Goal: Task Accomplishment & Management: Complete application form

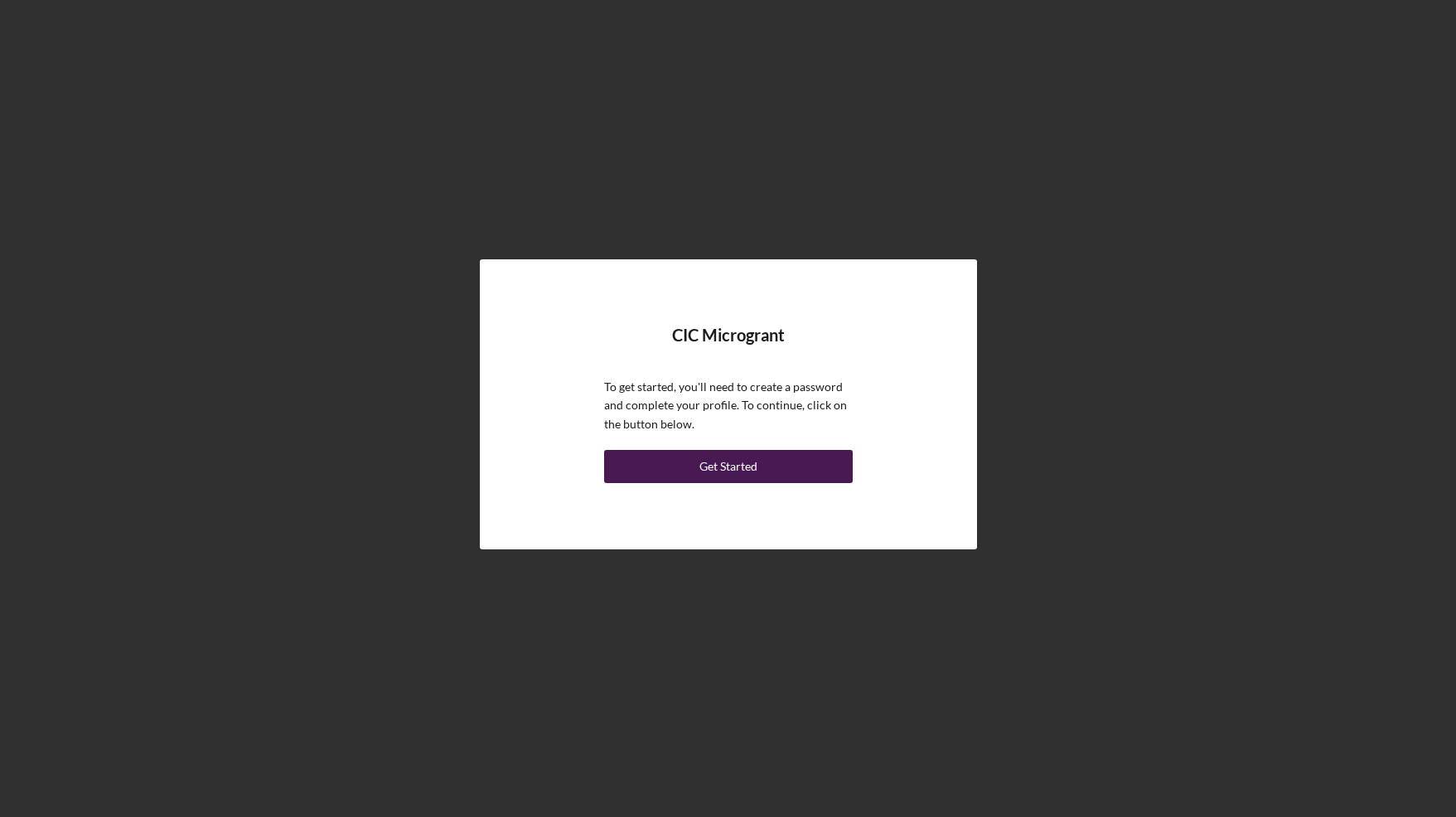
click at [735, 468] on div "Get Started" at bounding box center [728, 466] width 58 height 33
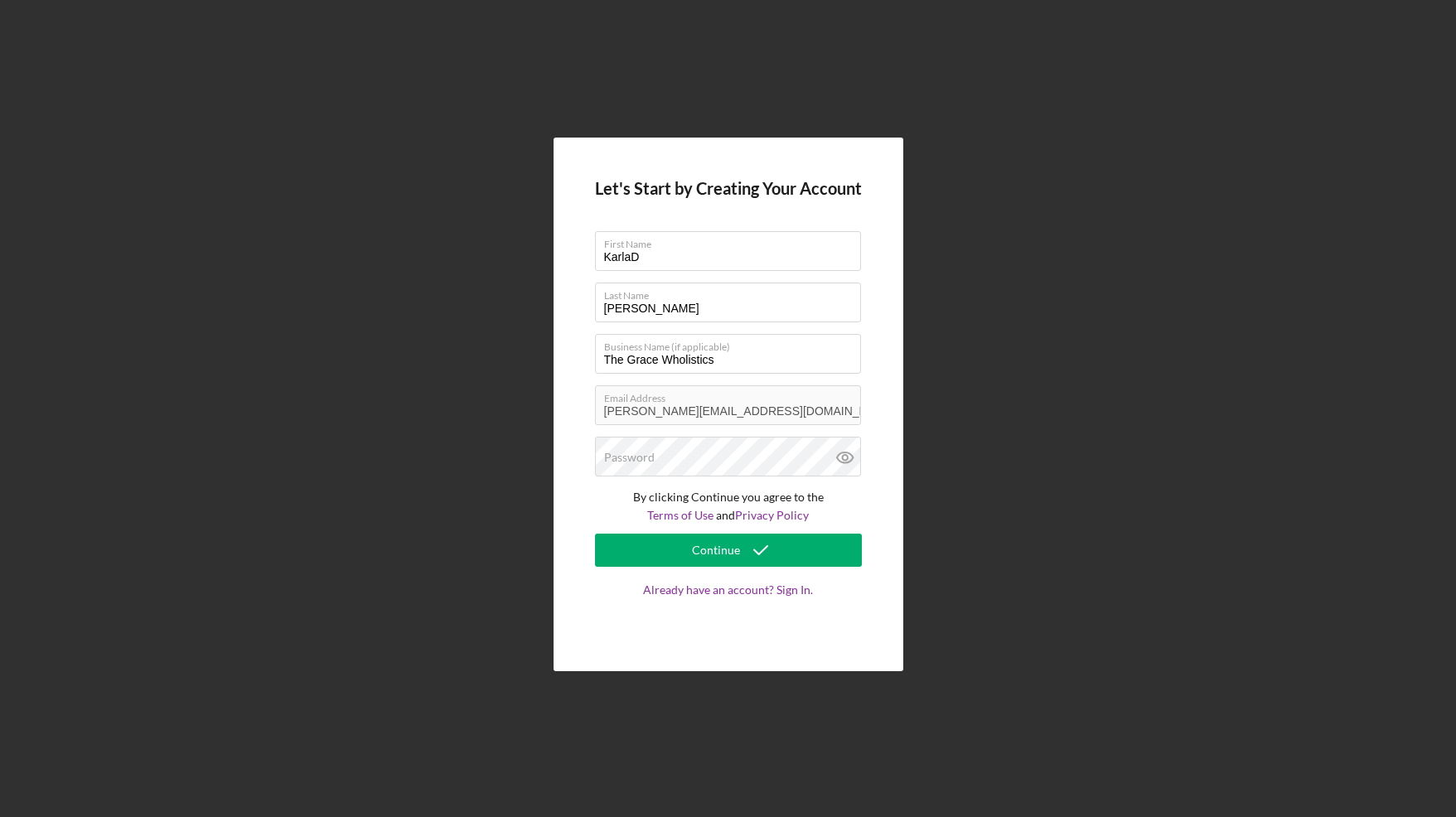
type input "[PERSON_NAME]"
click at [670, 311] on input "[PERSON_NAME]" at bounding box center [728, 302] width 266 height 39
type input "[PERSON_NAME]"
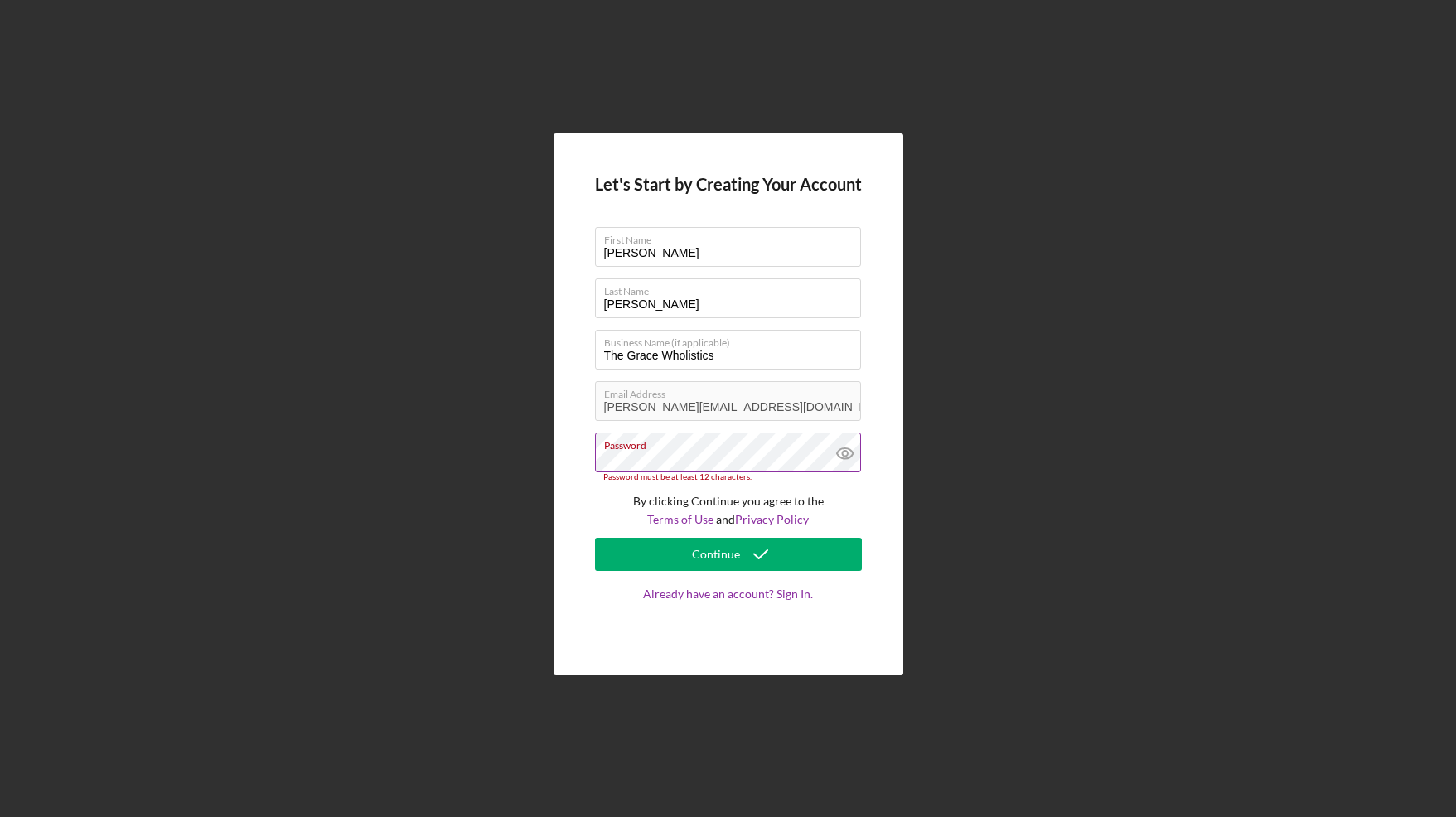
click at [845, 459] on icon at bounding box center [845, 453] width 41 height 41
click at [694, 550] on div "Continue" at bounding box center [716, 554] width 48 height 33
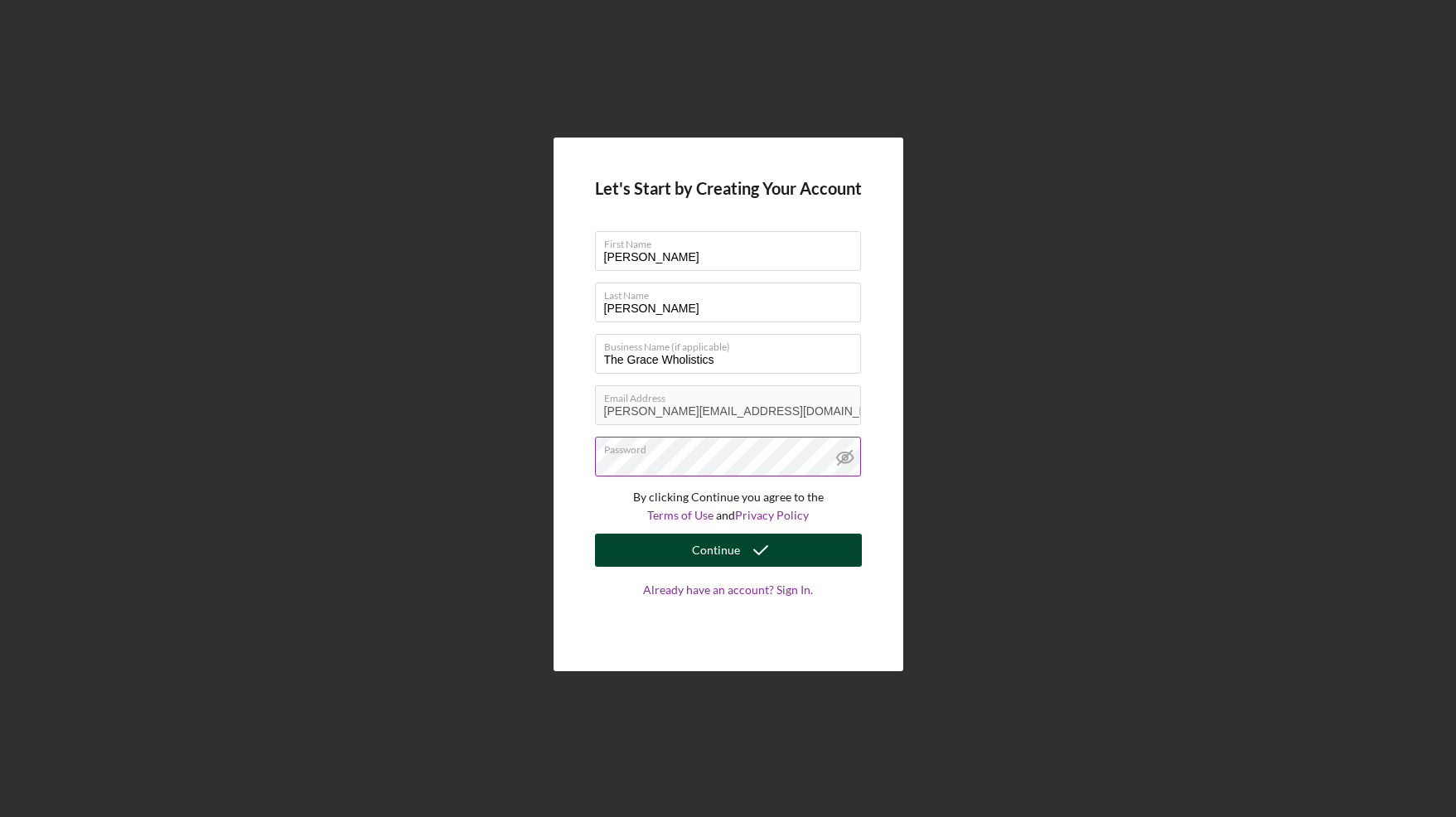
click at [725, 558] on div "Continue" at bounding box center [716, 550] width 48 height 33
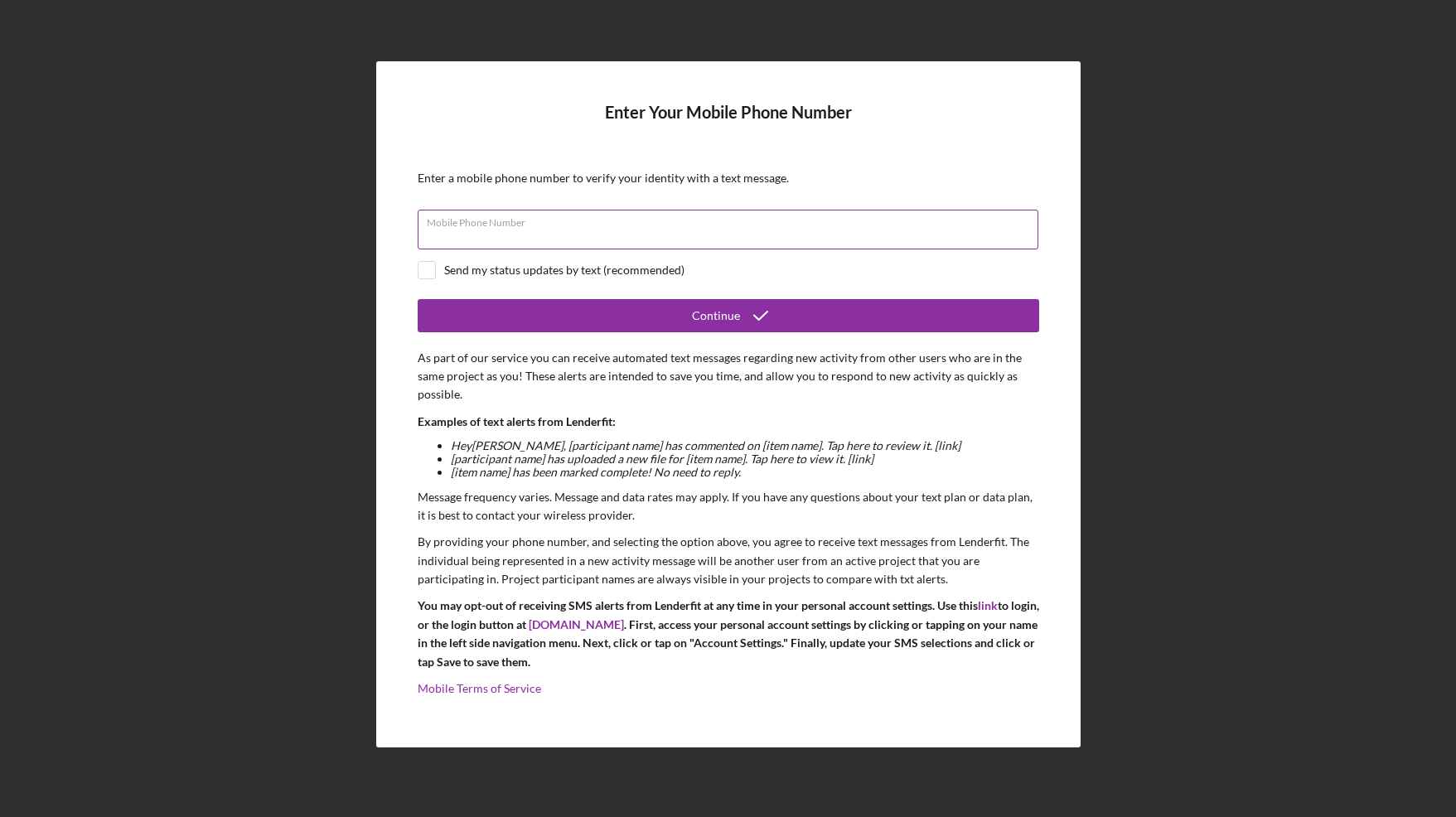
click at [714, 236] on input "Mobile Phone Number" at bounding box center [728, 229] width 621 height 39
type input "[PHONE_NUMBER]"
click at [414, 267] on div "Enter Your Mobile Phone Number Enter a mobile phone number to verify your ident…" at bounding box center [728, 404] width 704 height 687
click at [426, 272] on input "checkbox" at bounding box center [426, 270] width 16 height 16
checkbox input "true"
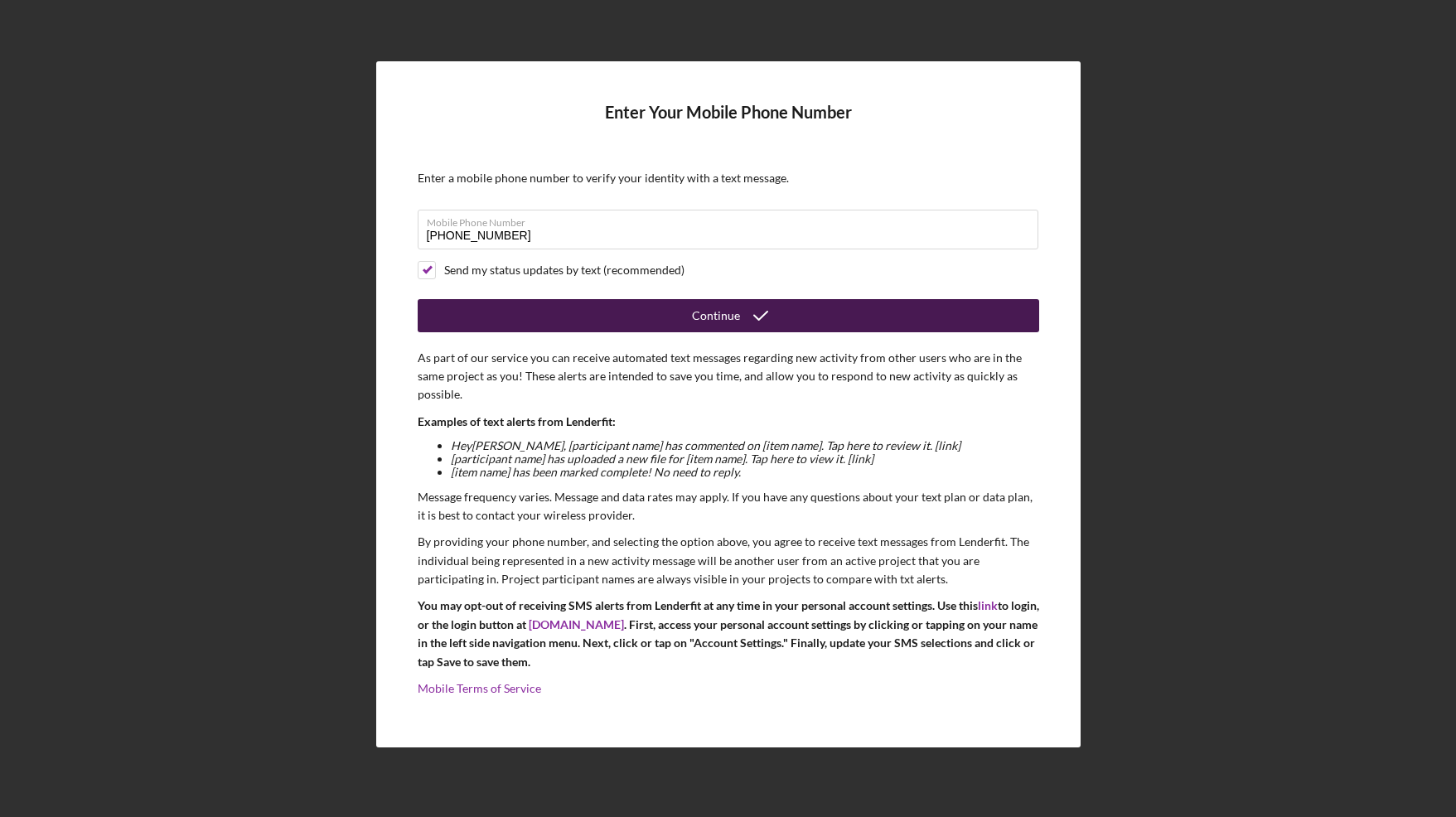
click at [700, 317] on div "Continue" at bounding box center [716, 315] width 48 height 33
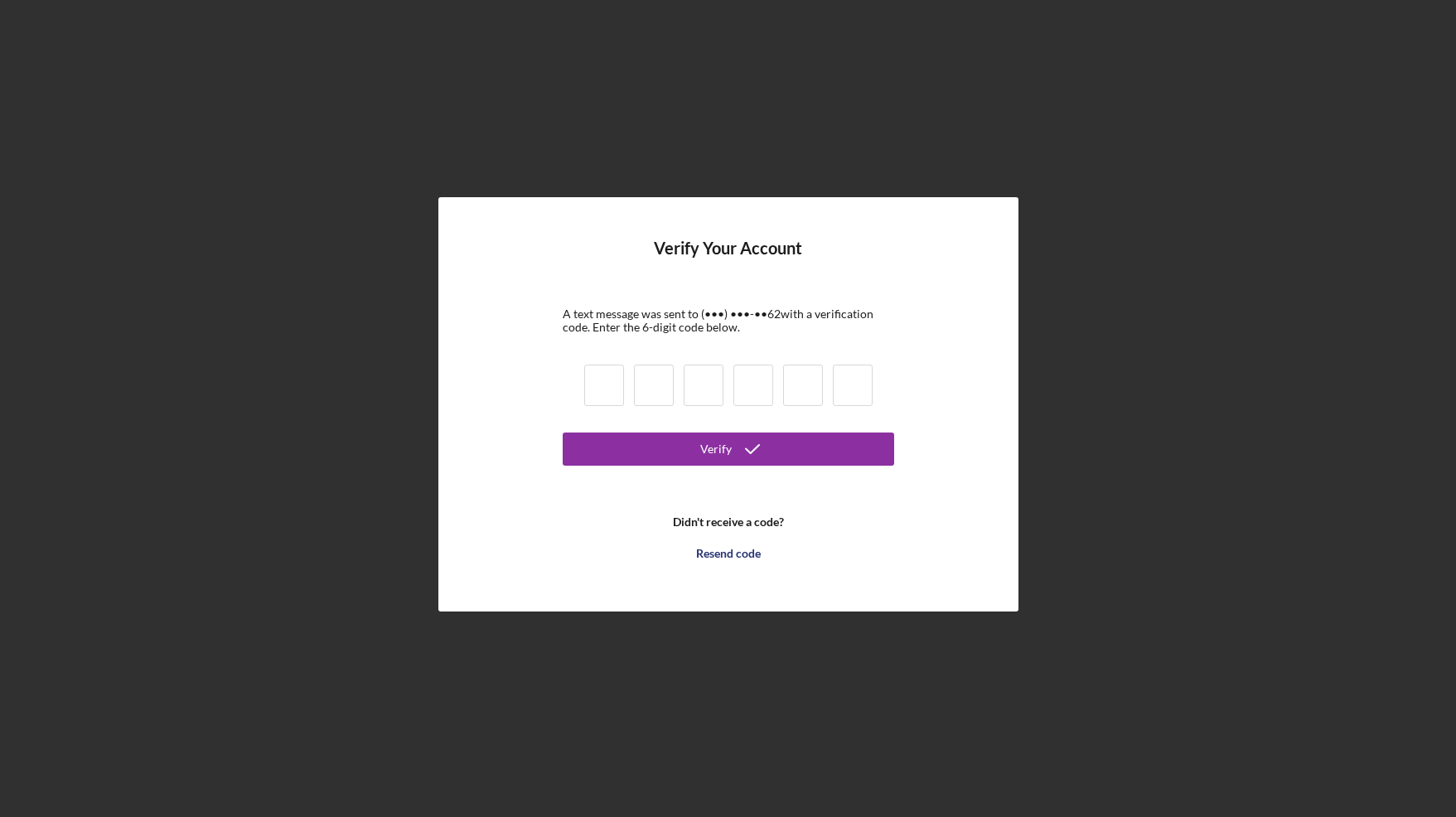
click at [597, 383] on input at bounding box center [604, 385] width 39 height 41
type input "0"
type input "6"
type input "4"
type input "7"
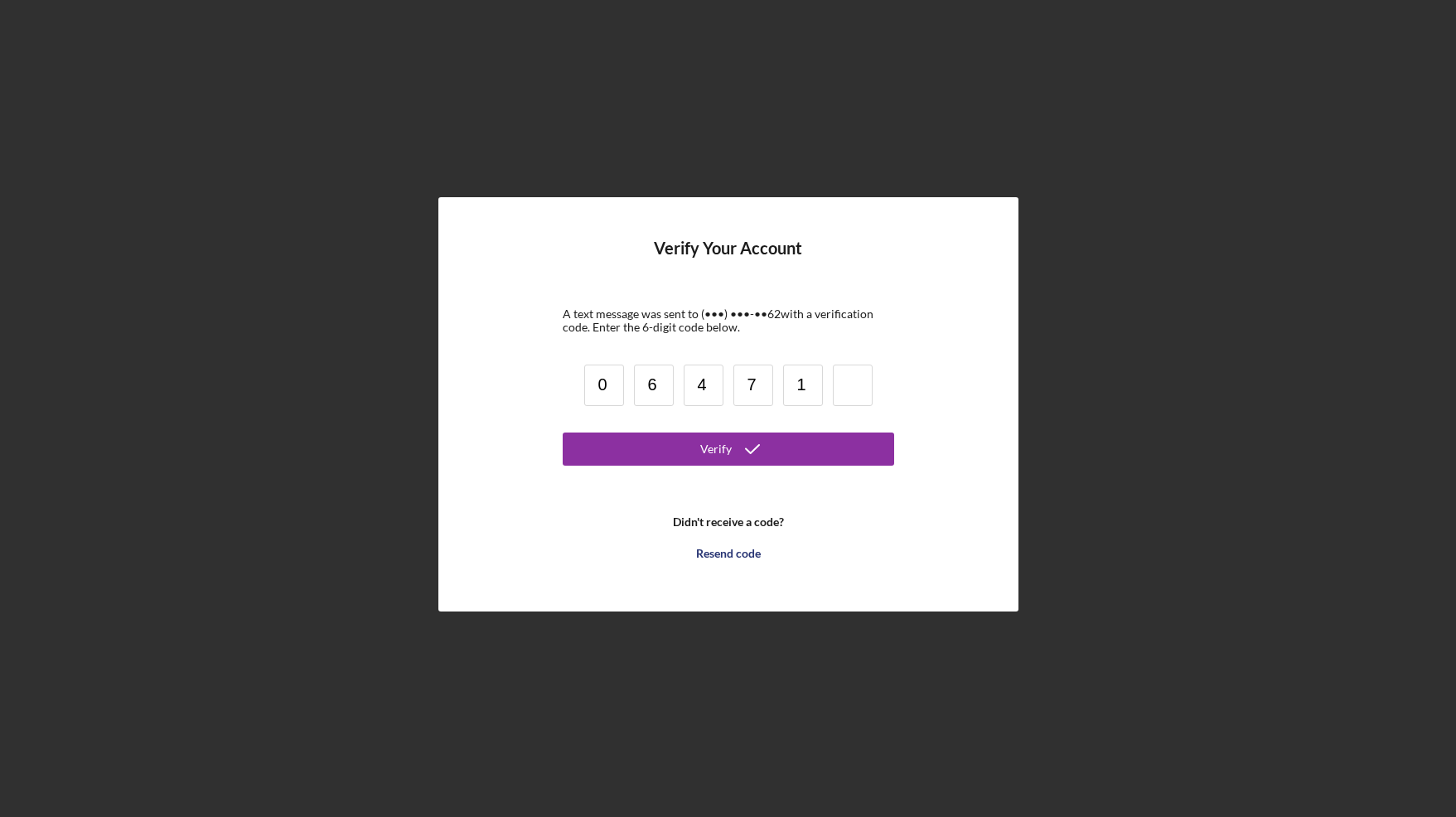
type input "1"
type input "4"
click at [683, 445] on button "Verify" at bounding box center [728, 449] width 332 height 33
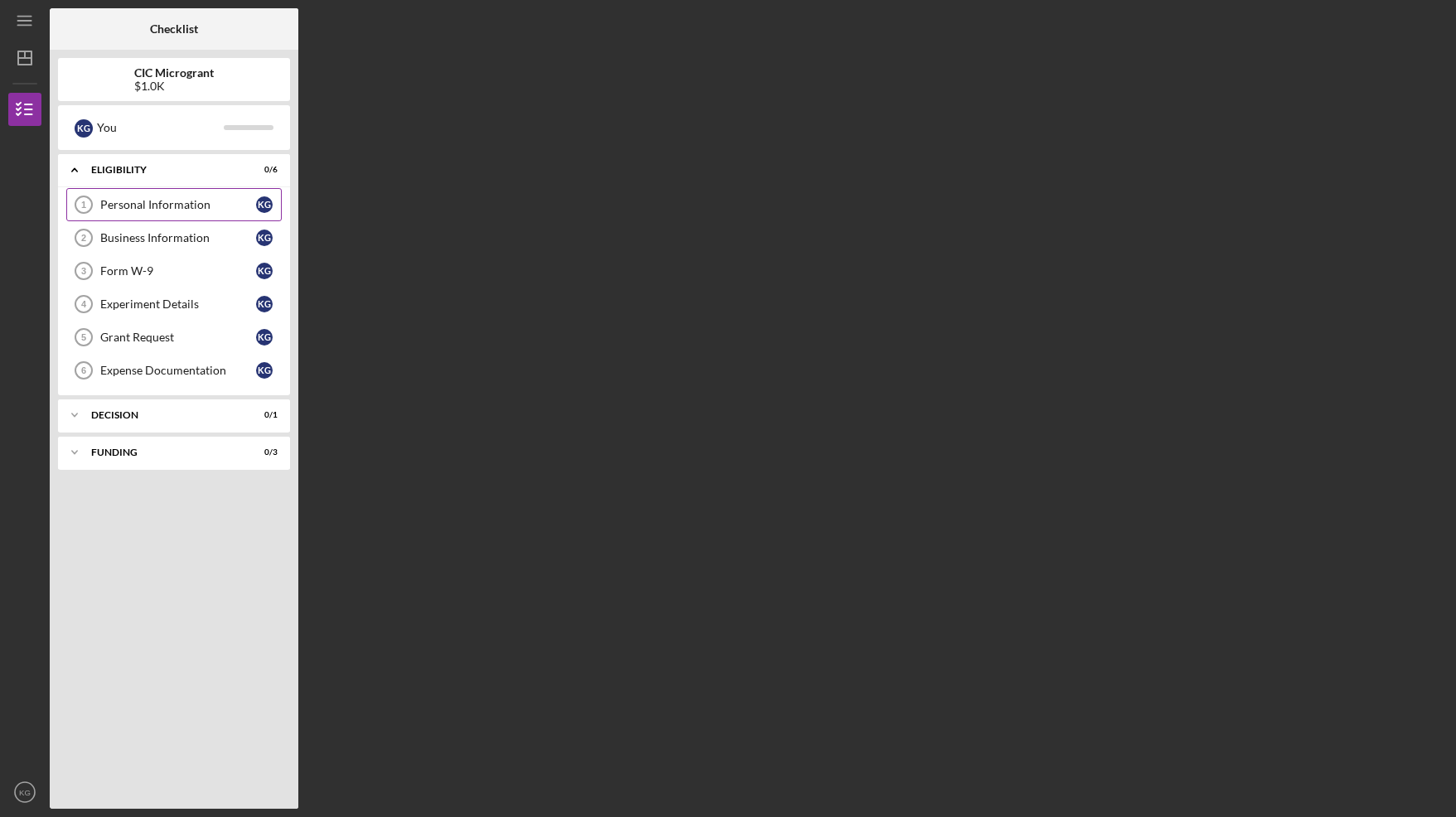
click at [157, 203] on div "Personal Information" at bounding box center [178, 204] width 156 height 13
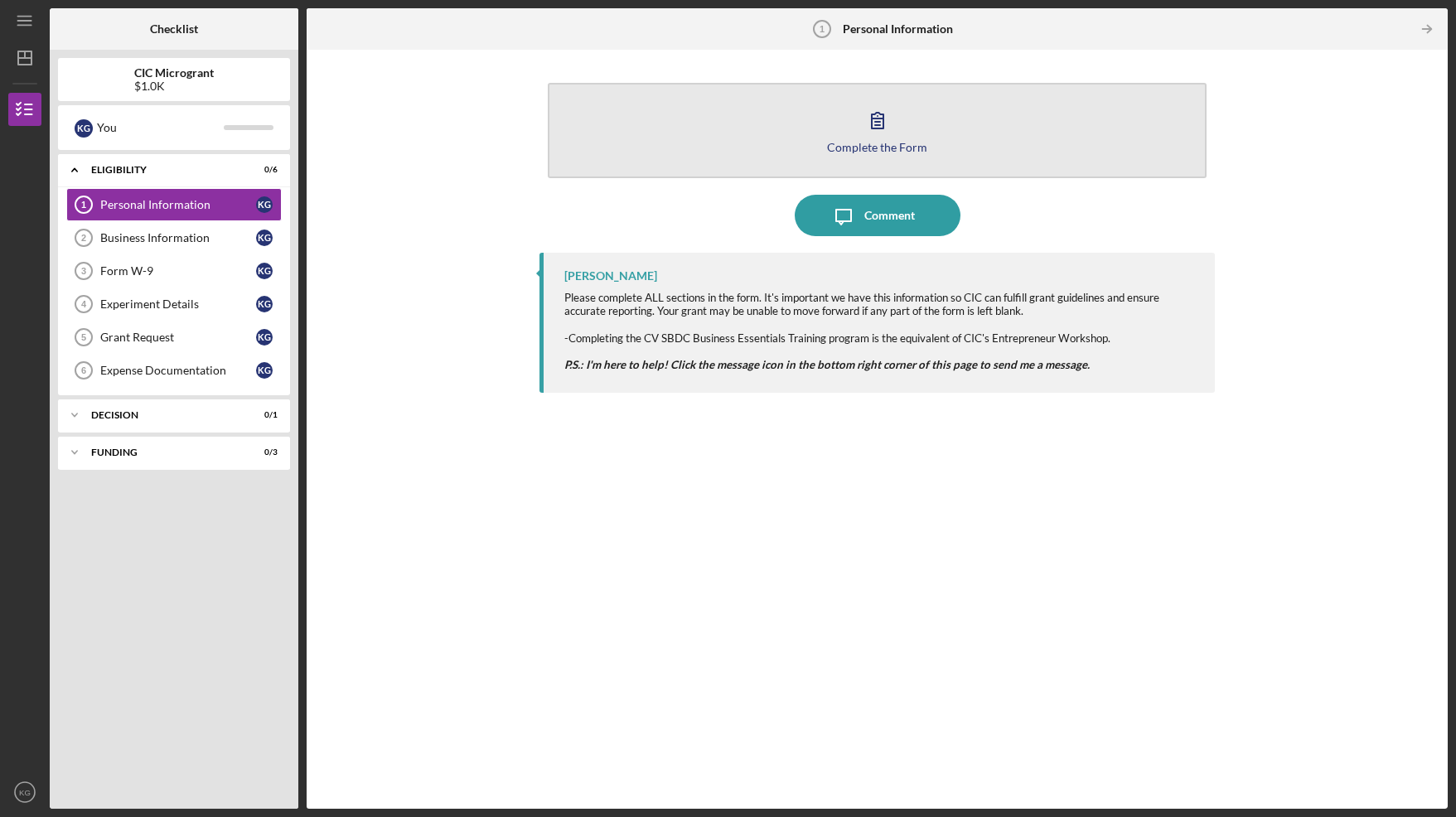
click at [880, 133] on icon "button" at bounding box center [877, 120] width 41 height 41
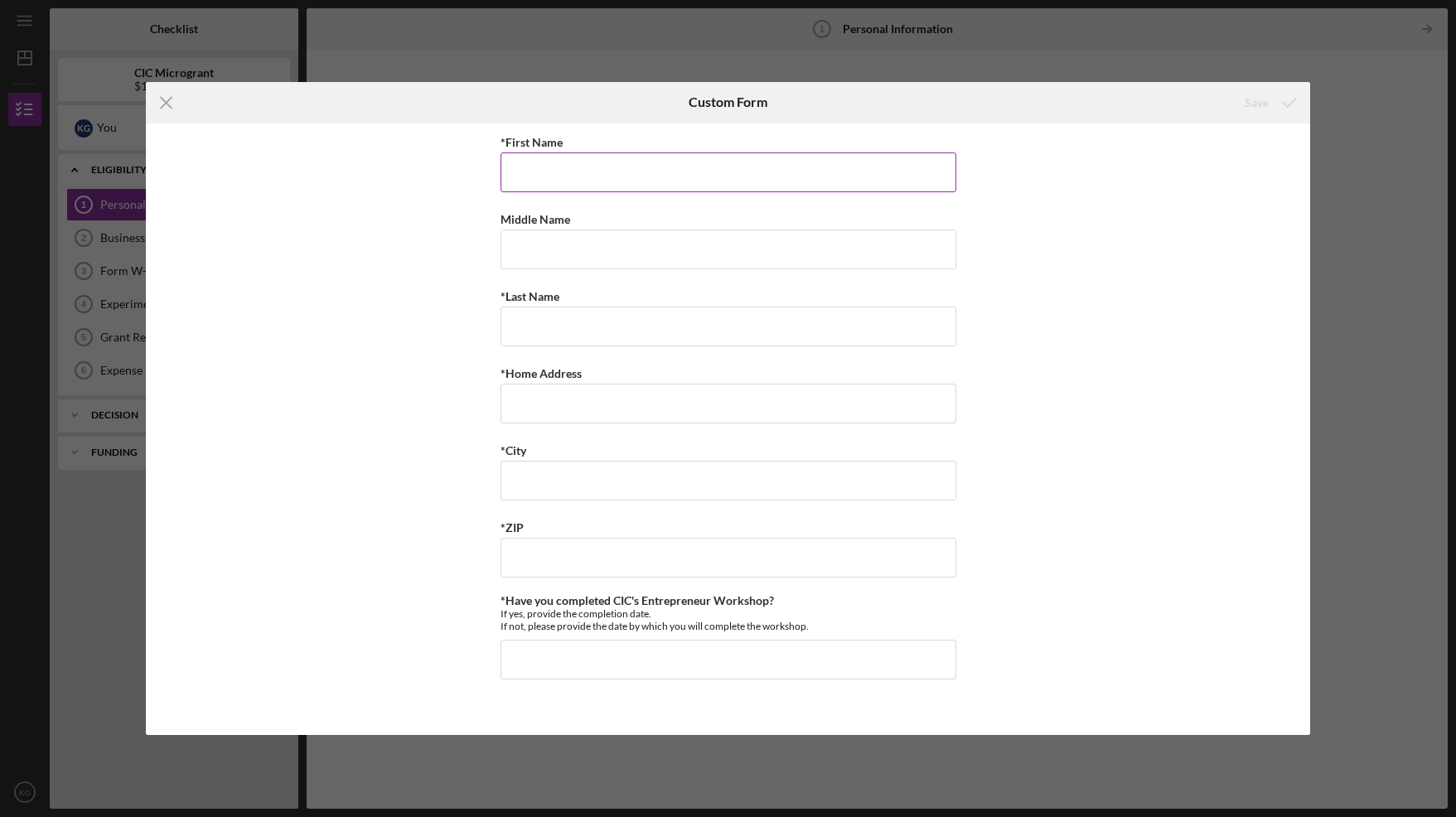
click at [547, 176] on input "*First Name" at bounding box center [728, 172] width 456 height 39
type input "[PERSON_NAME]"
click at [545, 335] on input "*Last Name" at bounding box center [728, 326] width 456 height 39
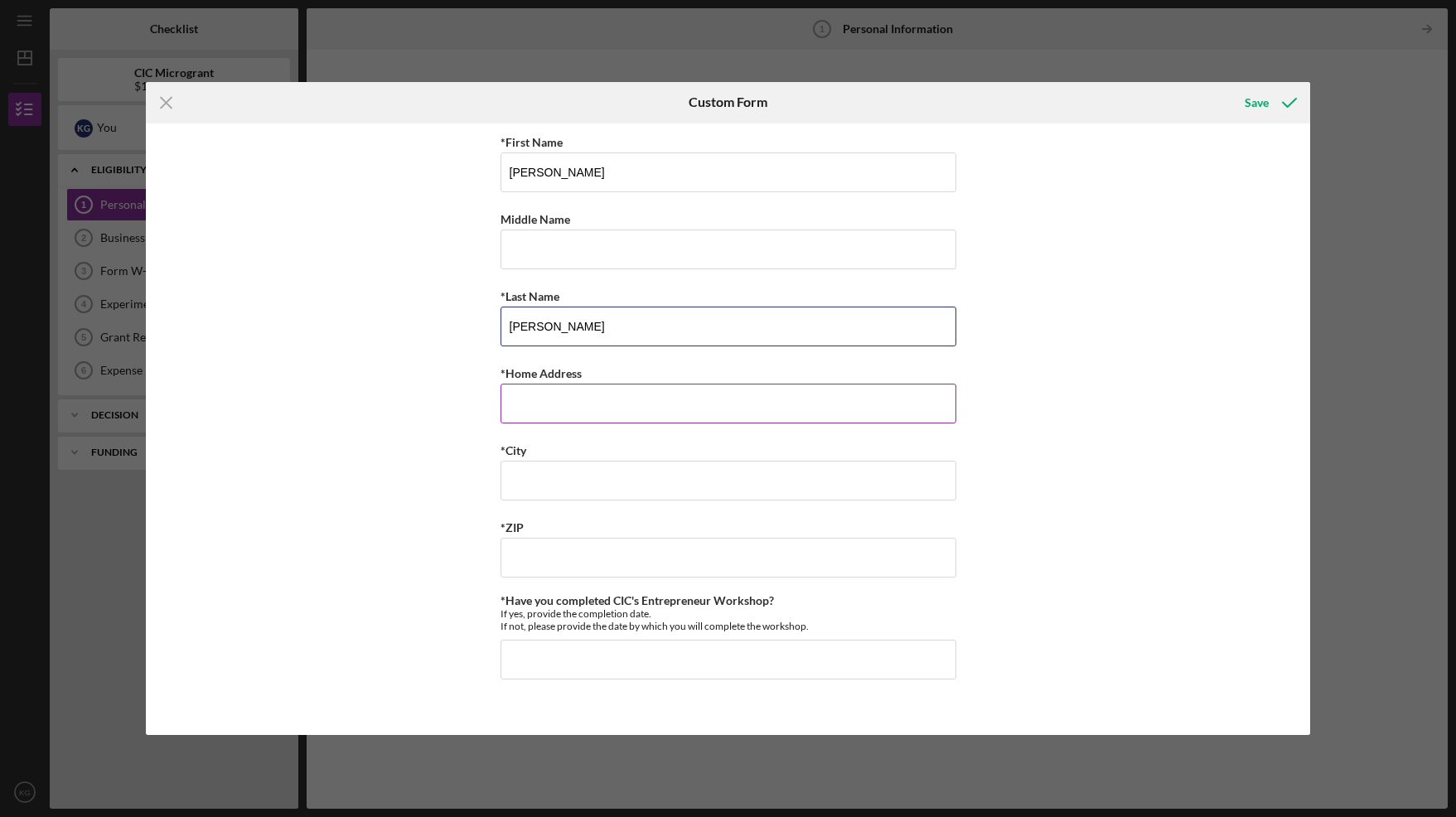
type input "[PERSON_NAME]"
click at [548, 408] on input "*Home Address" at bounding box center [728, 403] width 456 height 39
type input "[STREET_ADDRESS]"
click at [536, 473] on input "*City" at bounding box center [728, 480] width 456 height 39
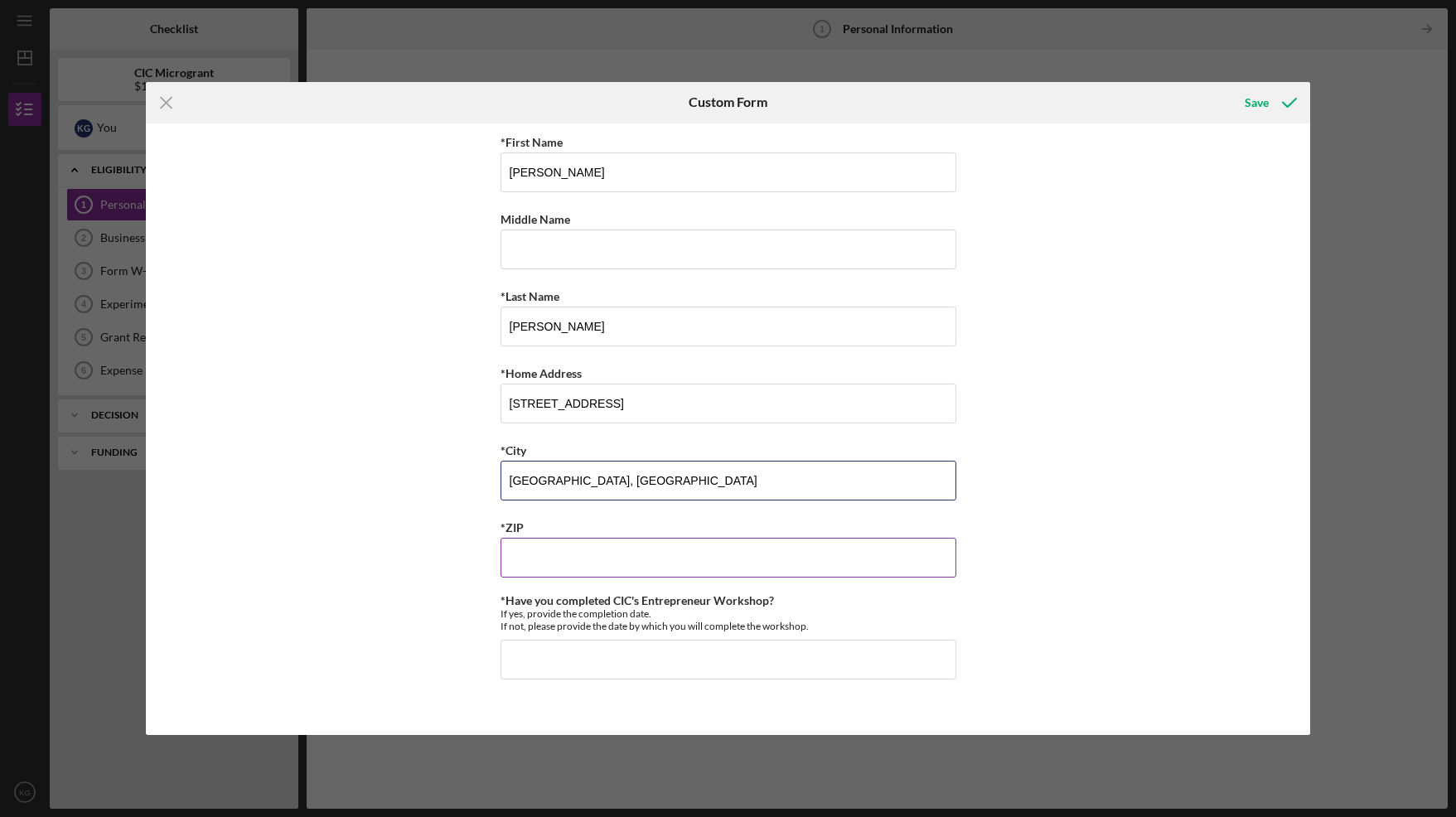
type input "[GEOGRAPHIC_DATA], [GEOGRAPHIC_DATA]"
click at [533, 551] on input "*ZIP" at bounding box center [728, 557] width 456 height 39
type input "23970"
click at [584, 657] on input "*Have you completed CIC's Entrepreneur Workshop?" at bounding box center [728, 659] width 456 height 39
type input "Yes, [DATE]"
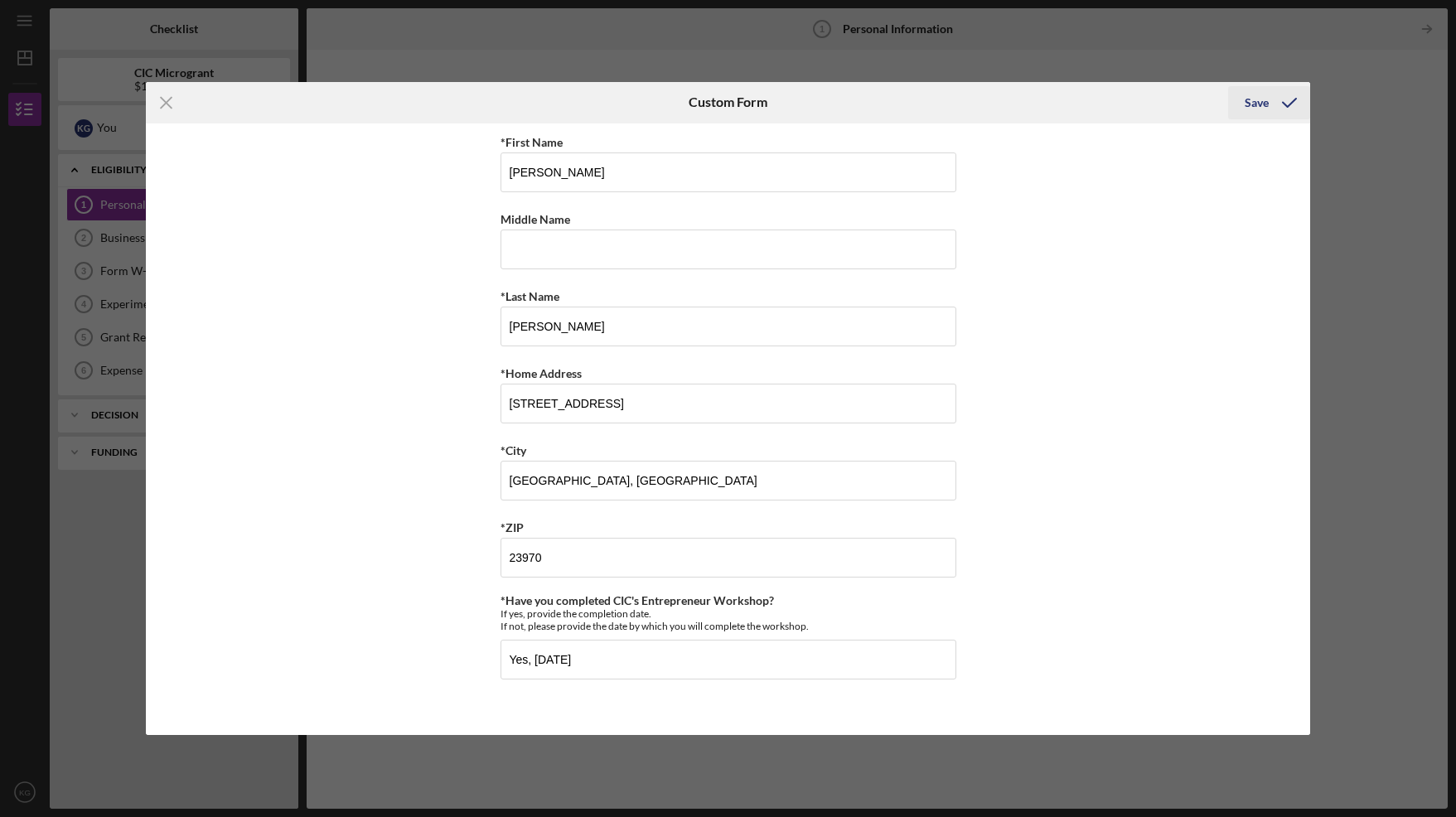
click at [1251, 105] on div "Save" at bounding box center [1256, 102] width 24 height 33
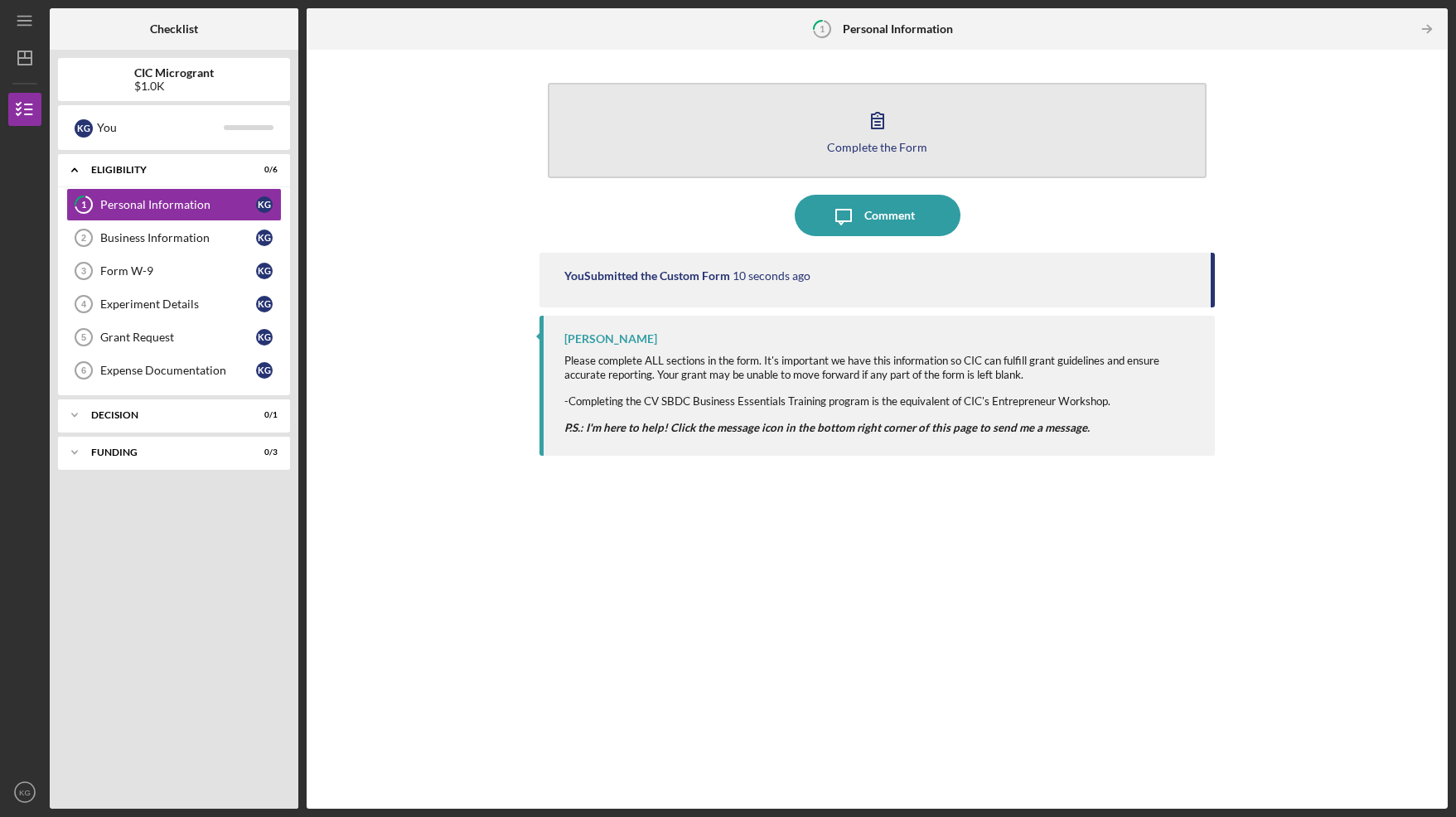
click at [886, 137] on icon "button" at bounding box center [877, 120] width 41 height 41
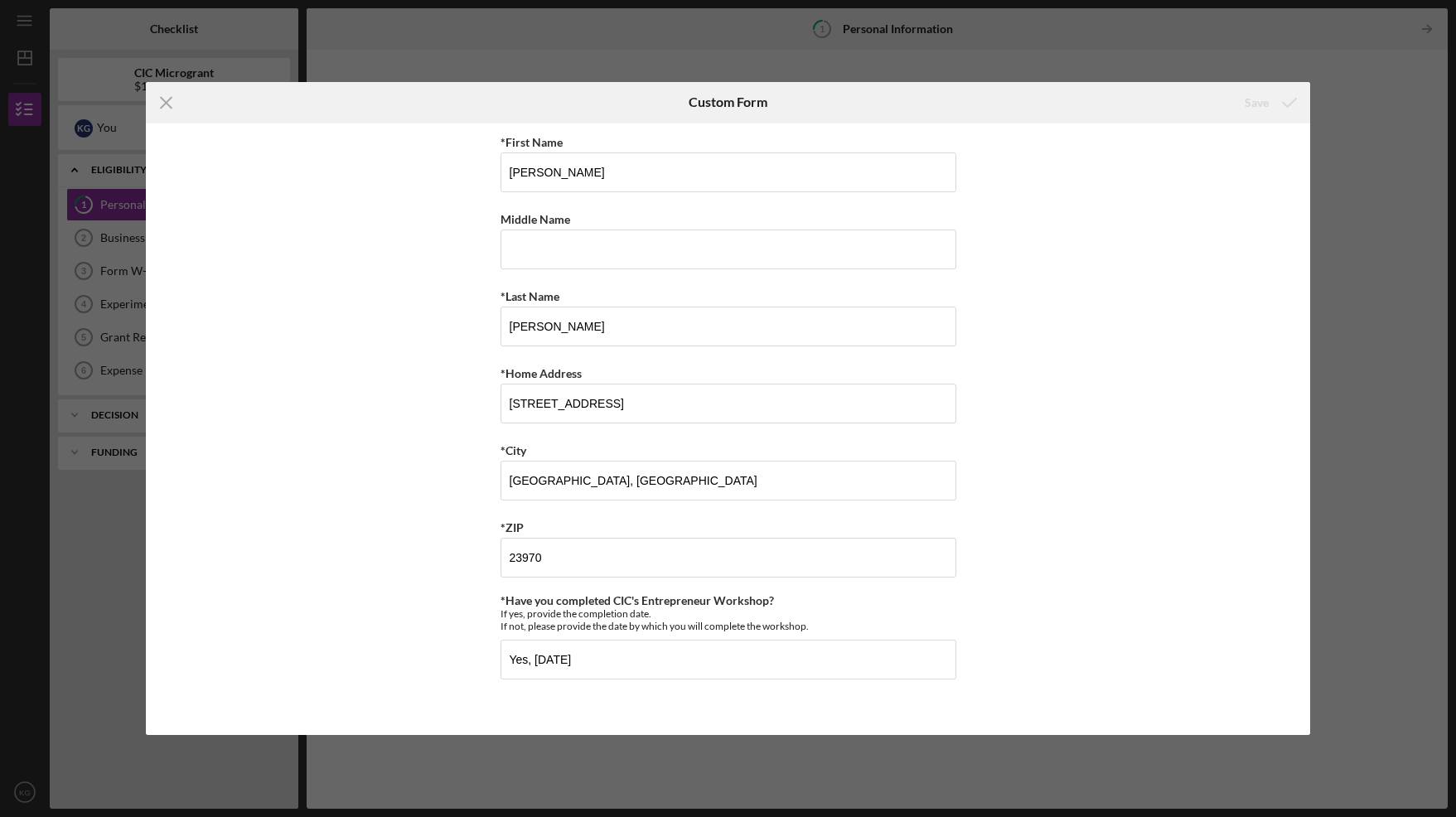
click at [114, 212] on div "Icon/Menu Close Custom Form Save *First Name [PERSON_NAME] Middle Name *Last Na…" at bounding box center [728, 408] width 1456 height 817
click at [166, 100] on icon "Icon/Menu Close" at bounding box center [167, 103] width 41 height 41
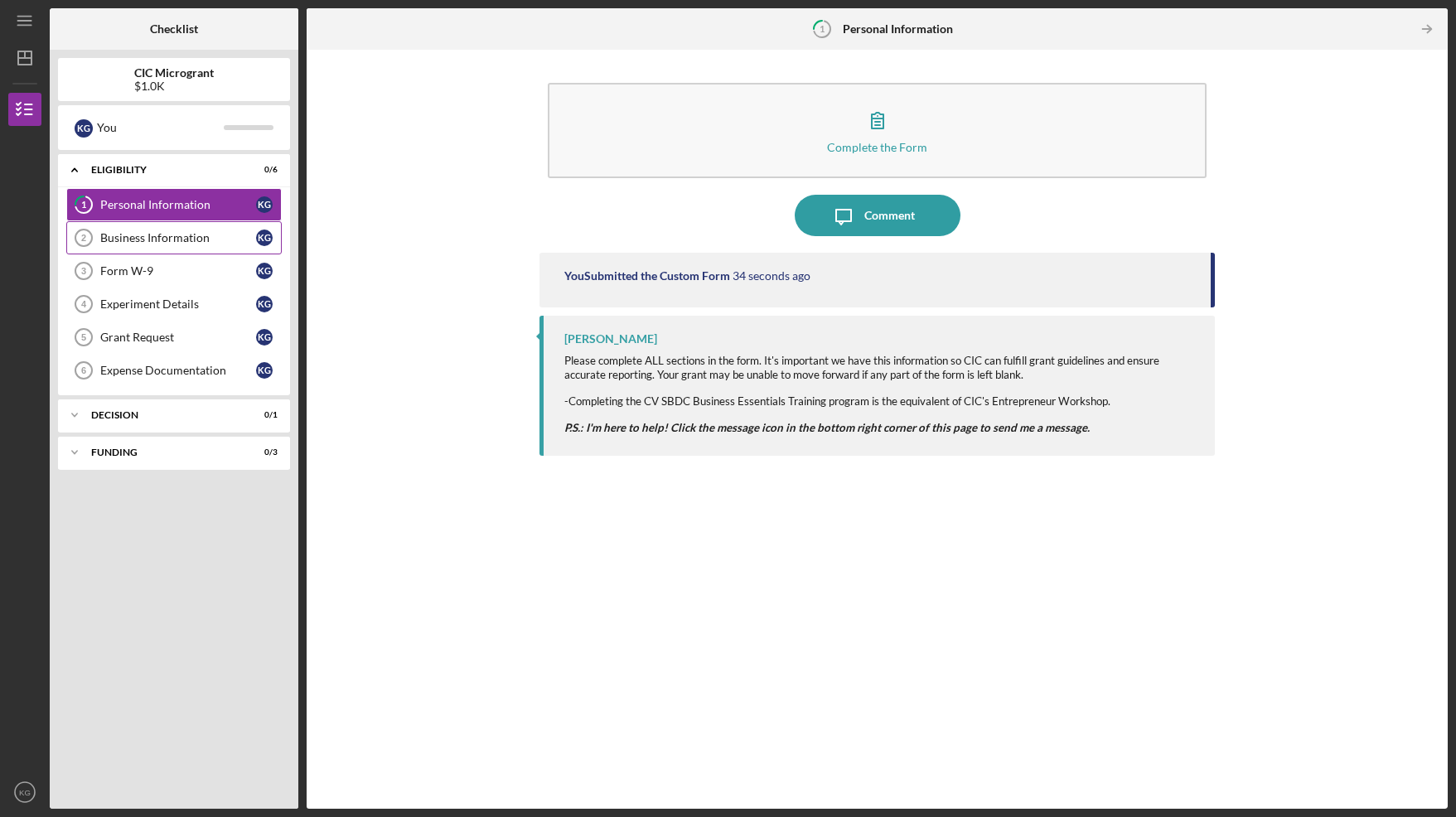
click at [156, 237] on div "Business Information" at bounding box center [178, 237] width 156 height 13
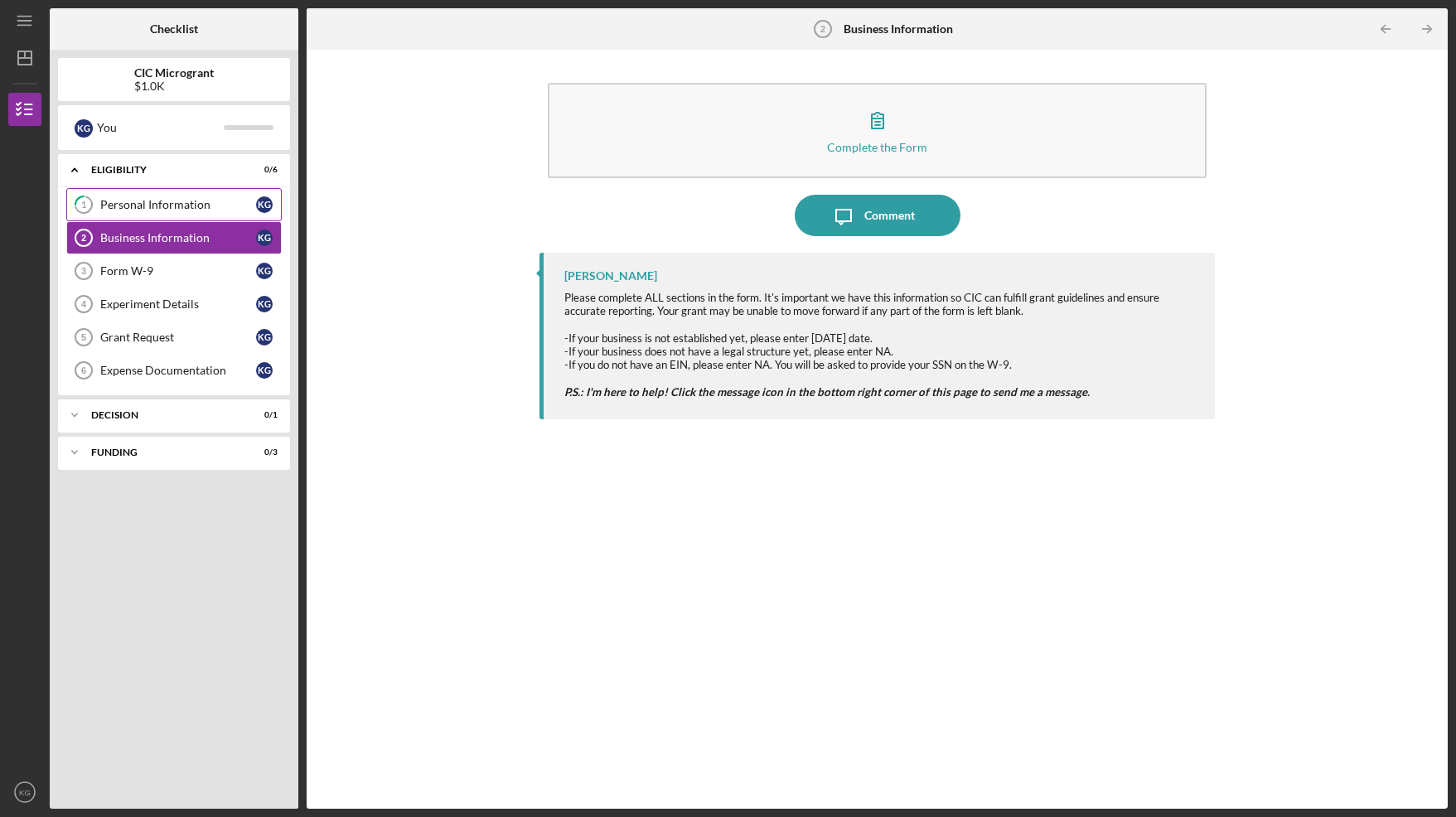
click at [159, 205] on div "Personal Information" at bounding box center [178, 204] width 156 height 13
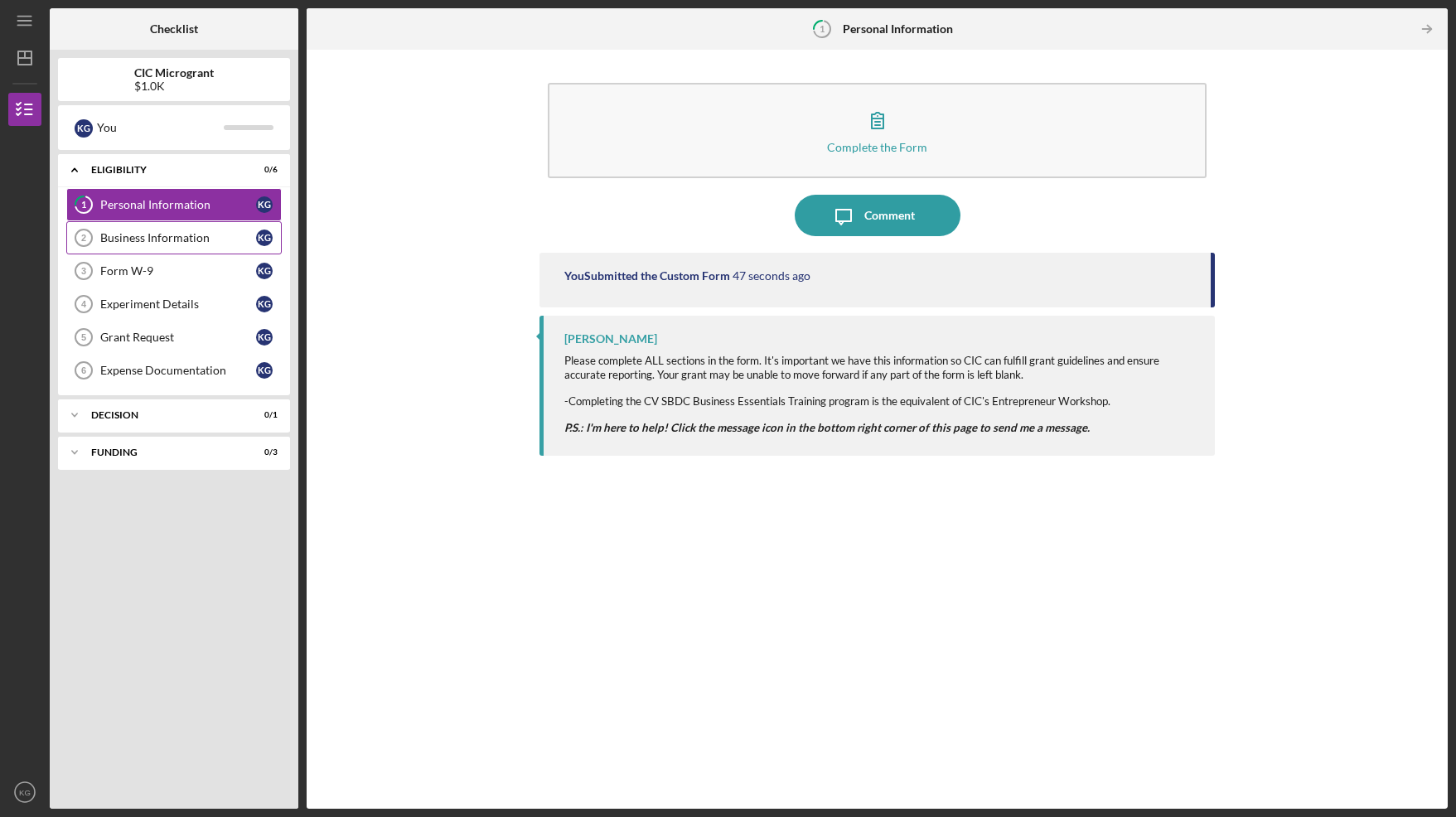
click at [150, 240] on div "Business Information" at bounding box center [178, 237] width 156 height 13
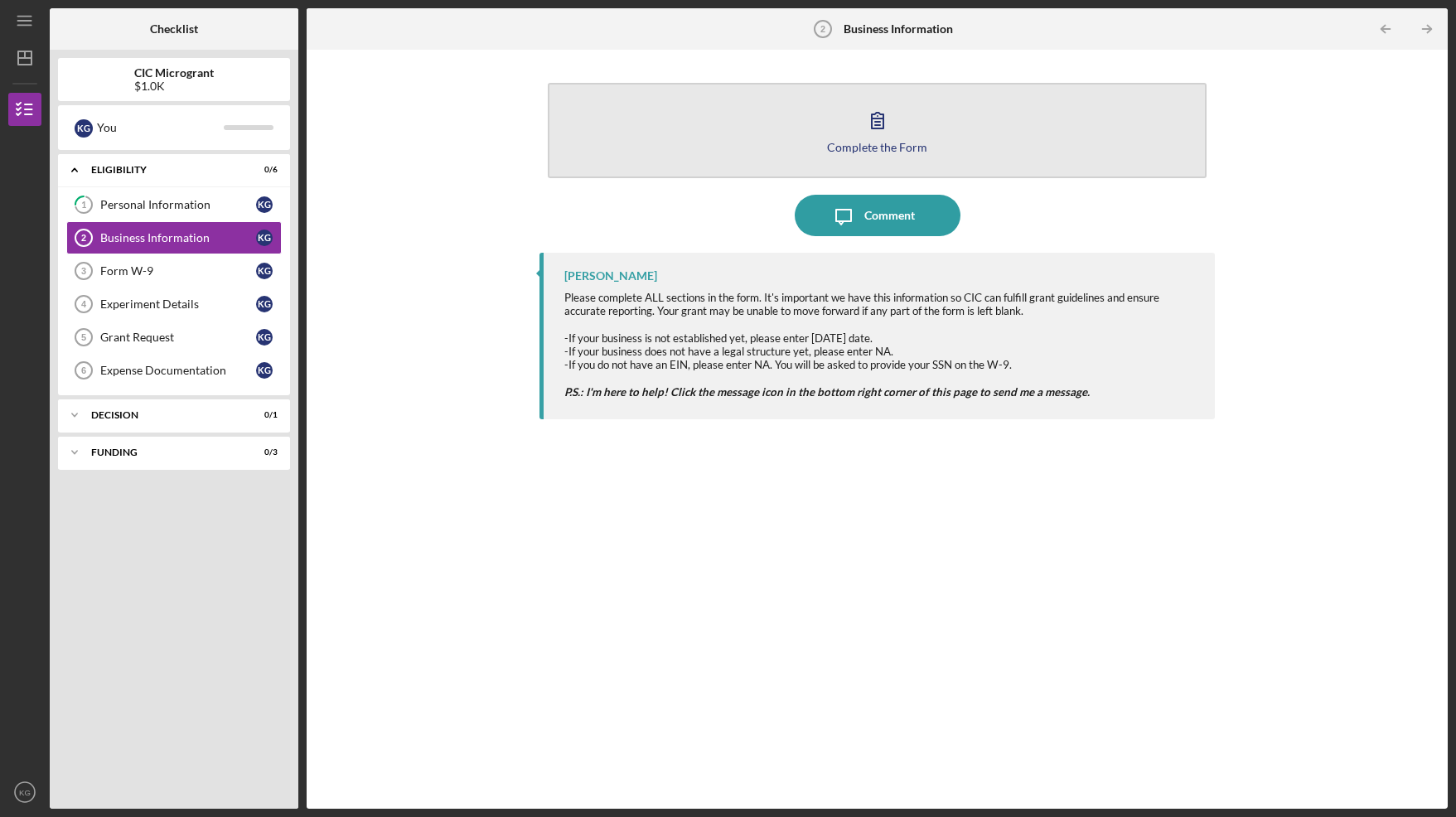
click at [869, 125] on icon "button" at bounding box center [877, 120] width 41 height 41
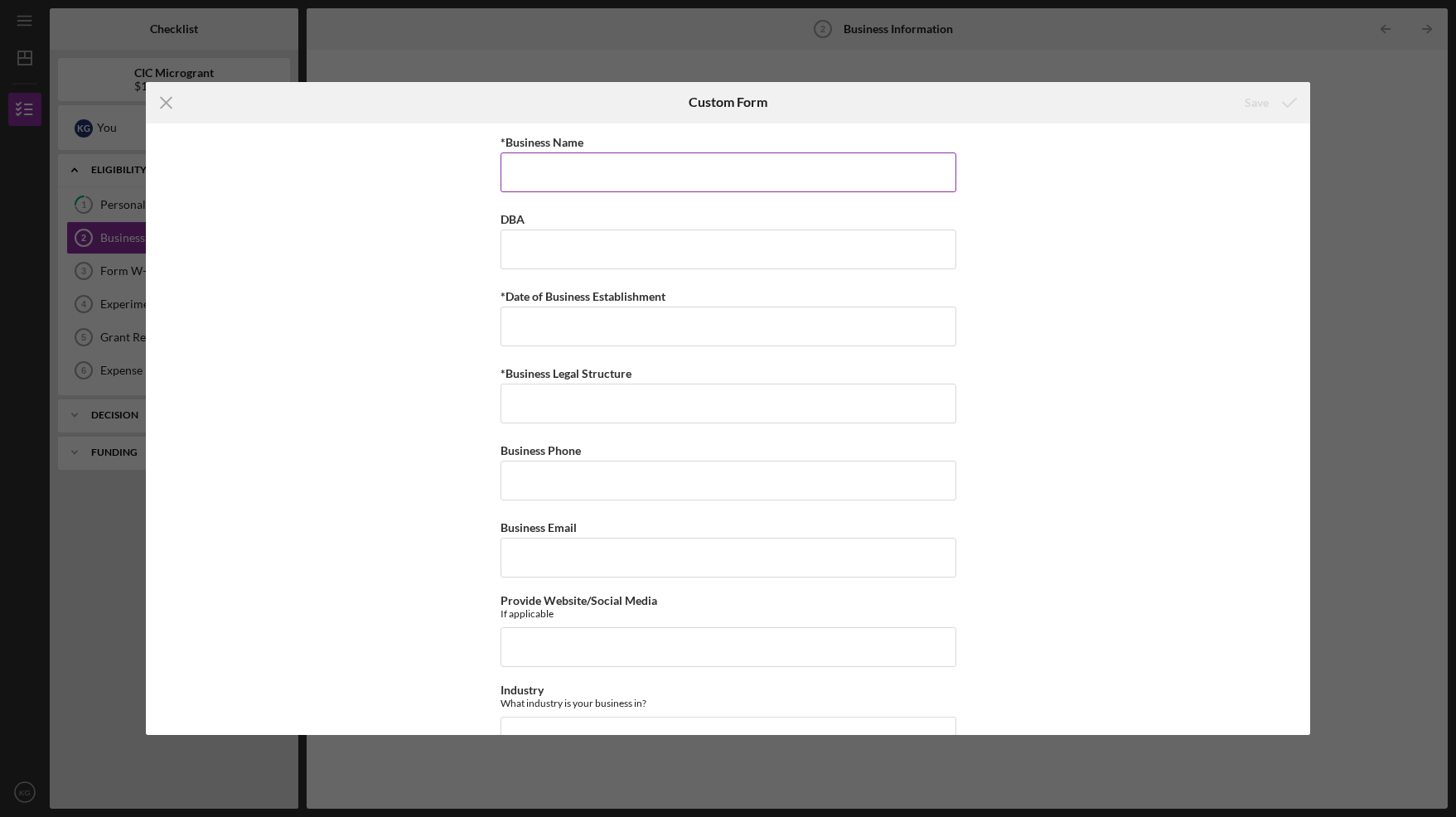
click at [624, 185] on input "*Business Name" at bounding box center [728, 172] width 456 height 39
type input "The Grace Group, LLC"
click at [574, 241] on input "DBA" at bounding box center [728, 249] width 456 height 39
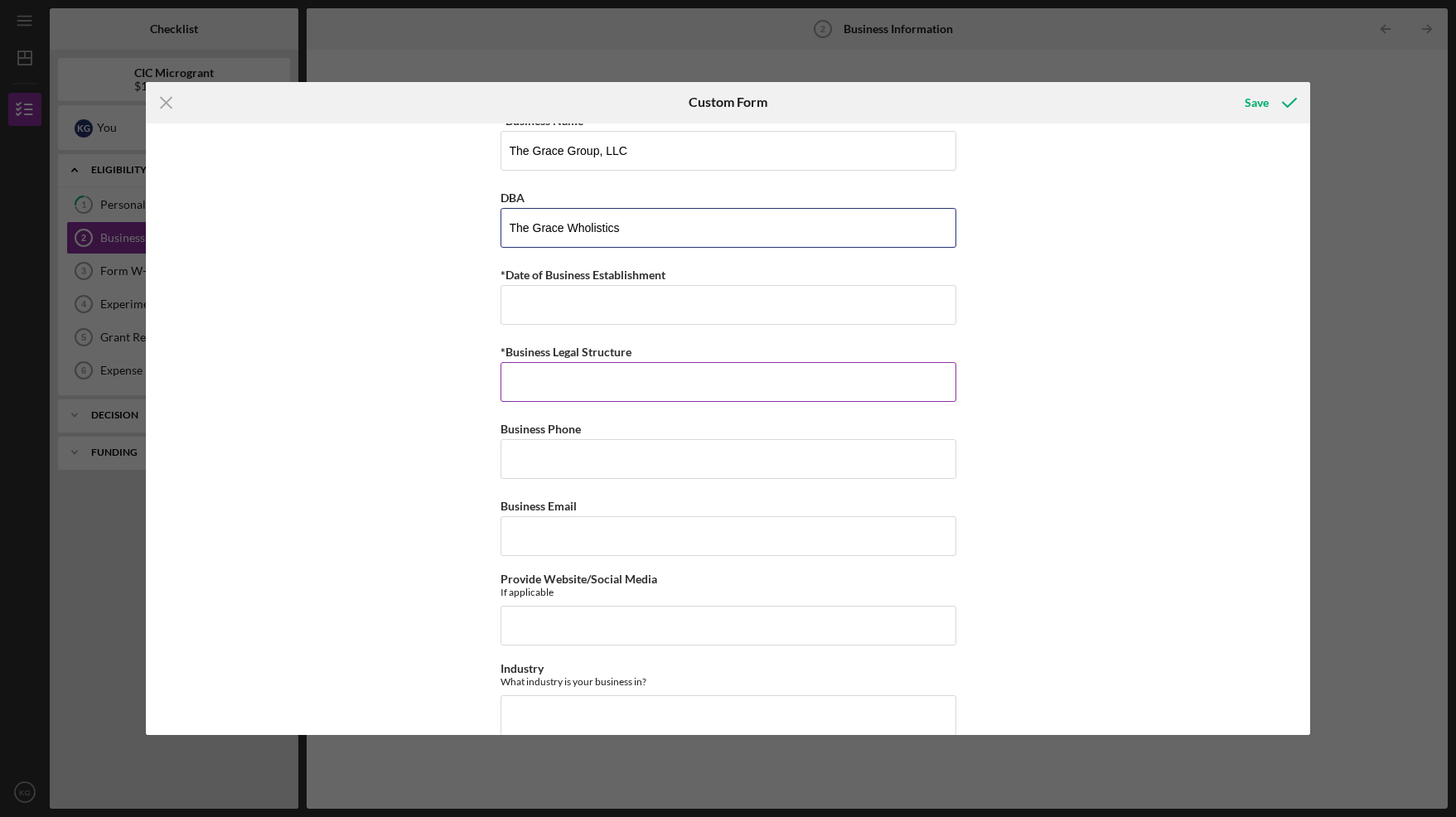
scroll to position [32, 0]
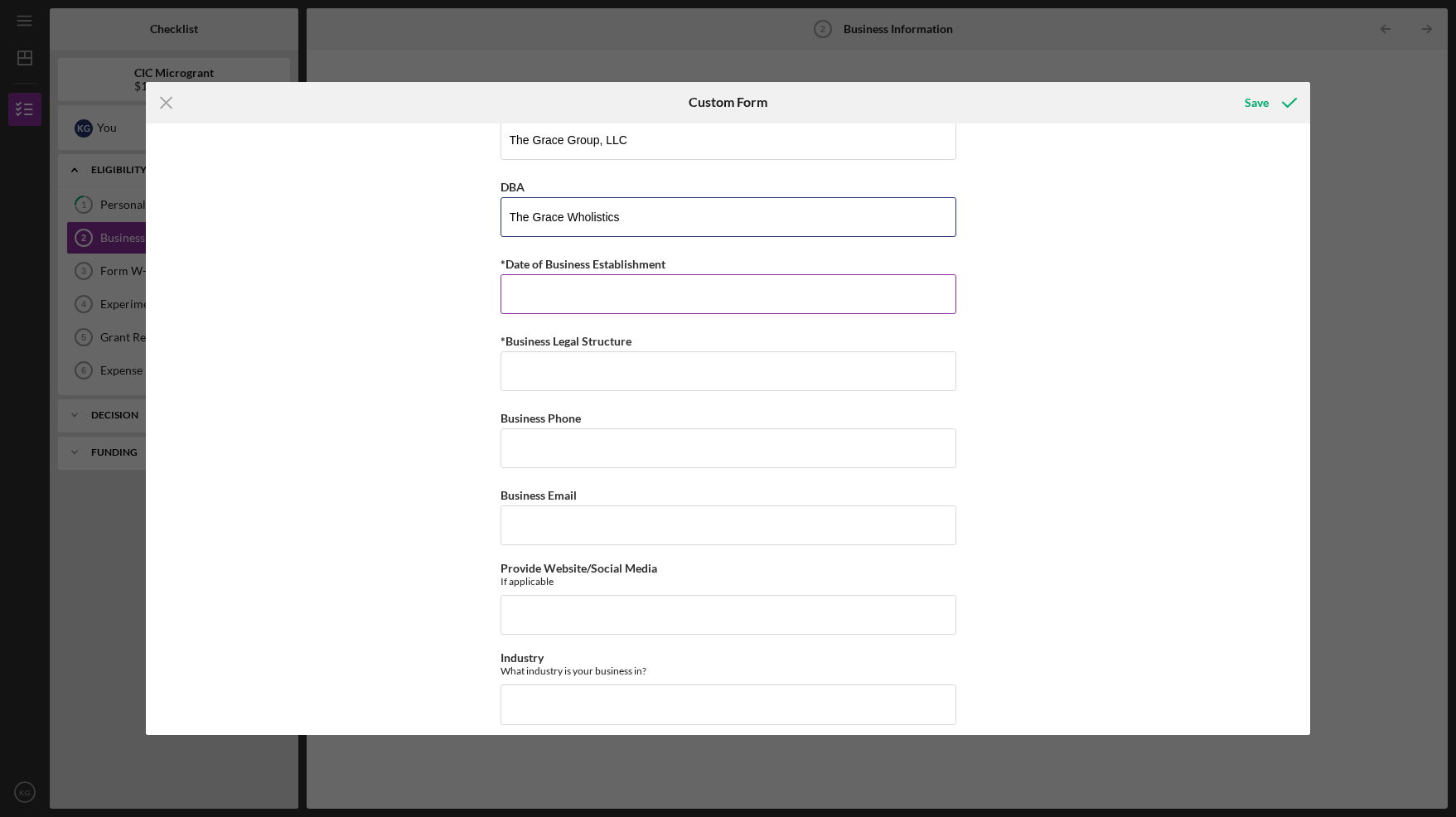
type input "The Grace Wholistics"
click at [536, 296] on input "*Date of Business Establishment" at bounding box center [728, 294] width 456 height 39
type input "[DATE]"
click at [506, 370] on input "*Business Legal Structure" at bounding box center [728, 371] width 456 height 39
type input "LLC"
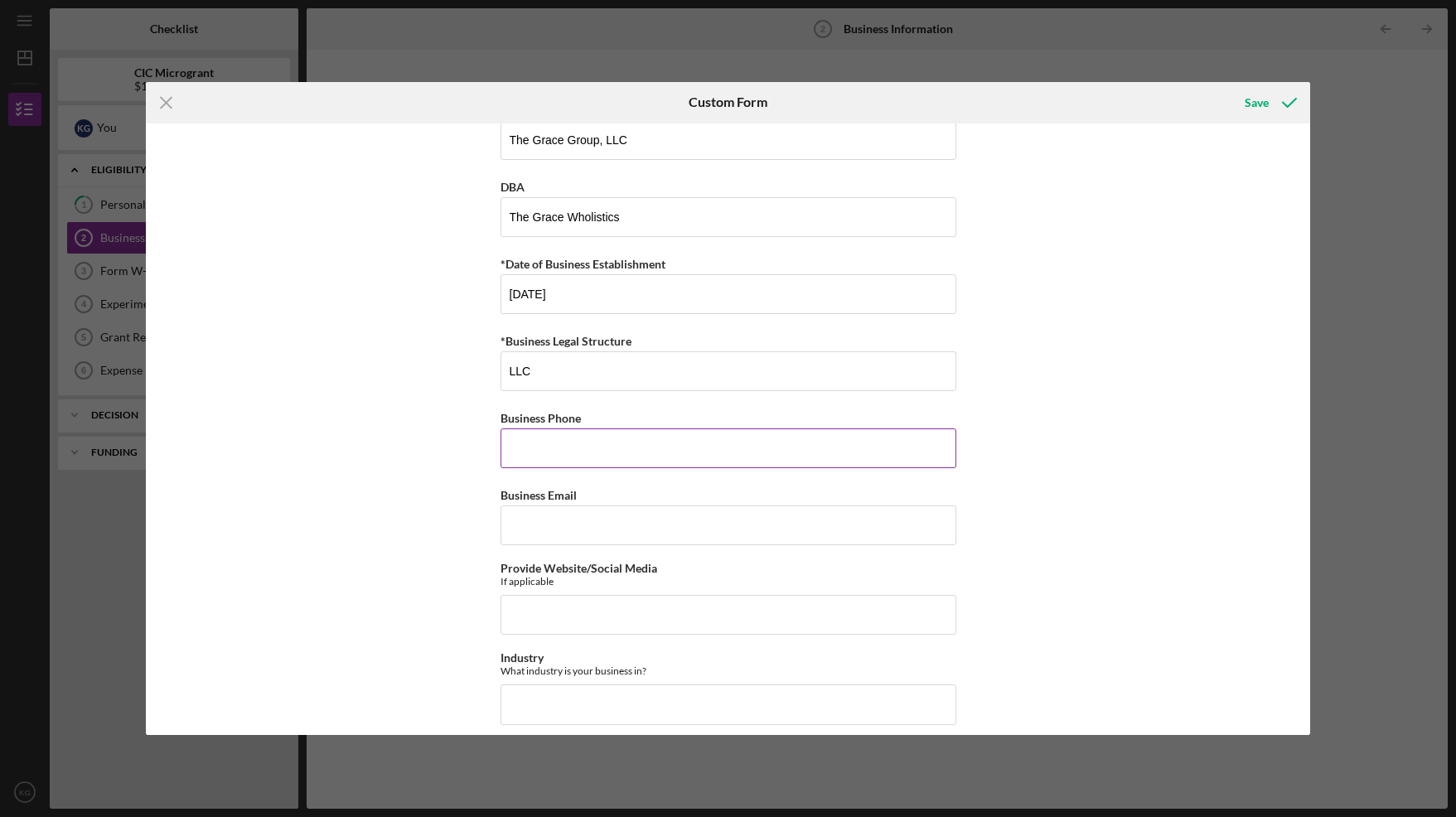
click at [517, 439] on input "Business Phone" at bounding box center [728, 448] width 456 height 39
type input "[PHONE_NUMBER]"
click at [543, 520] on input "Business Email" at bounding box center [728, 525] width 456 height 39
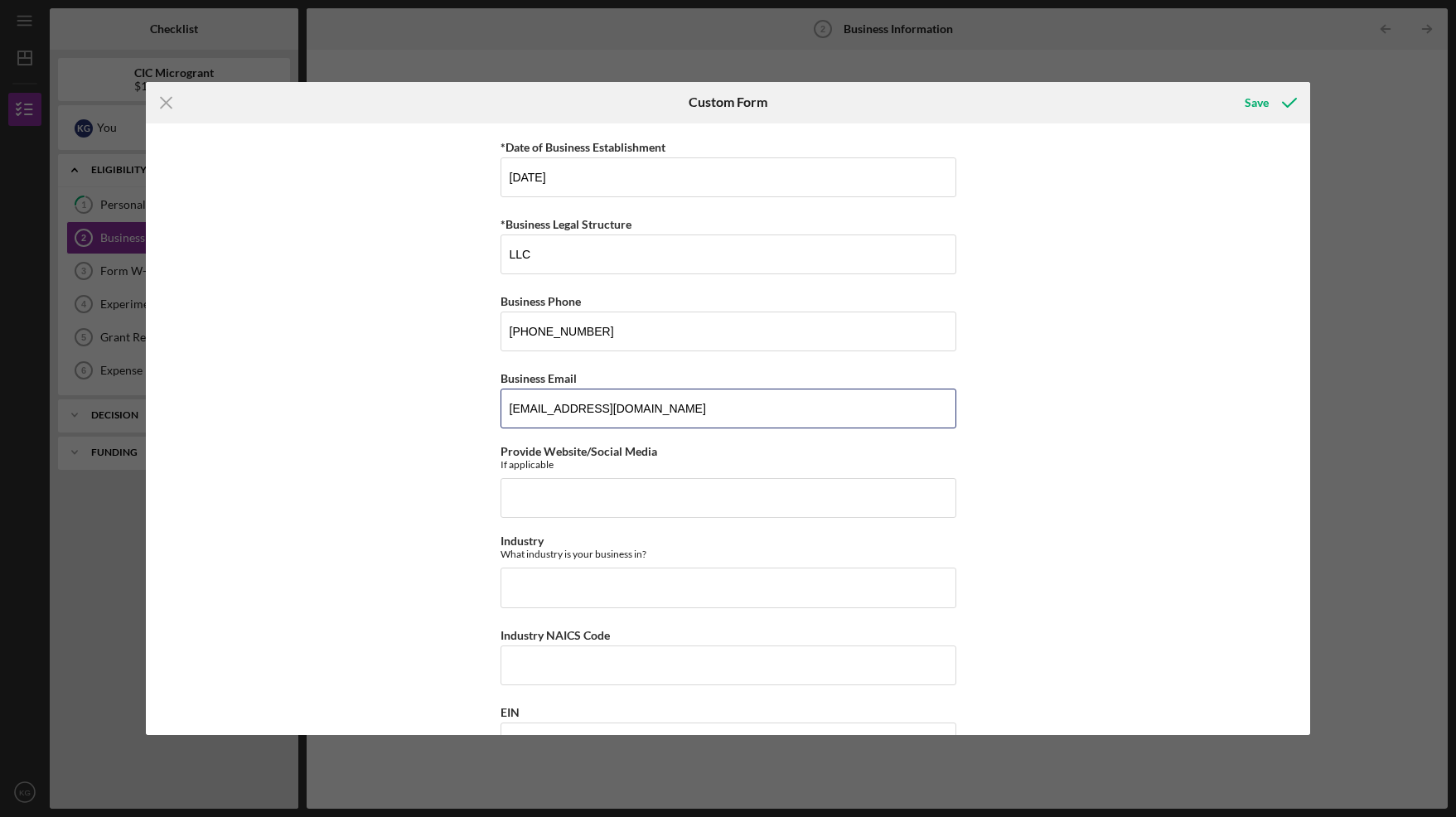
scroll to position [150, 0]
type input "[EMAIL_ADDRESS][DOMAIN_NAME]"
click at [534, 493] on input "Provide Website/Social Media" at bounding box center [728, 497] width 456 height 39
type input "[DOMAIN_NAME]"
click at [546, 585] on input "Industry" at bounding box center [728, 587] width 456 height 39
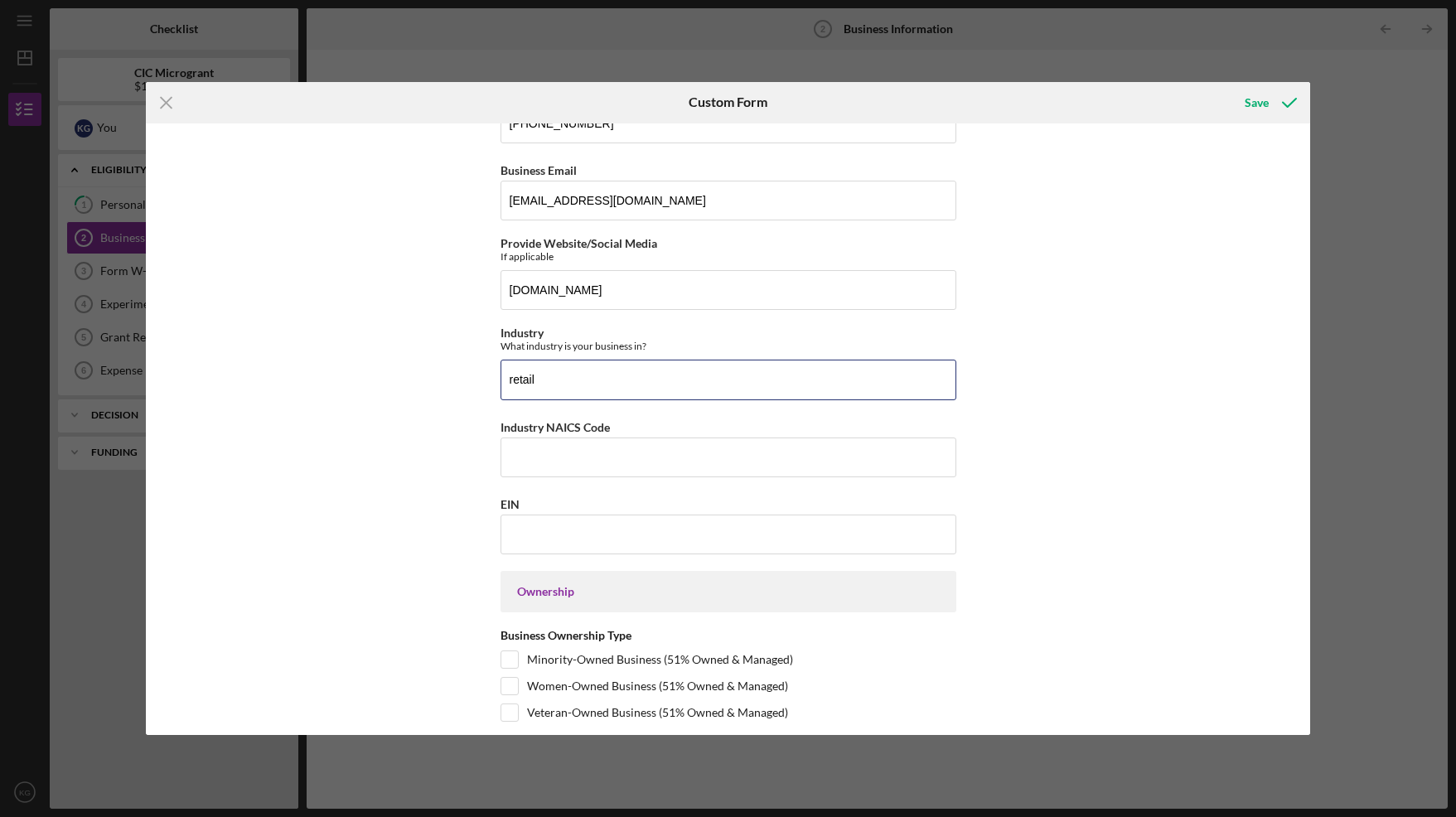
scroll to position [359, 0]
type input "retail"
click at [555, 539] on input "EIN" at bounding box center [728, 532] width 456 height 39
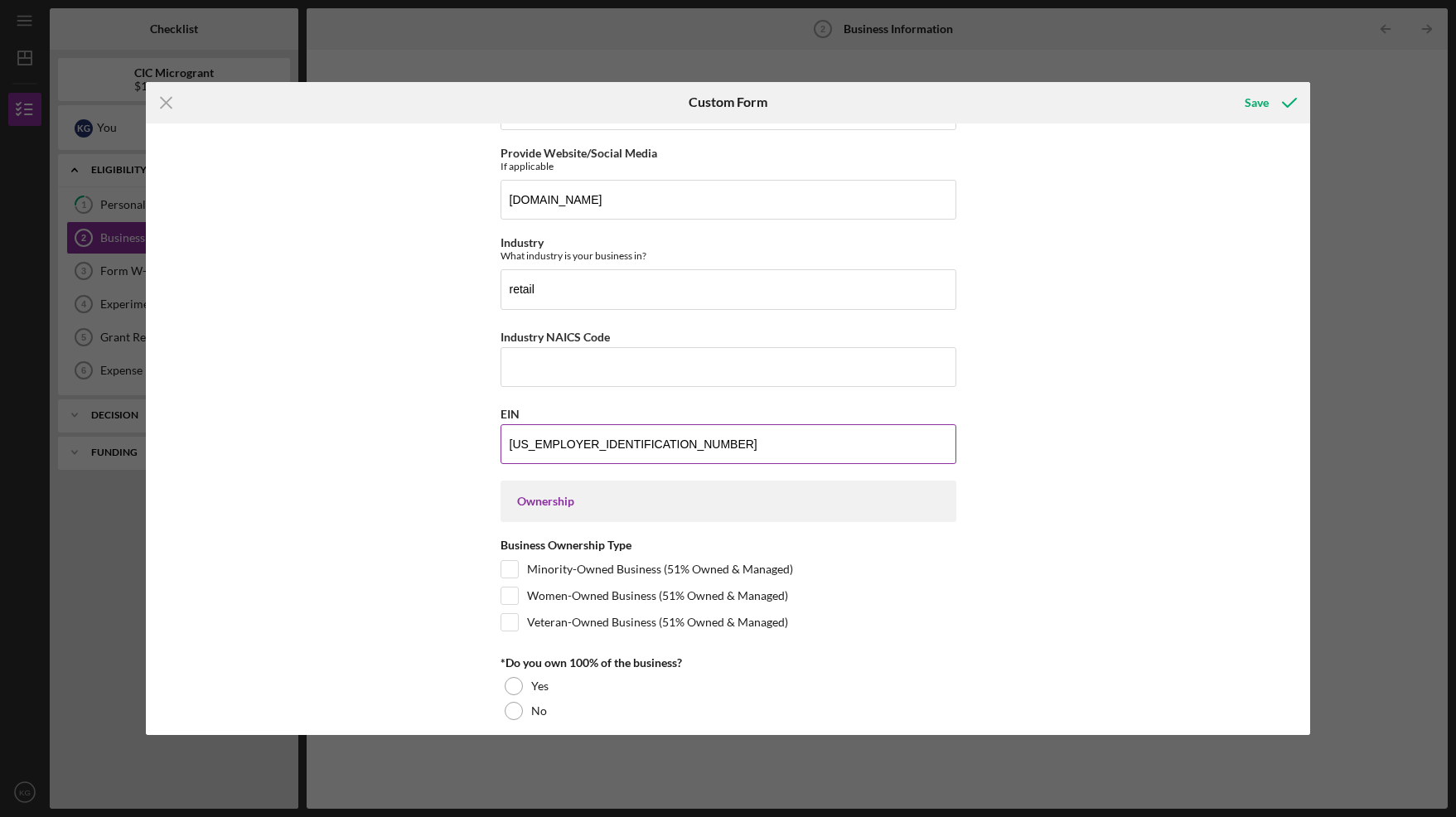
scroll to position [456, 0]
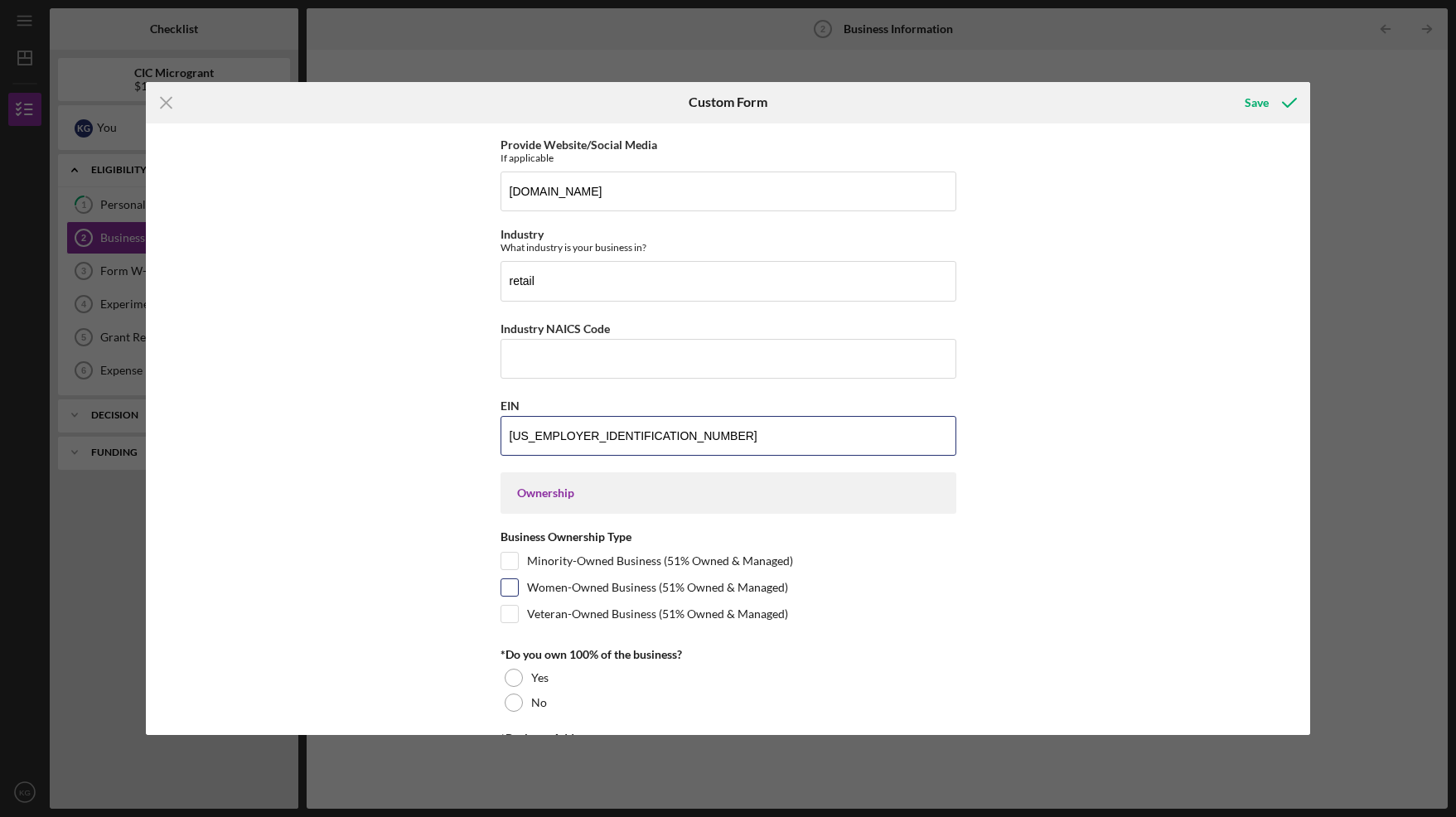
type input "[US_EMPLOYER_IDENTIFICATION_NUMBER]"
click at [513, 589] on input "Women-Owned Business (51% Owned & Managed)" at bounding box center [510, 588] width 16 height 16
checkbox input "true"
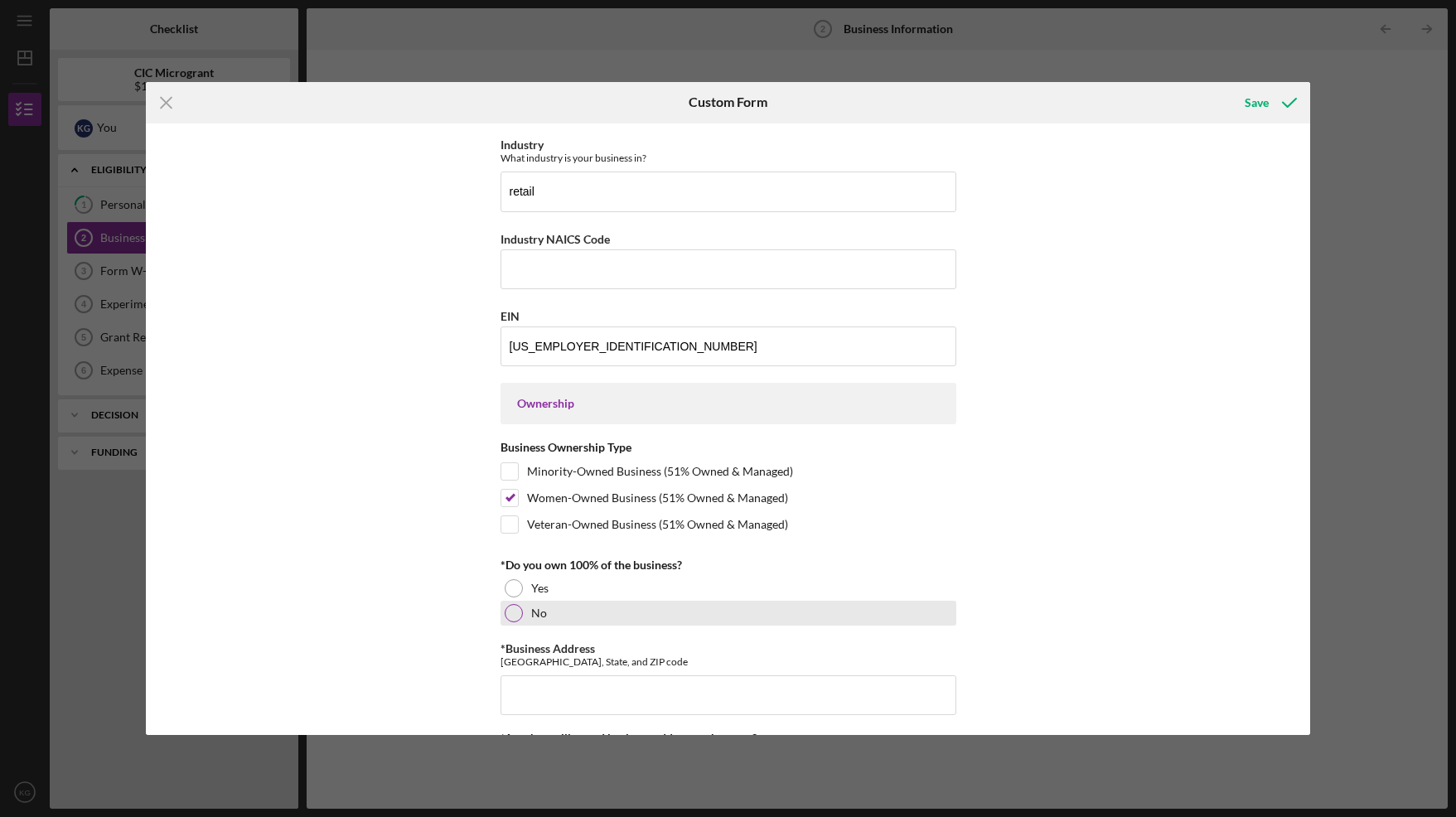
scroll to position [558, 0]
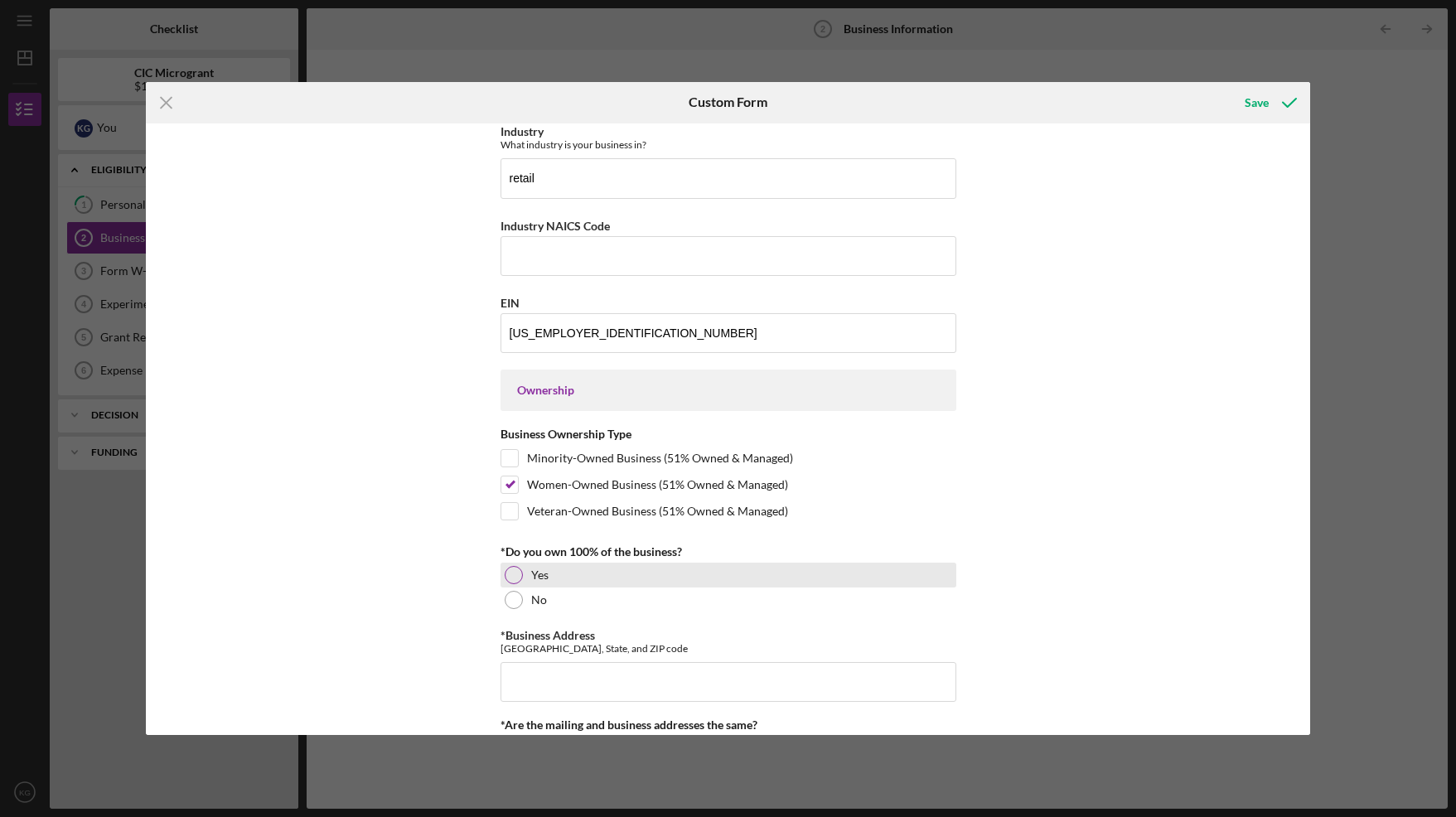
click at [514, 579] on div at bounding box center [513, 575] width 18 height 18
click at [564, 666] on input "*Business Address" at bounding box center [728, 682] width 456 height 39
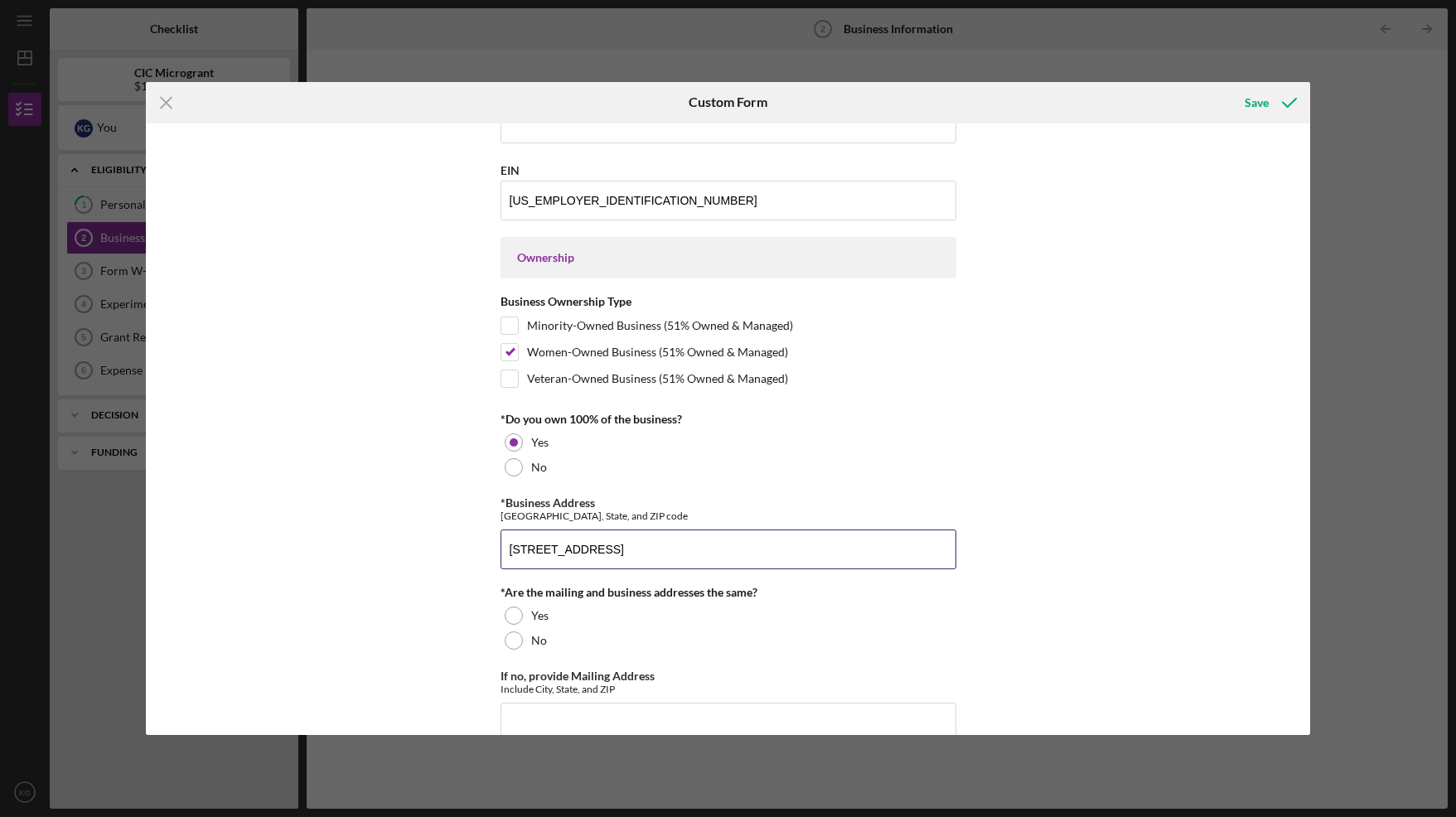
scroll to position [696, 0]
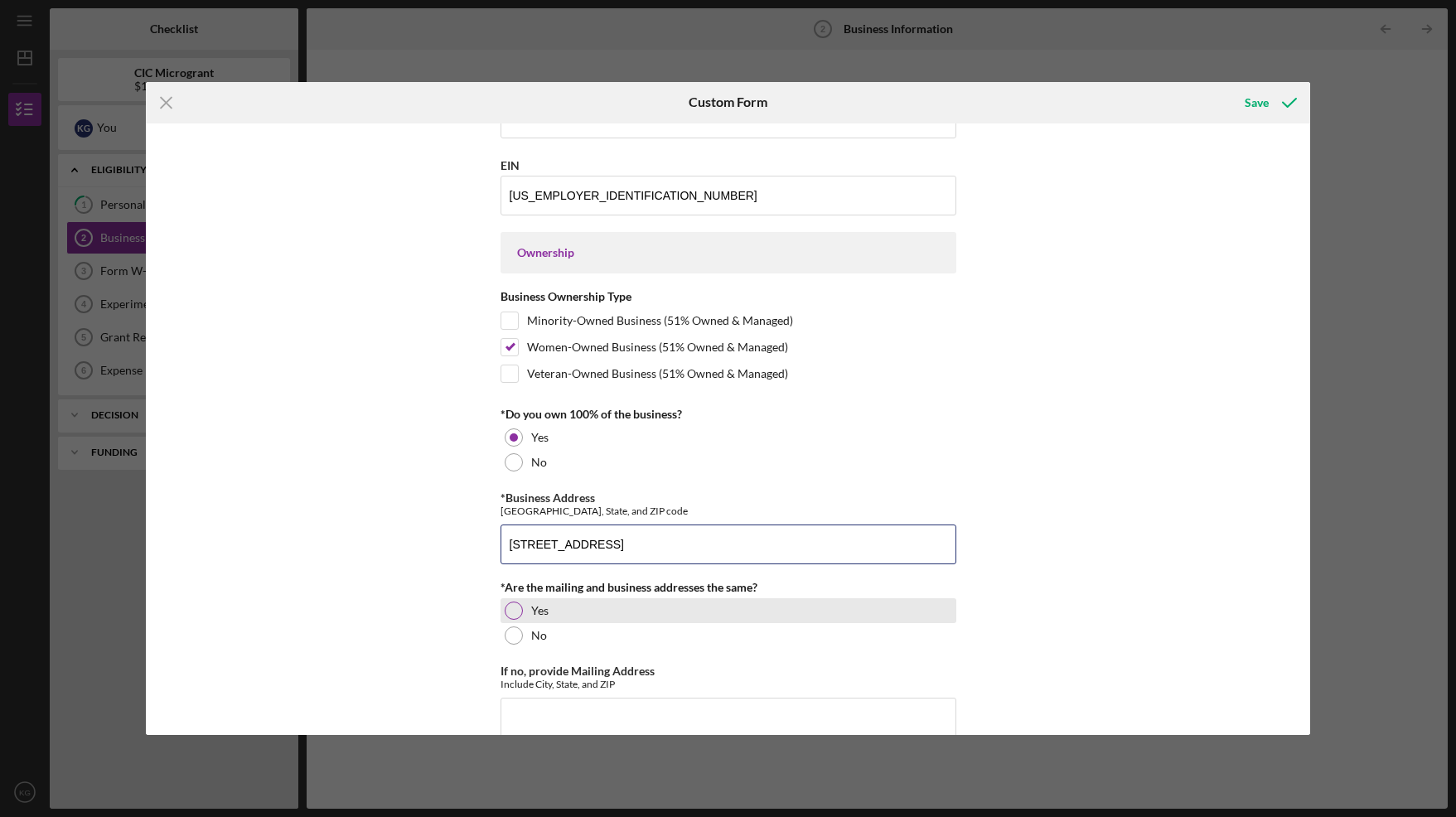
type input "[STREET_ADDRESS]"
click at [505, 609] on div at bounding box center [513, 611] width 18 height 18
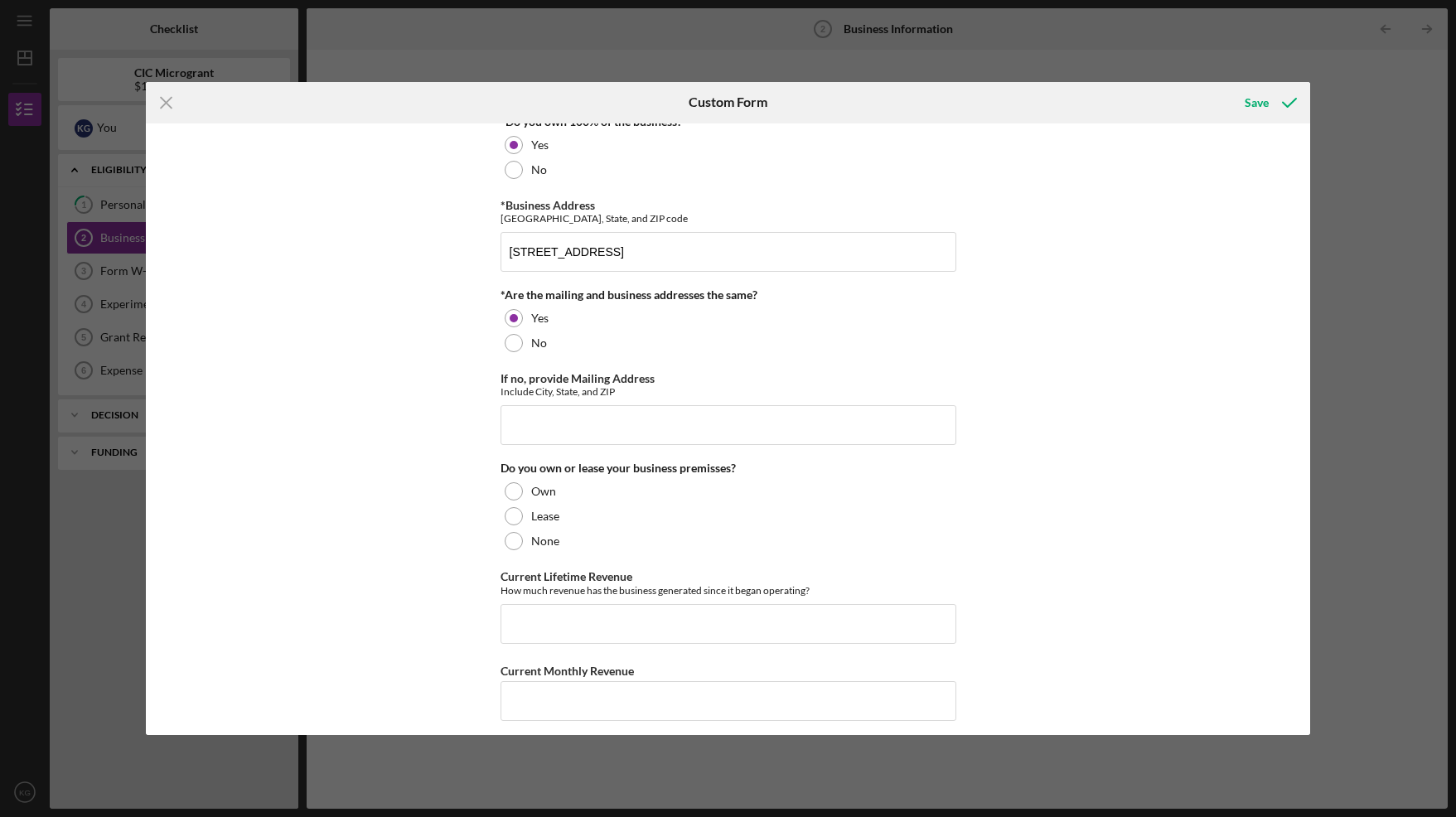
scroll to position [989, 0]
click at [517, 492] on div at bounding box center [513, 490] width 18 height 18
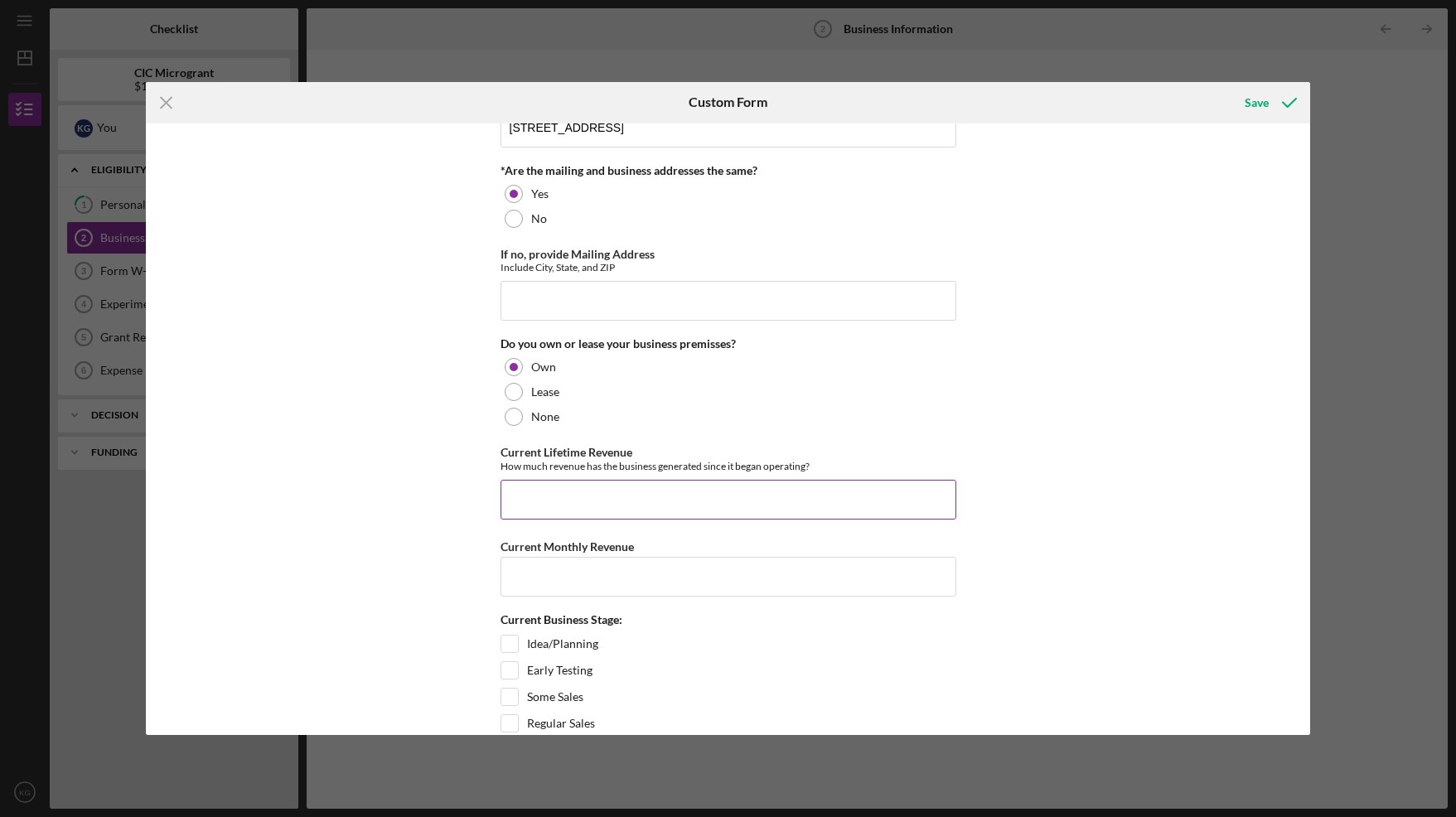
scroll to position [1115, 0]
click at [592, 500] on input "Current Lifetime Revenue" at bounding box center [728, 497] width 456 height 39
click at [506, 494] on input "15,250.00" at bounding box center [728, 497] width 456 height 39
type input "15,250"
click at [547, 568] on input "Current Monthly Revenue" at bounding box center [728, 574] width 456 height 39
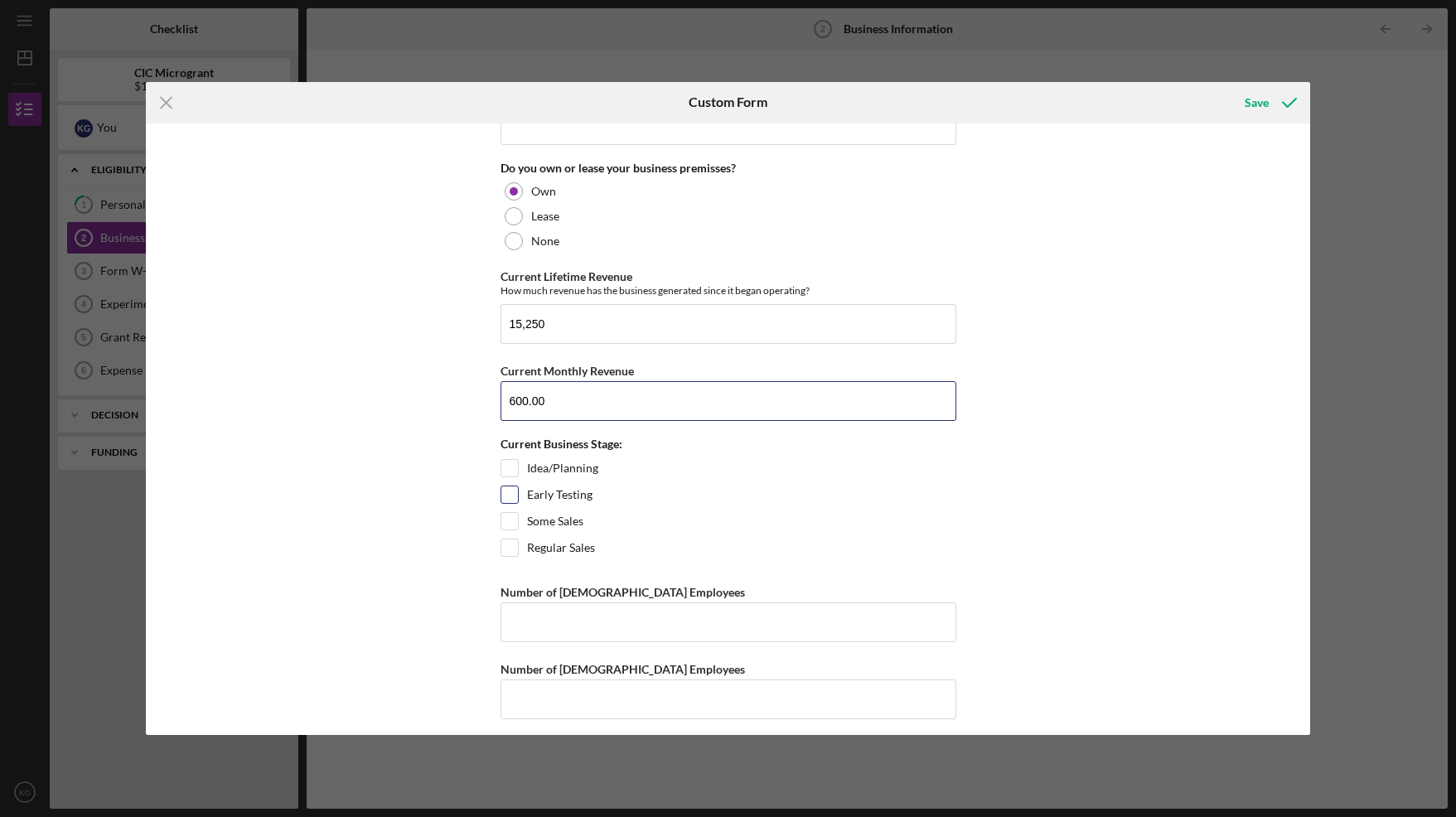
scroll to position [1297, 0]
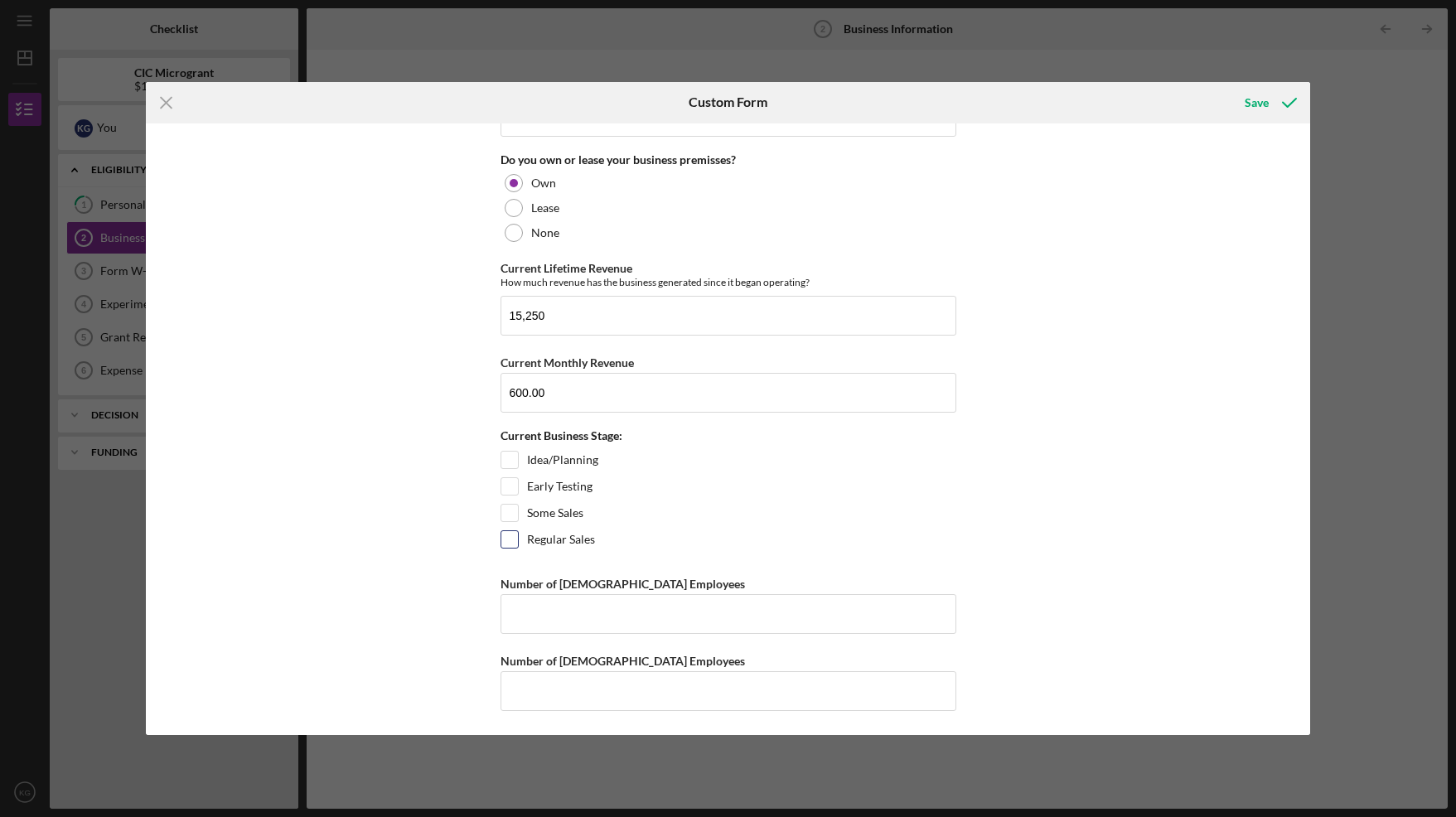
type input "600"
click at [504, 538] on input "Regular Sales" at bounding box center [510, 539] width 16 height 16
checkbox input "true"
click at [554, 608] on input "Number of [DEMOGRAPHIC_DATA] Employees" at bounding box center [728, 614] width 456 height 39
type input "1"
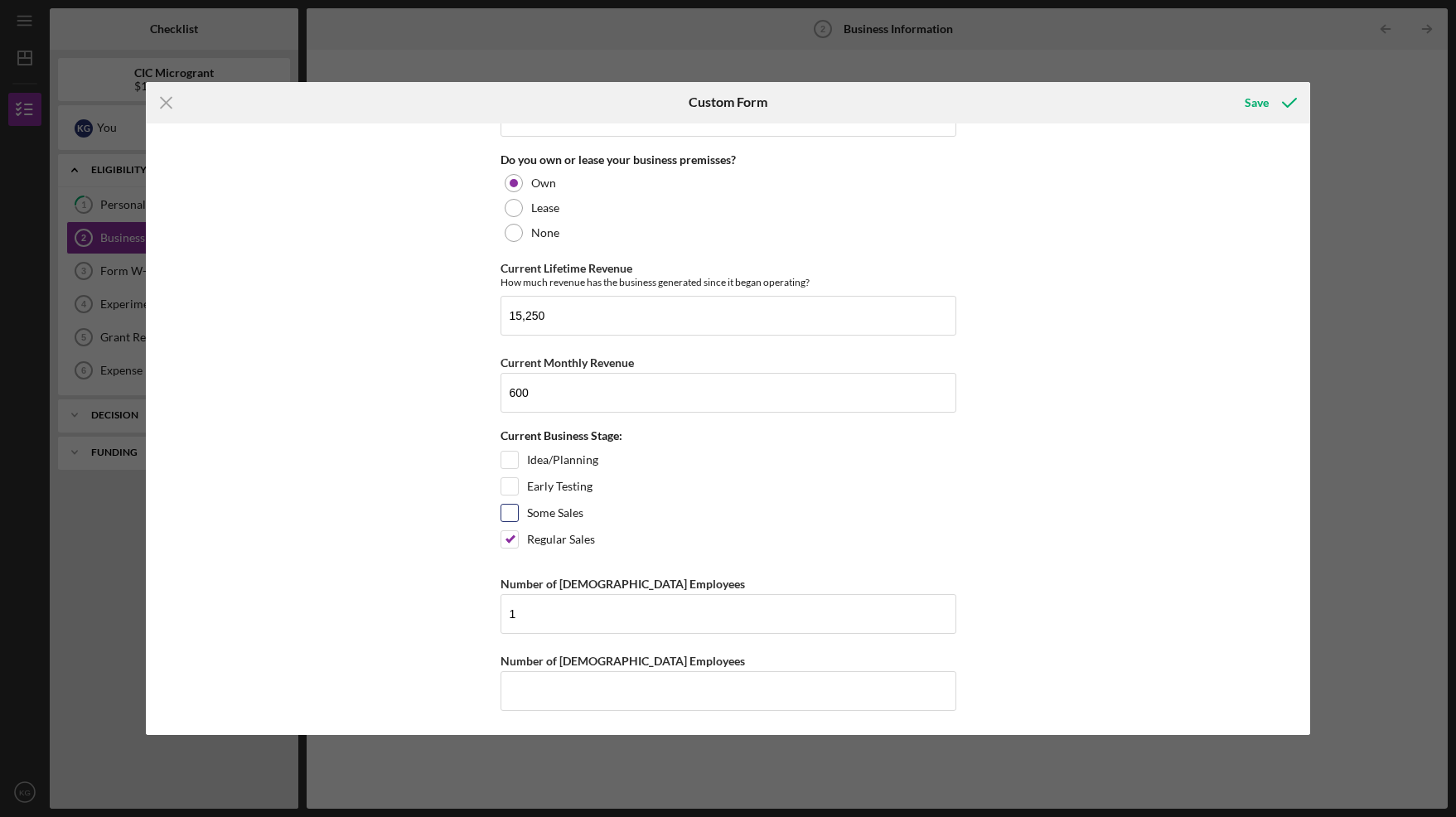
click at [513, 514] on input "Some Sales" at bounding box center [510, 512] width 16 height 16
checkbox input "true"
click at [1251, 106] on div "Save" at bounding box center [1256, 102] width 24 height 33
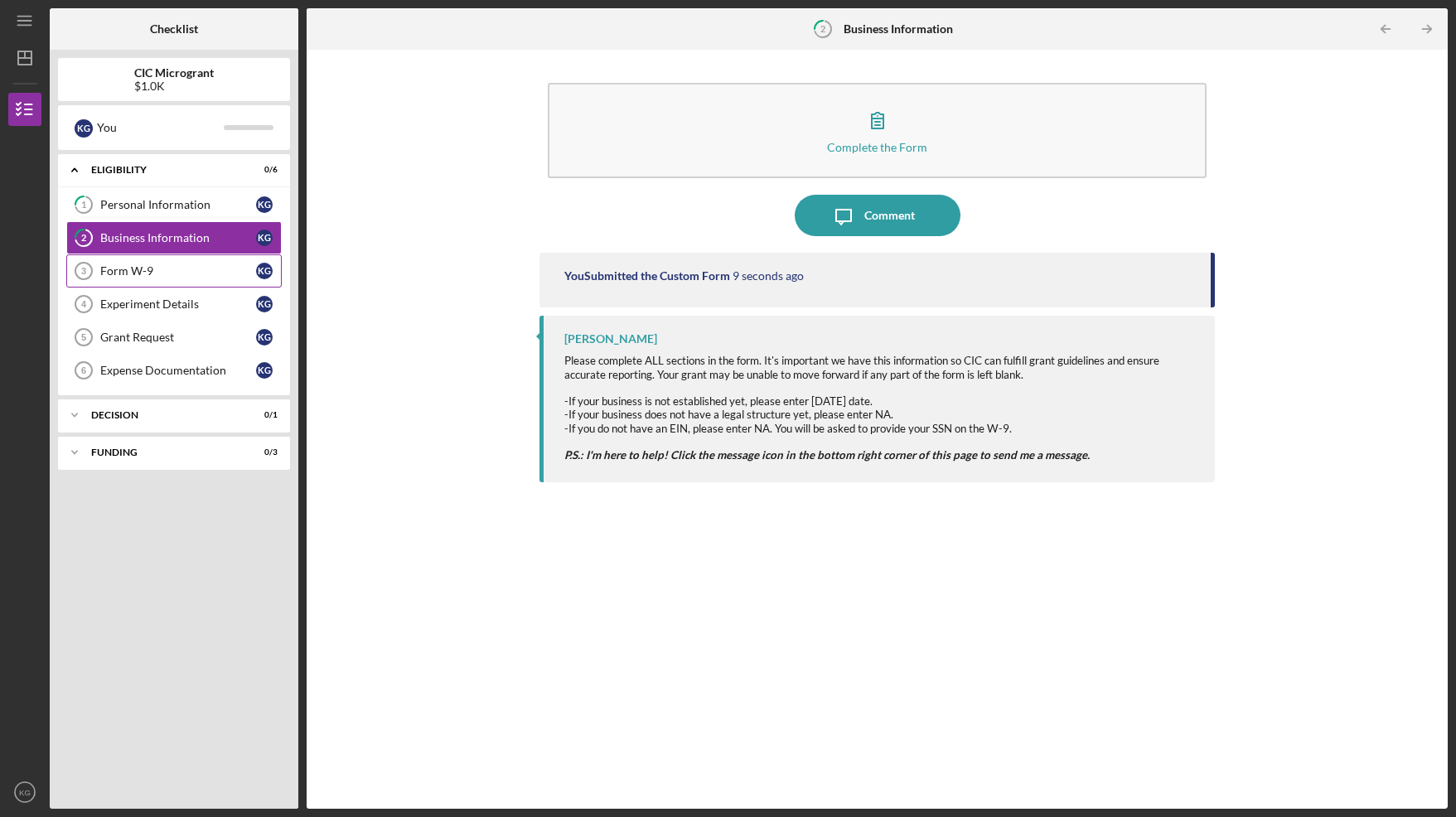
click at [159, 275] on div "Form W-9" at bounding box center [178, 271] width 156 height 13
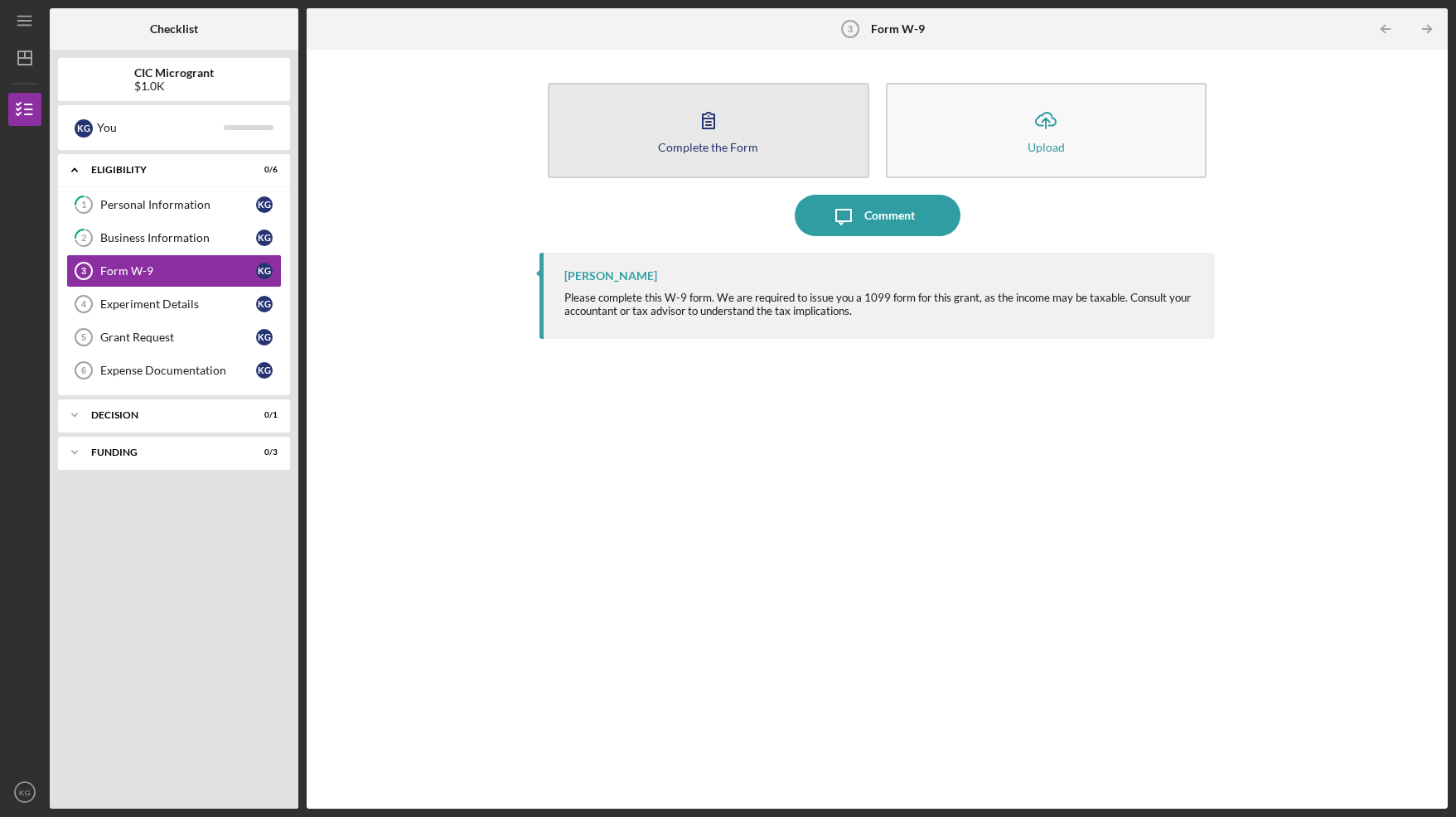
click at [718, 141] on div "Complete the Form" at bounding box center [708, 147] width 100 height 13
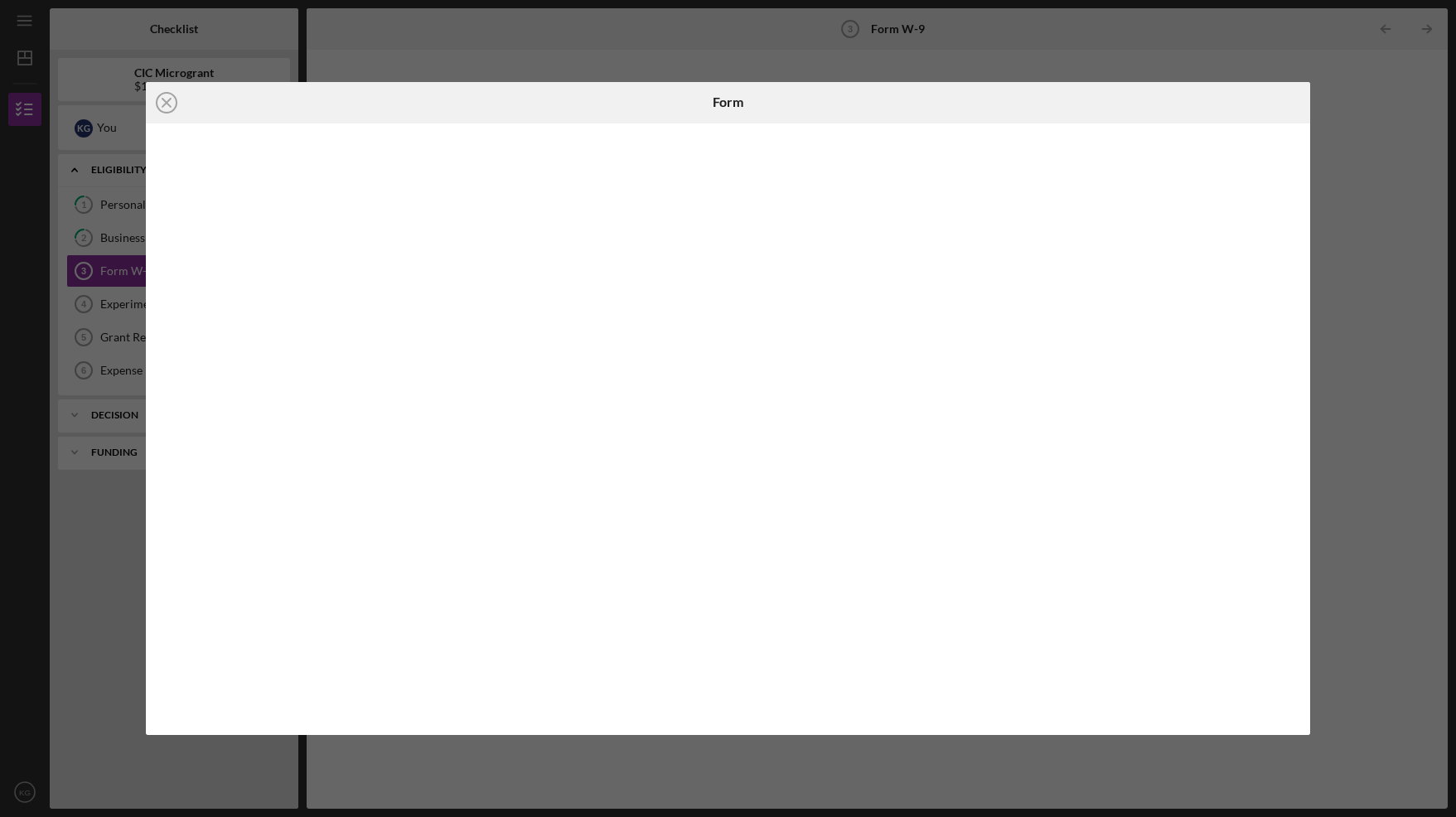
click at [168, 105] on icon "Icon/Close" at bounding box center [167, 103] width 41 height 41
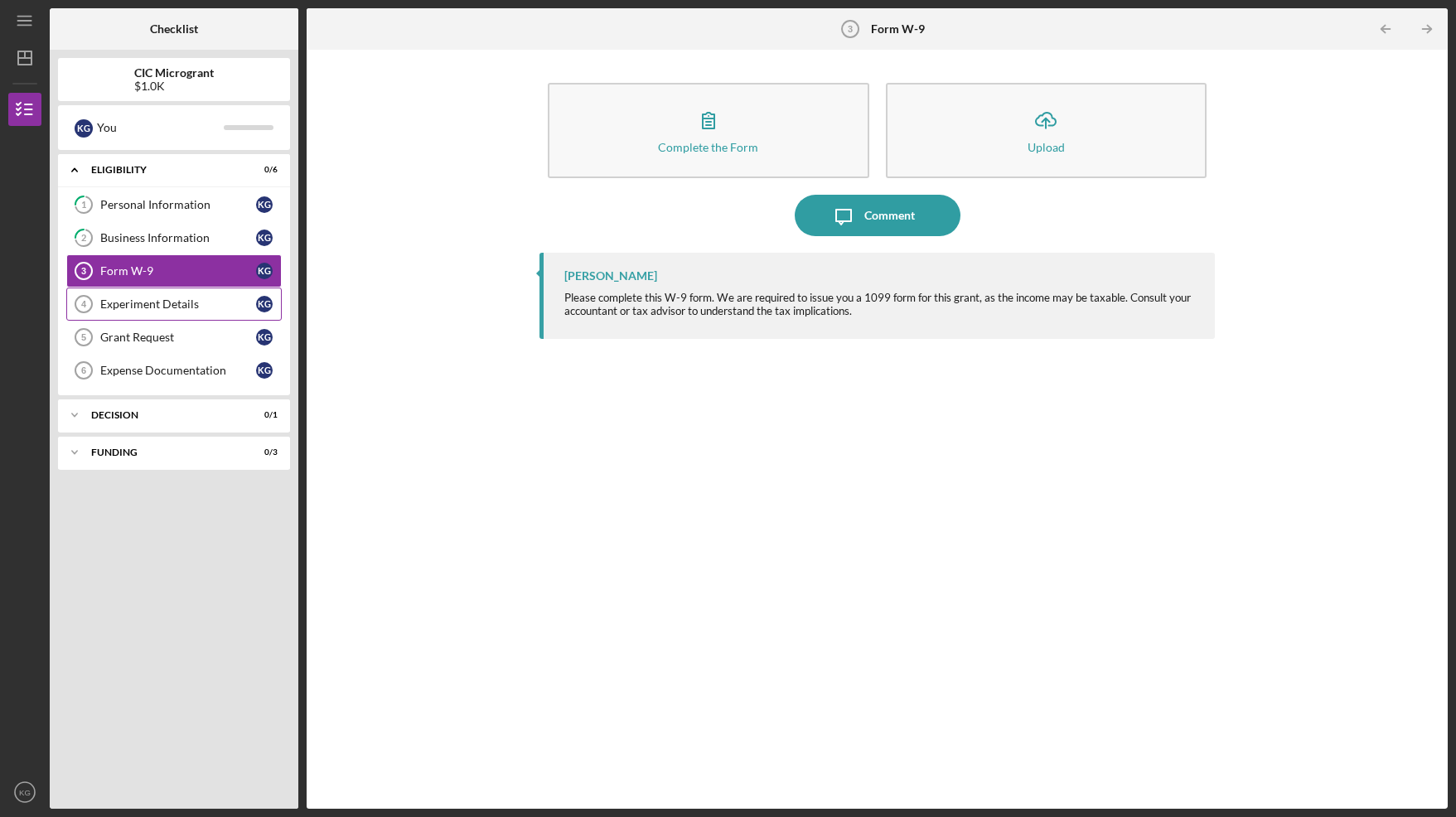
click at [127, 304] on div "Experiment Details" at bounding box center [178, 304] width 156 height 13
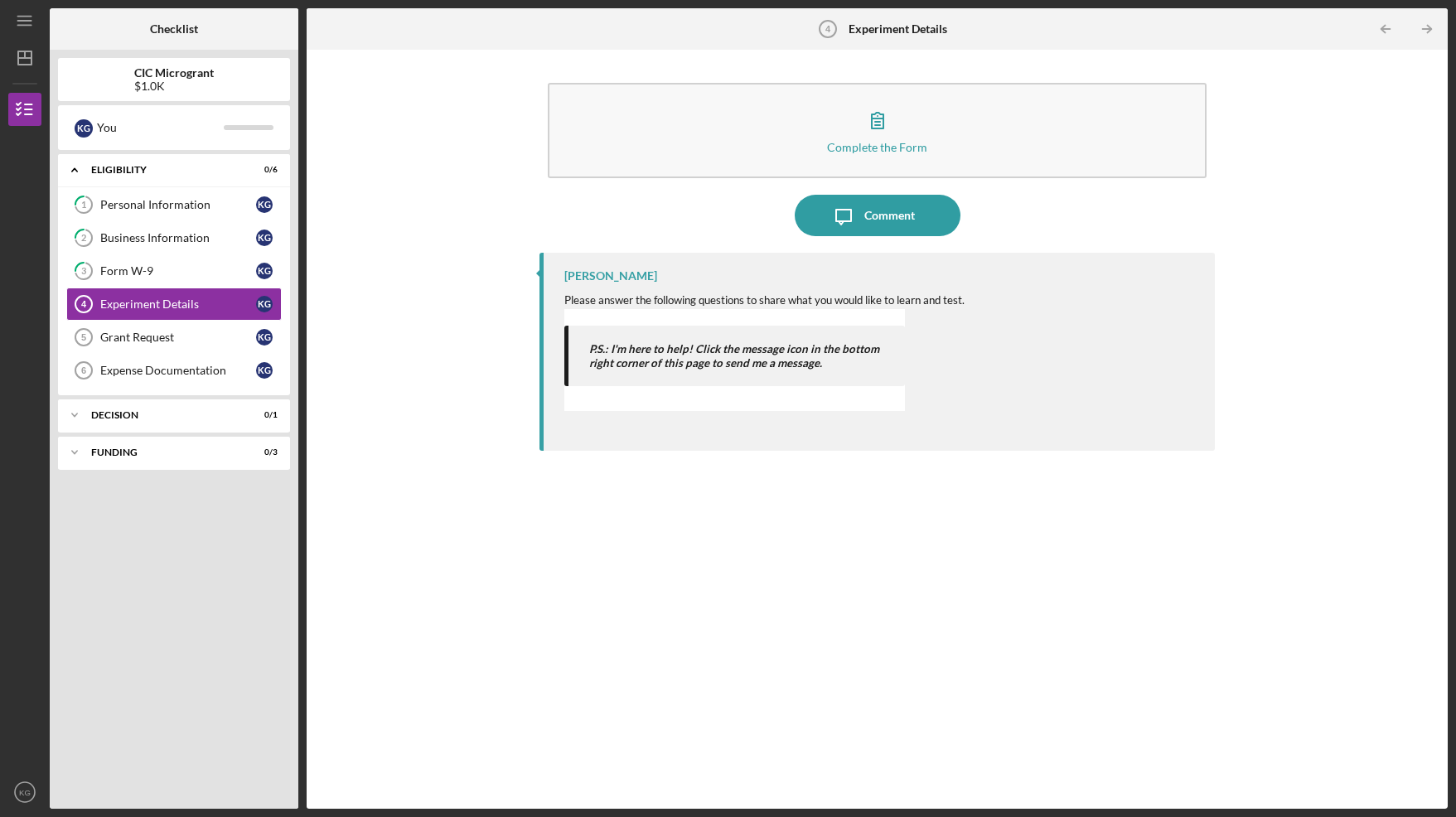
click at [638, 325] on div "P.S.: I'm here to help! Click the message icon in the bottom right corner of th…" at bounding box center [734, 360] width 340 height 102
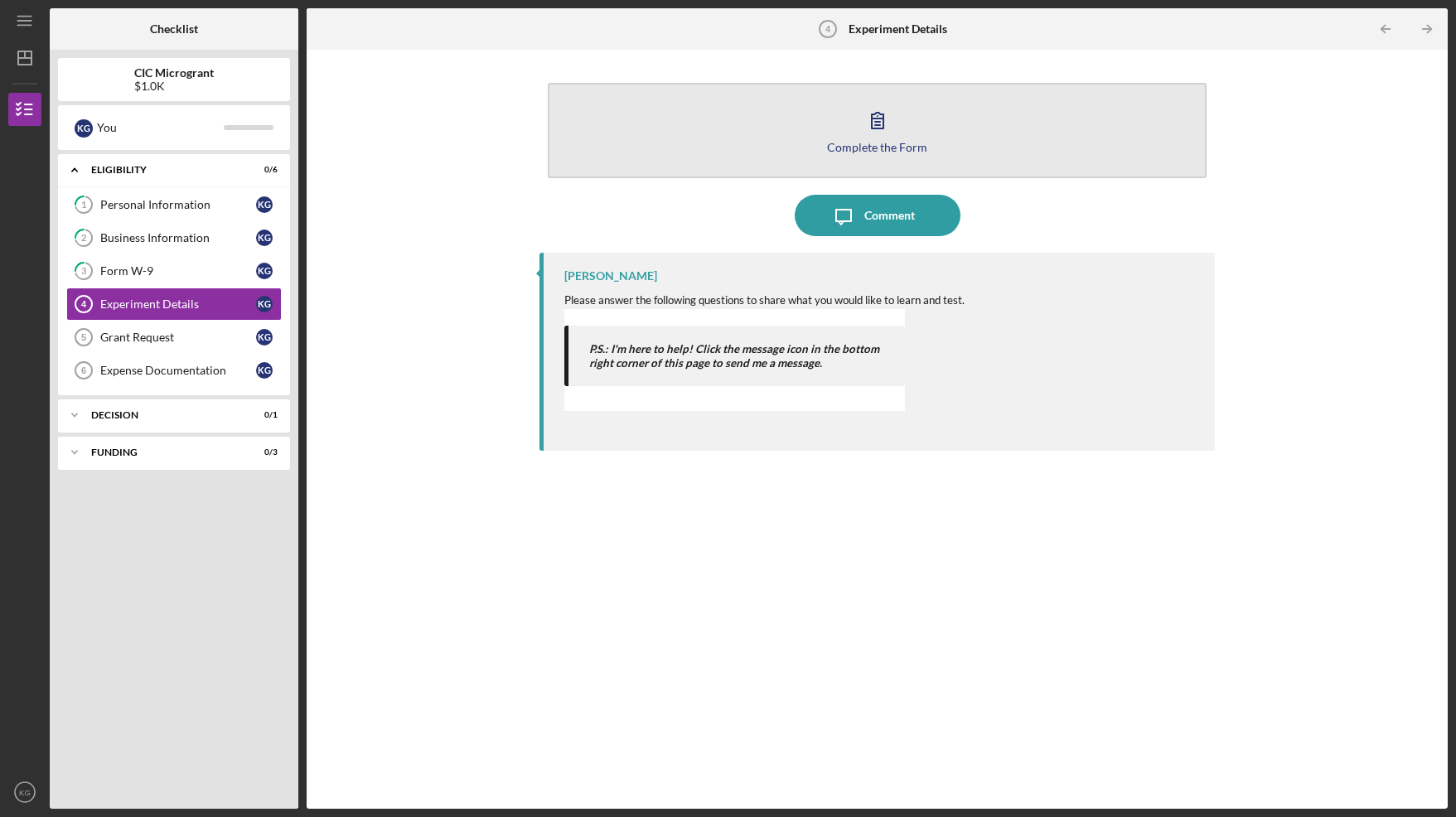
click at [879, 125] on icon "button" at bounding box center [877, 121] width 12 height 16
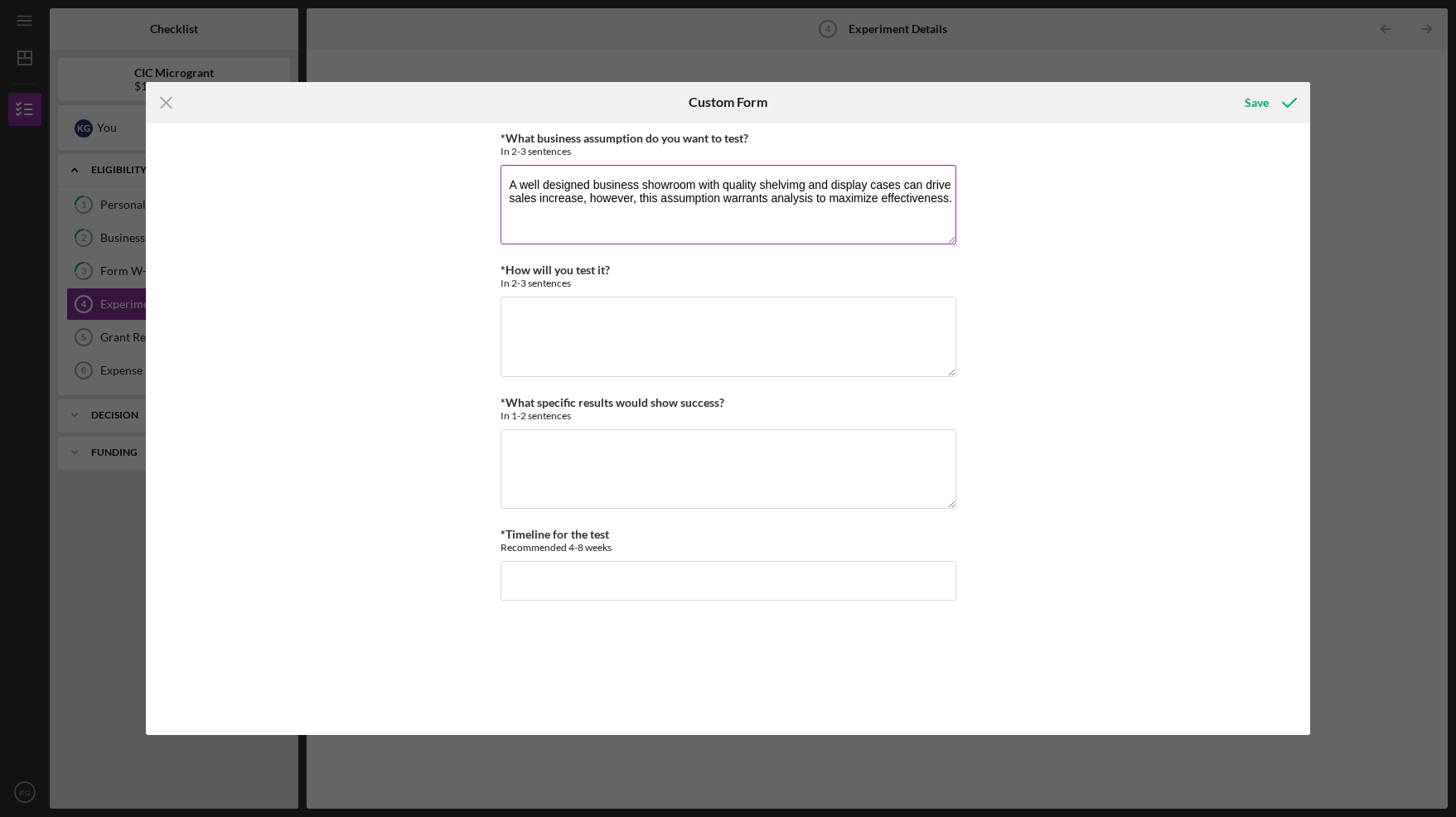
click at [784, 185] on textarea "A well designed business showroom with quality shelvimg and display cases can d…" at bounding box center [728, 204] width 456 height 80
click at [794, 186] on textarea "A well designed business showroom with quality shelvimg and display cases can d…" at bounding box center [728, 204] width 456 height 80
click at [792, 186] on textarea "A well designed business showroom with quality shelvimg and display cases can d…" at bounding box center [728, 204] width 456 height 80
drag, startPoint x: 807, startPoint y: 186, endPoint x: 762, endPoint y: 185, distance: 45.0
click at [762, 185] on textarea "A well designed business showroom with quality shelvimg and display cases can d…" at bounding box center [728, 204] width 456 height 80
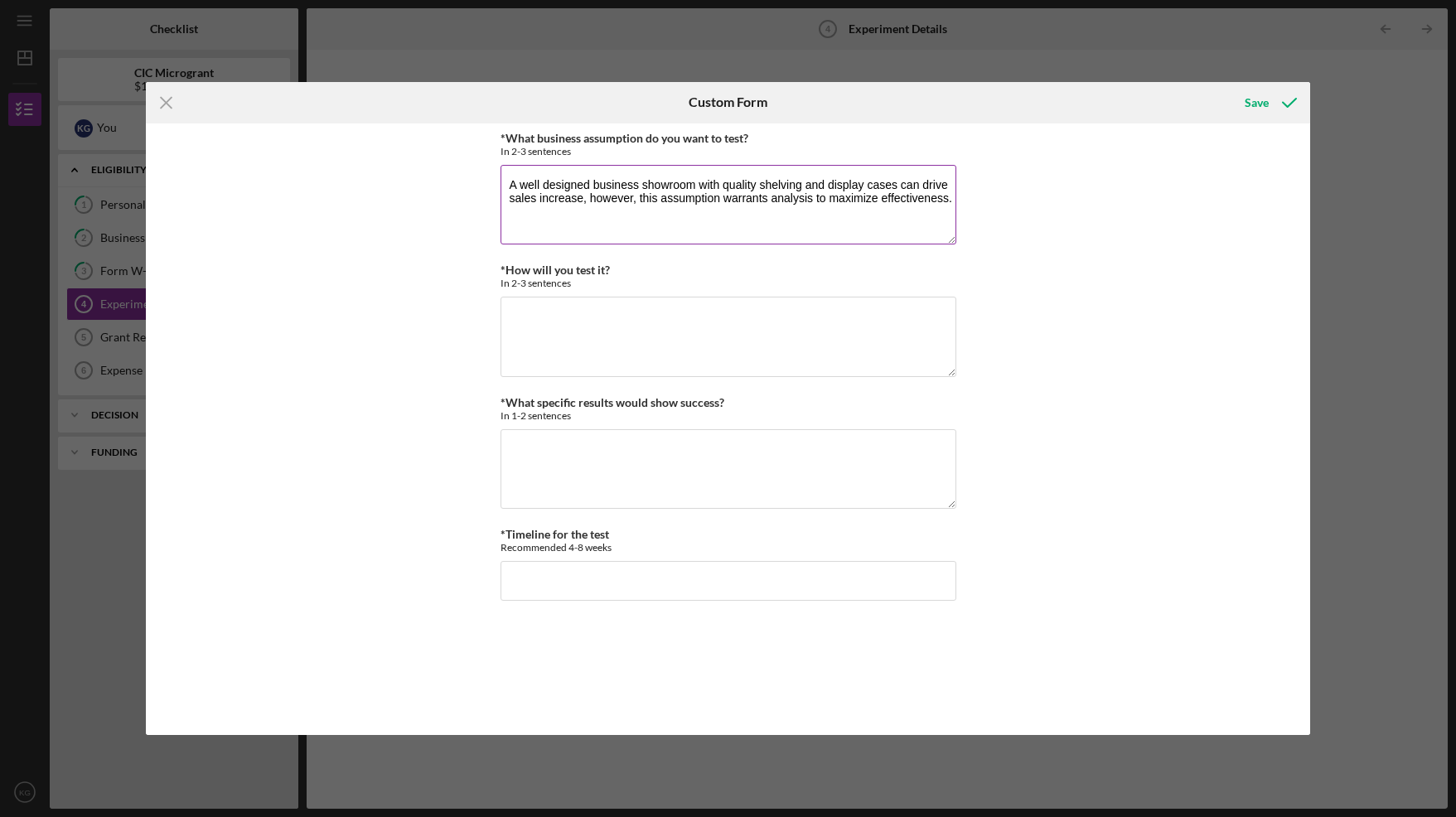
click at [524, 219] on textarea "A well designed business showroom with quality shelving and display cases can d…" at bounding box center [728, 204] width 456 height 80
click at [802, 208] on textarea "A well designed business showroom with quality shelving and display cases can d…" at bounding box center [728, 204] width 456 height 80
click at [944, 215] on textarea "A well designed business showroom with quality shelving and display cases can d…" at bounding box center [728, 204] width 456 height 80
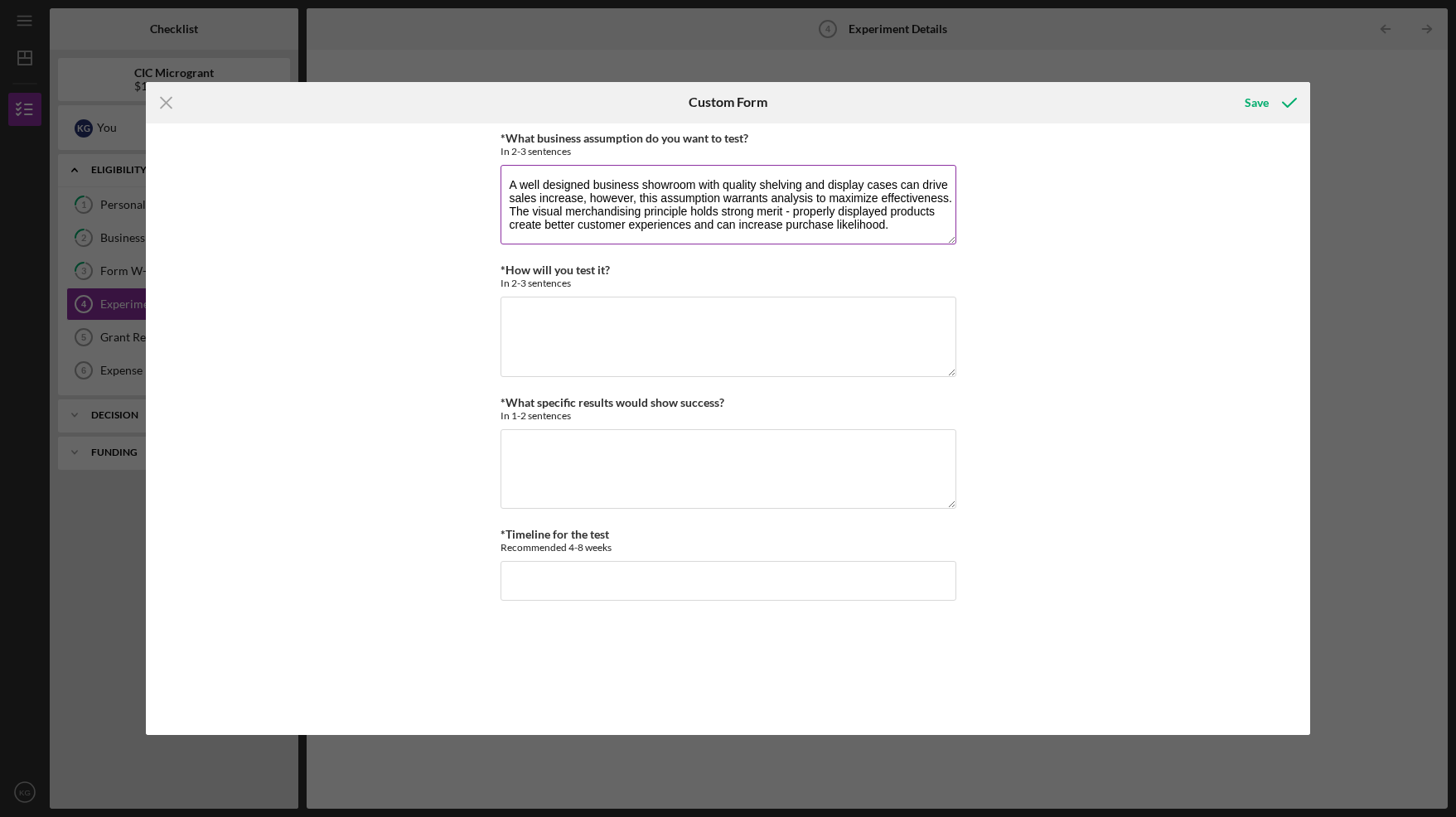
scroll to position [1, 0]
click at [894, 226] on textarea "A well designed business showroom with quality shelving and display cases can d…" at bounding box center [728, 204] width 456 height 80
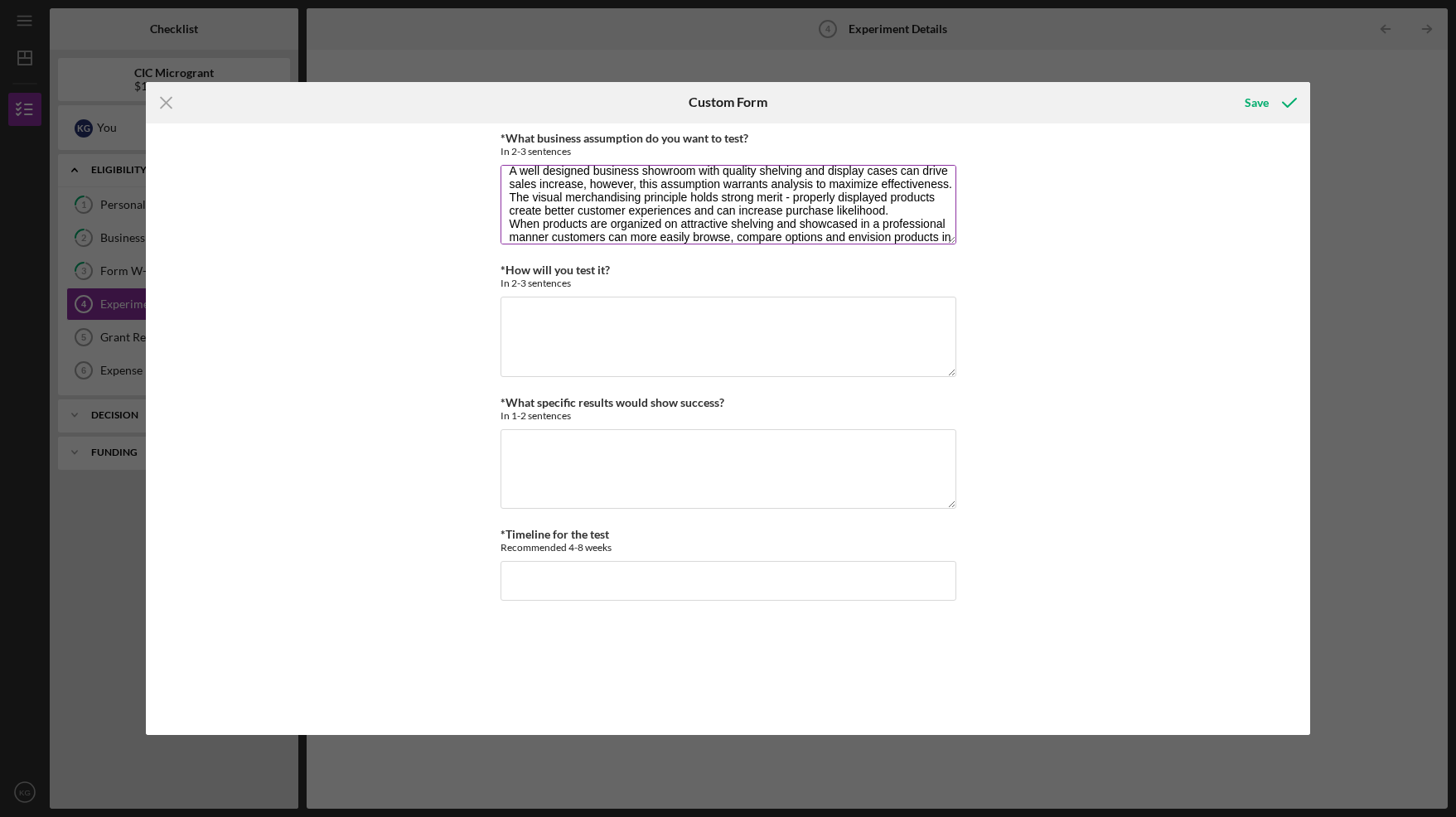
scroll to position [28, 0]
type textarea "A well designed business showroom with quality shelving and display cases can d…"
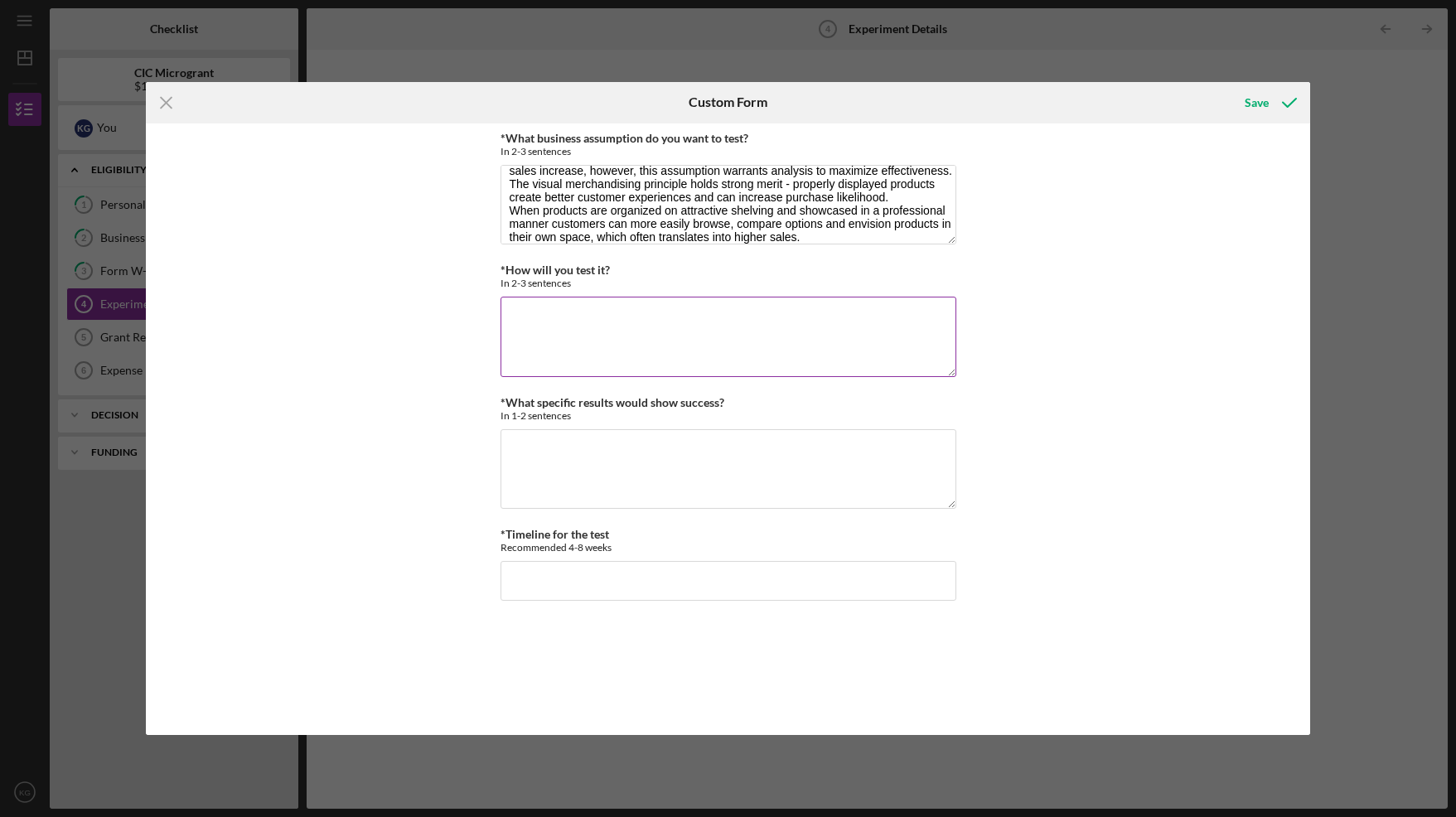
click at [625, 322] on textarea "*How will you test it?" at bounding box center [728, 336] width 456 height 80
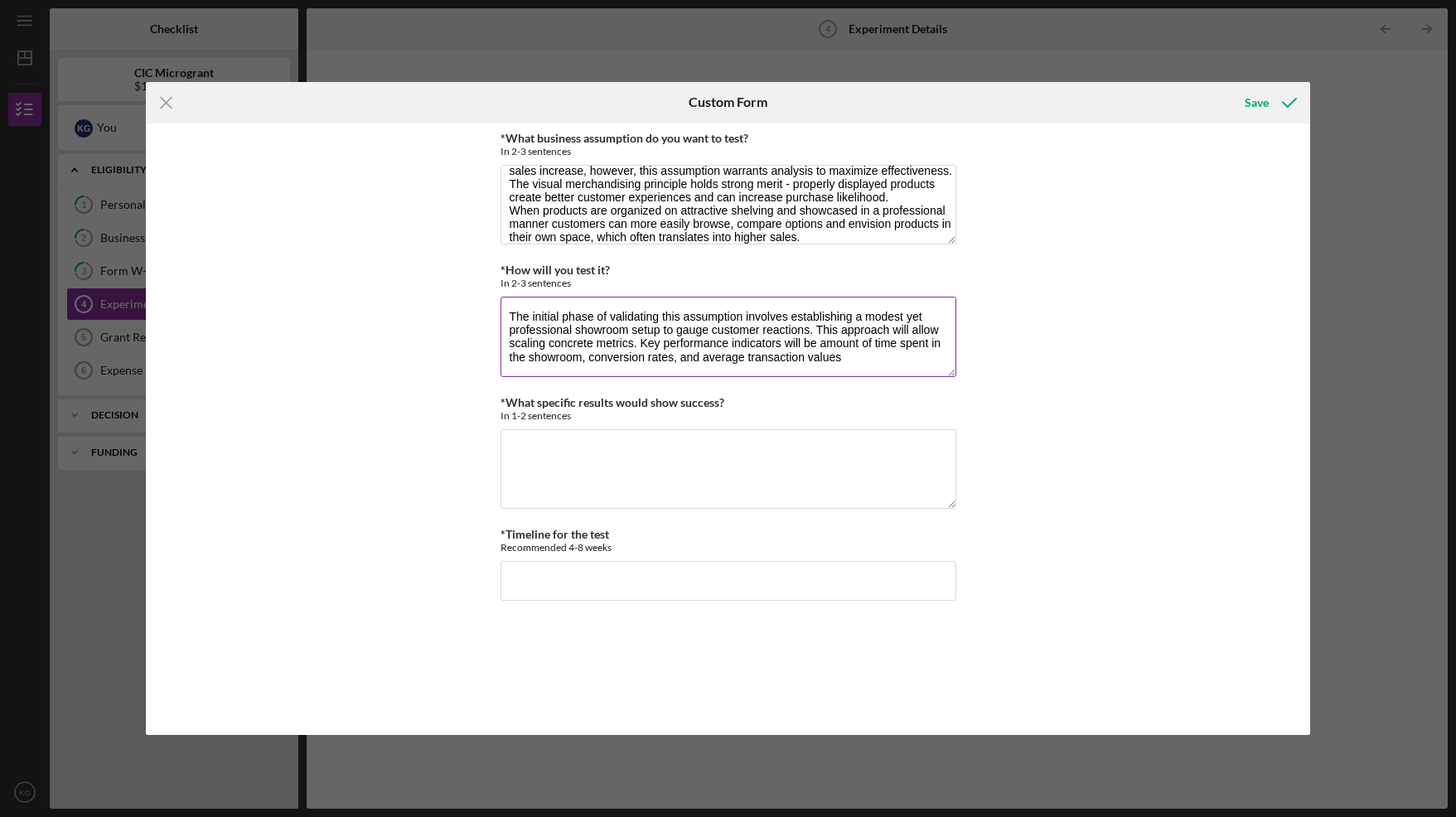
click at [642, 348] on textarea "The initial phase of validating this assumption involves establishing a modest …" at bounding box center [728, 336] width 456 height 80
click at [788, 343] on textarea "The initial phase of validating this assumption involves establishing a modest …" at bounding box center [728, 336] width 456 height 80
click at [938, 347] on textarea "The initial phase of validating this assumption involves establishing a modest …" at bounding box center [728, 336] width 456 height 80
click at [557, 371] on textarea "The initial phase of validating this assumption involves establishing a modest …" at bounding box center [728, 336] width 456 height 80
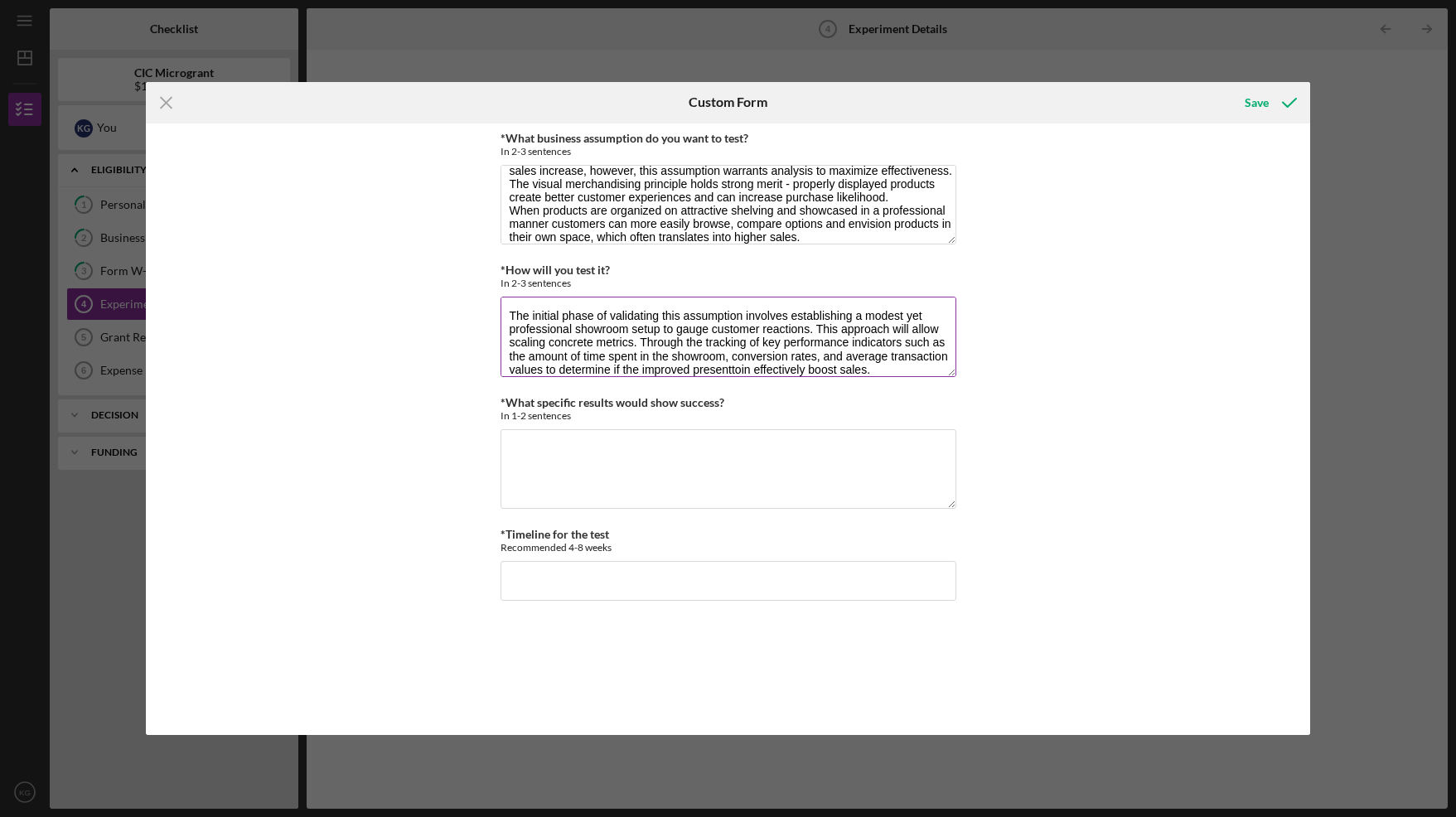
click at [716, 370] on textarea "The initial phase of validating this assumption involves establishing a modest …" at bounding box center [728, 336] width 456 height 80
click at [750, 368] on textarea "The initial phase of validating this assumption involves establishing a modest …" at bounding box center [728, 336] width 456 height 80
click at [646, 340] on textarea "The initial phase of validating this assumption involves establishing a modest …" at bounding box center [728, 336] width 456 height 80
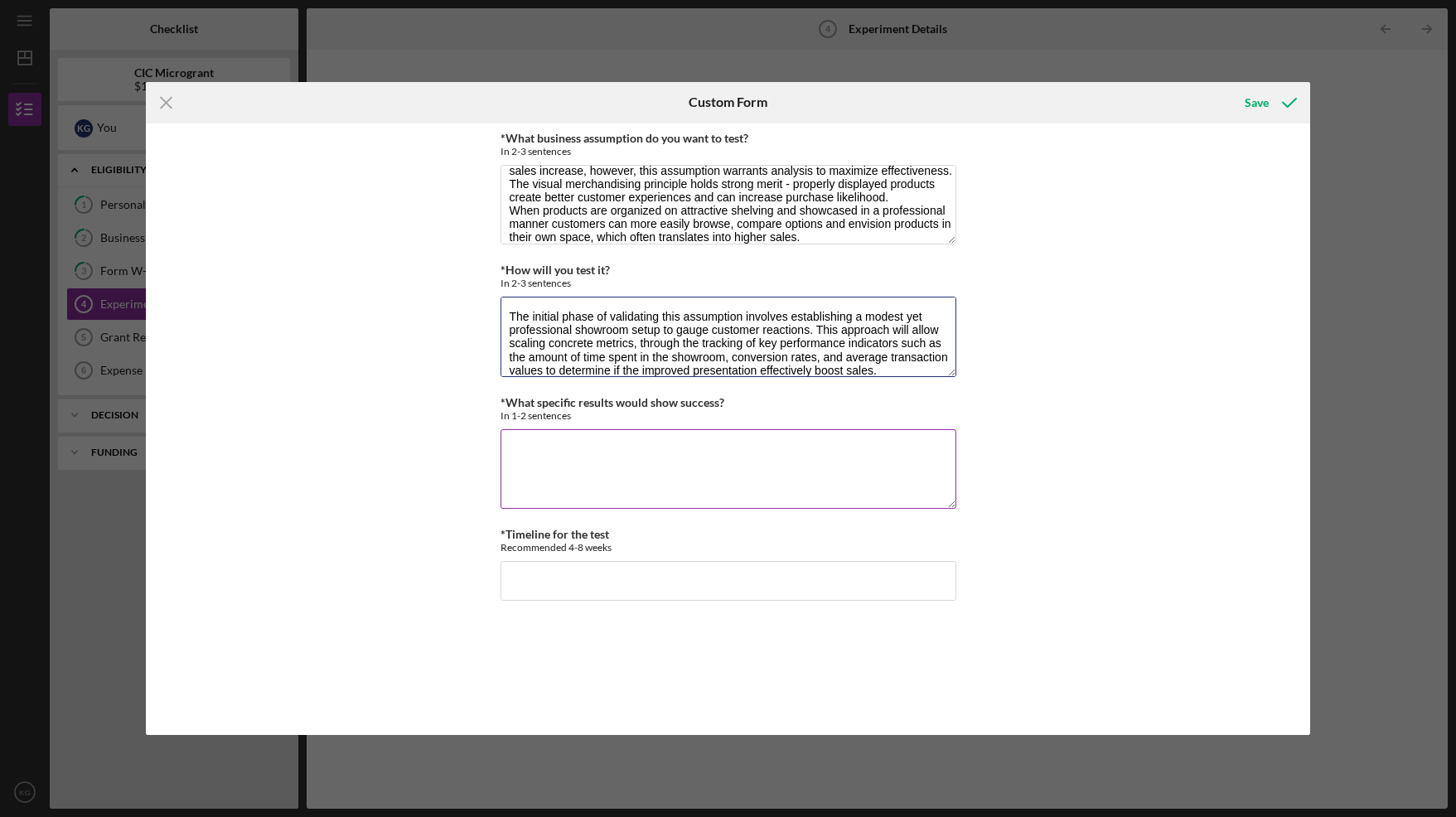
type textarea "The initial phase of validating this assumption involves establishing a modest …"
click at [544, 435] on textarea "*What specific results would show success?" at bounding box center [728, 469] width 456 height 80
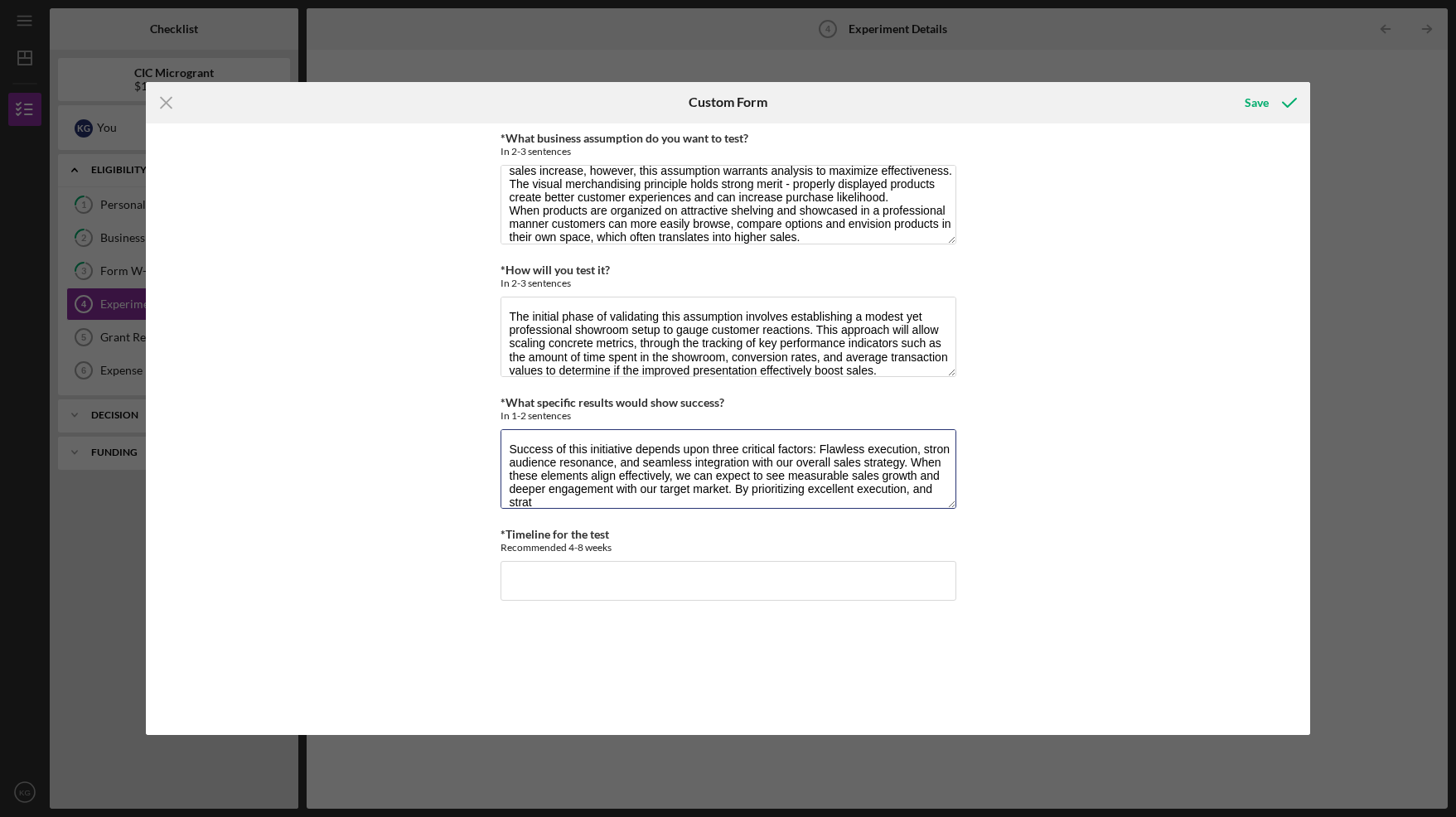
scroll to position [1, 0]
click at [950, 449] on textarea "Success of this initiative depends upon three critical factors: Flawless execut…" at bounding box center [728, 469] width 456 height 80
type textarea "Success of this initiative depends upon three critical factors: Flawless execut…"
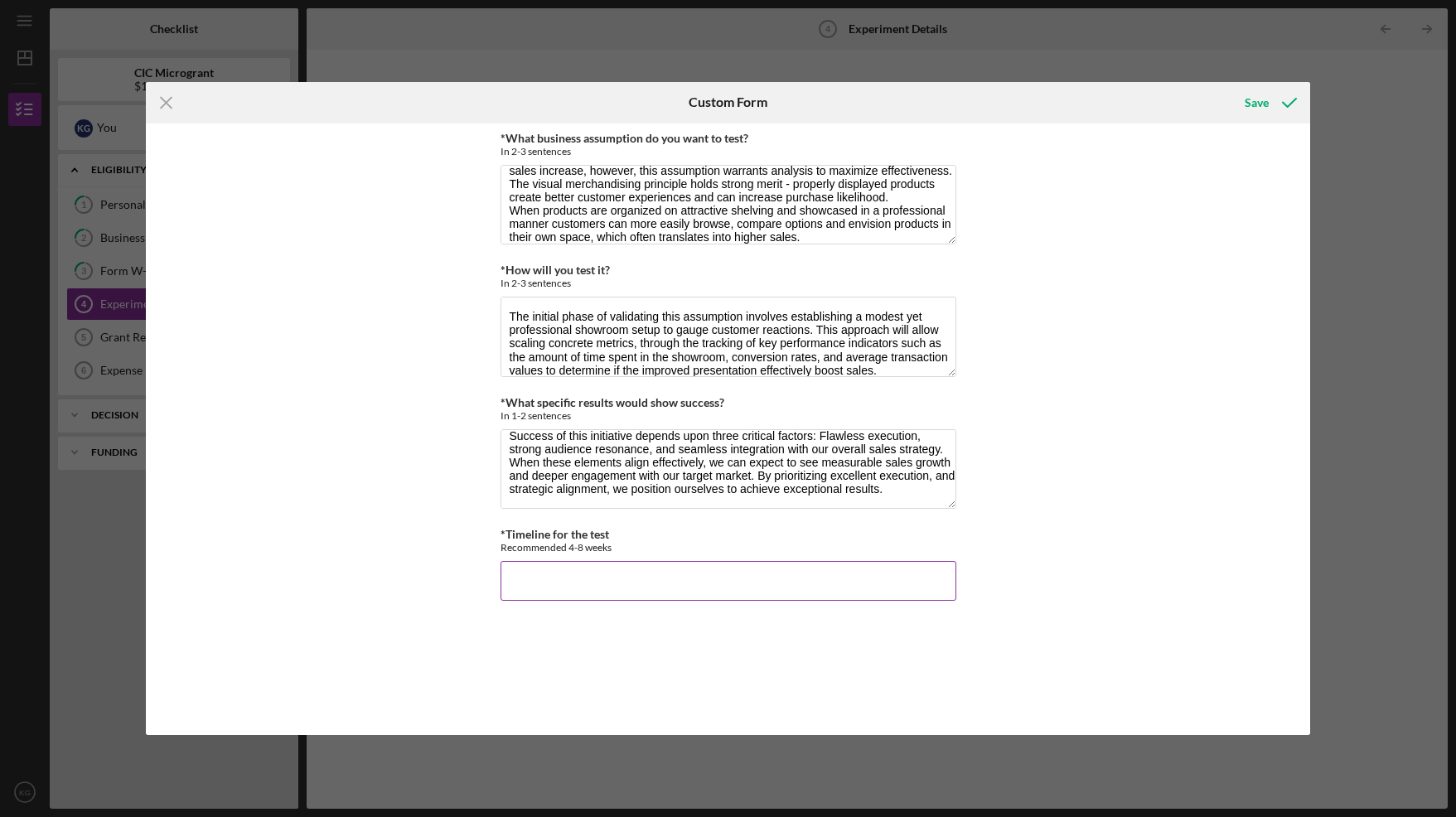
click at [575, 568] on input "*Timeline for the test" at bounding box center [728, 580] width 456 height 39
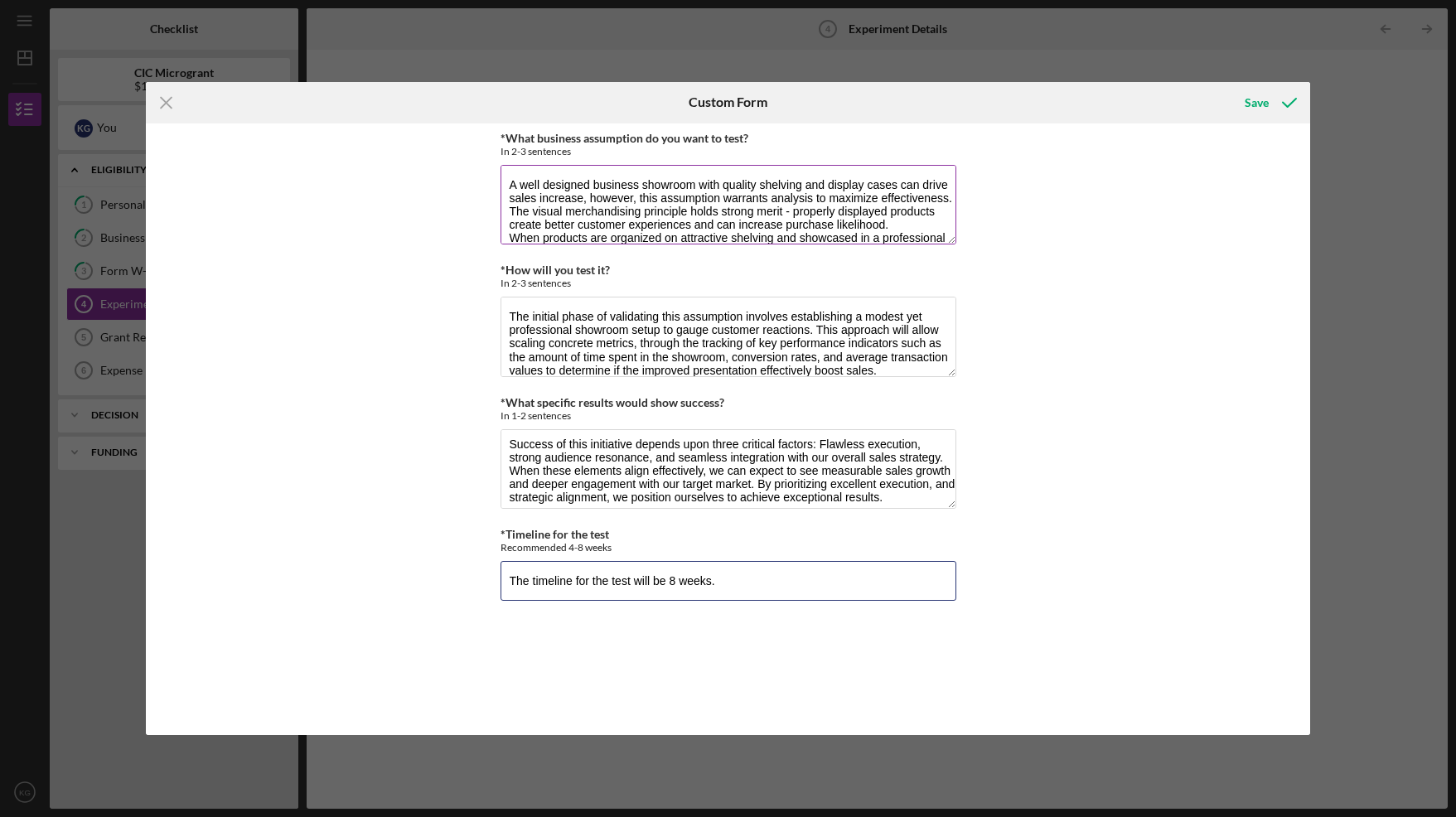
scroll to position [53, 0]
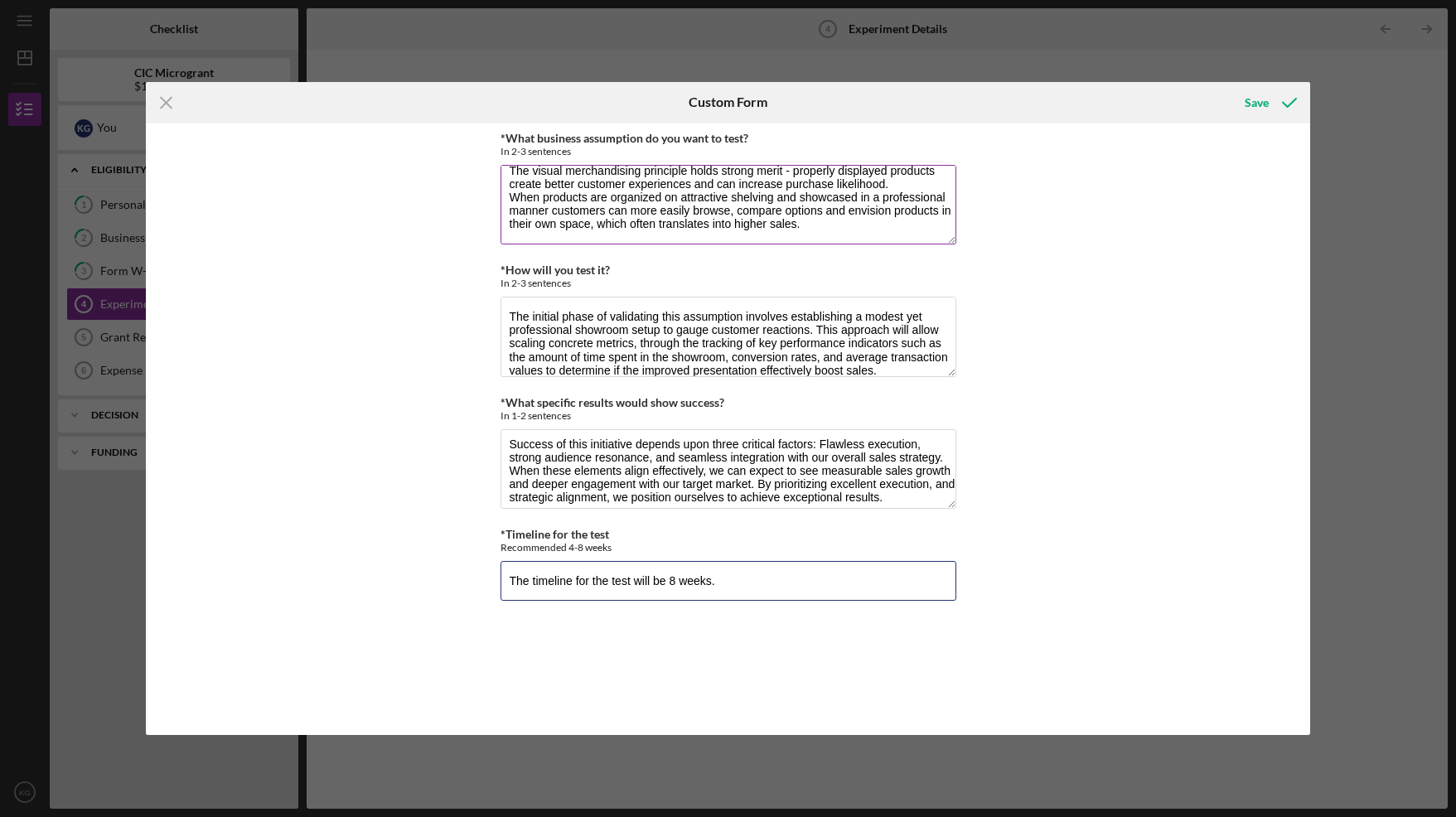
type input "The timeline for the test will be 8 weeks."
click at [954, 177] on textarea "A well designed business showroom with quality shelving and display cases can d…" at bounding box center [728, 204] width 456 height 80
click at [820, 217] on textarea "A well designed business showroom with quality shelving and display cases can d…" at bounding box center [728, 204] width 456 height 80
click at [507, 175] on textarea "A well designed business showroom with quality shelving and display cases can d…" at bounding box center [728, 204] width 456 height 80
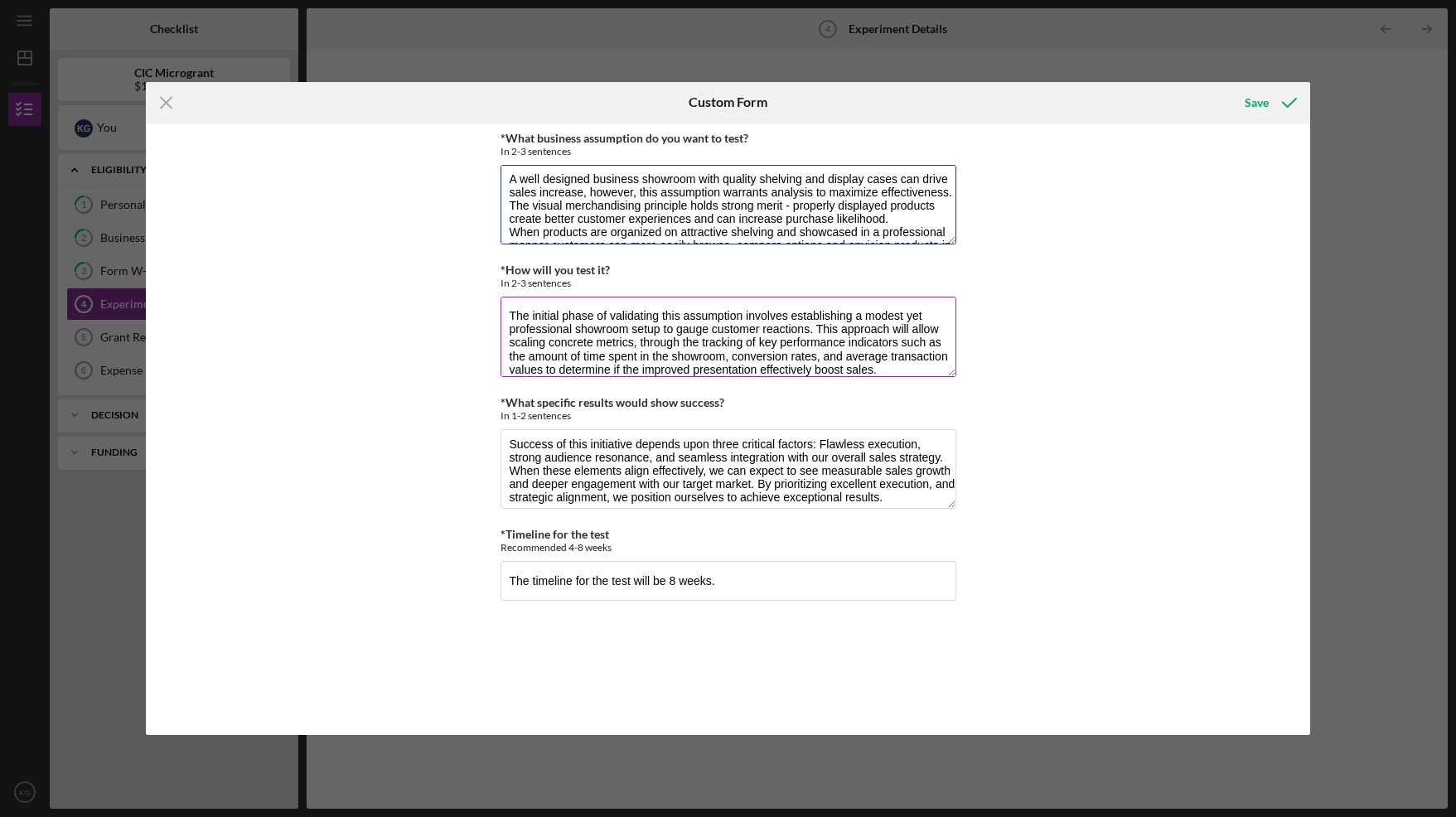
scroll to position [0, 0]
click at [1251, 105] on div "Save" at bounding box center [1256, 102] width 24 height 33
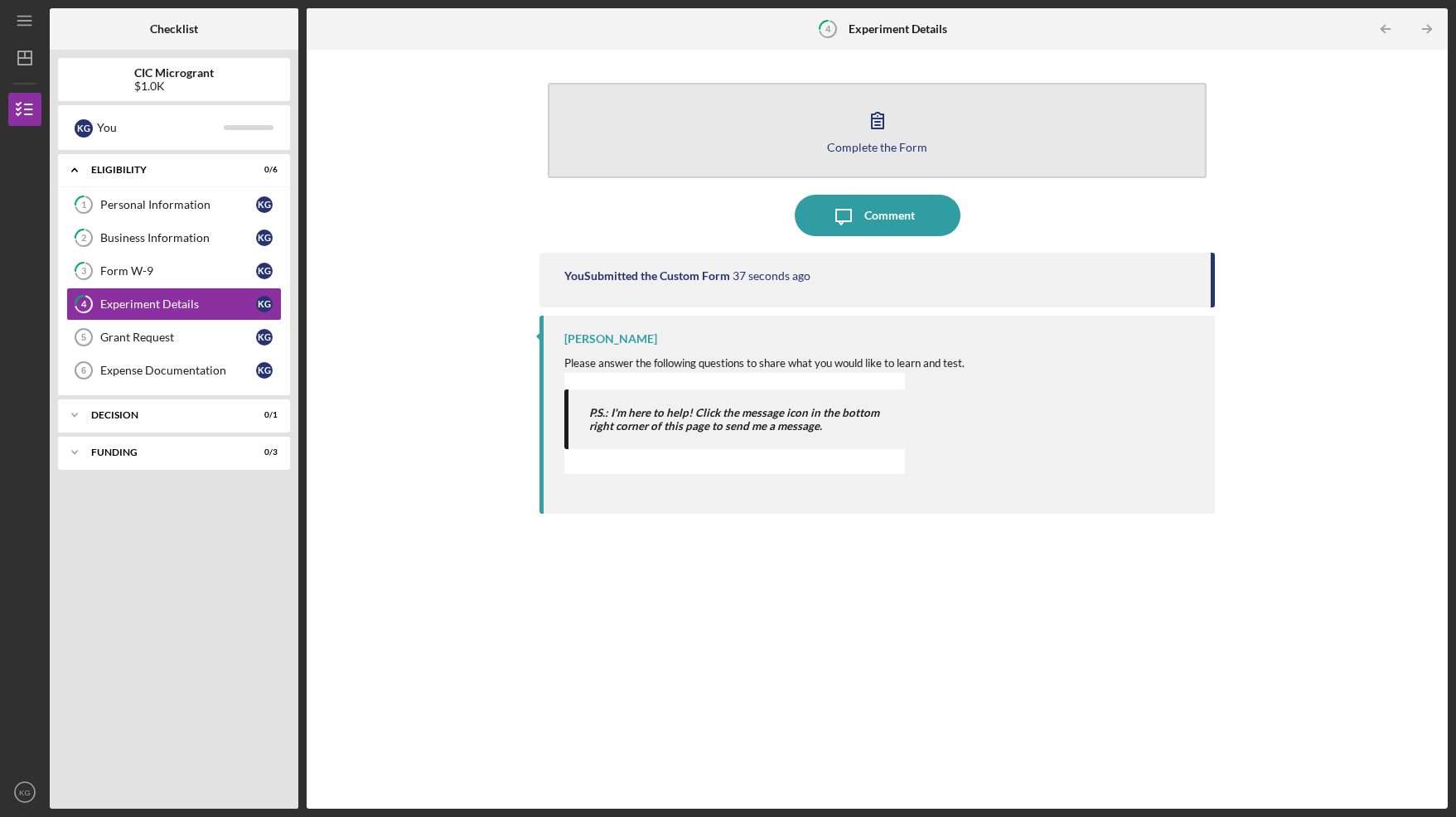
click at [883, 125] on icon "button" at bounding box center [877, 120] width 41 height 41
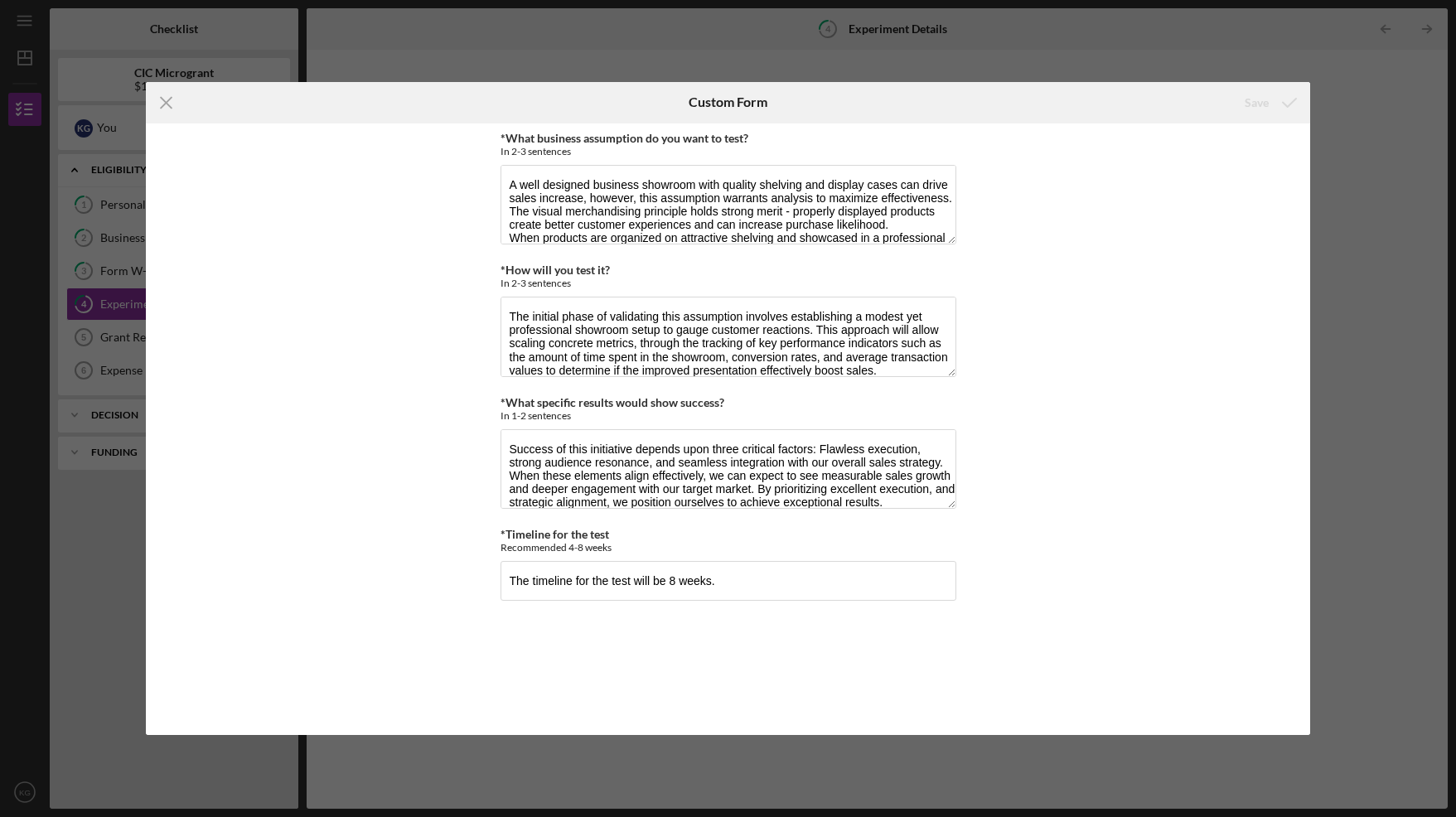
click at [166, 105] on icon "Icon/Menu Close" at bounding box center [167, 103] width 41 height 41
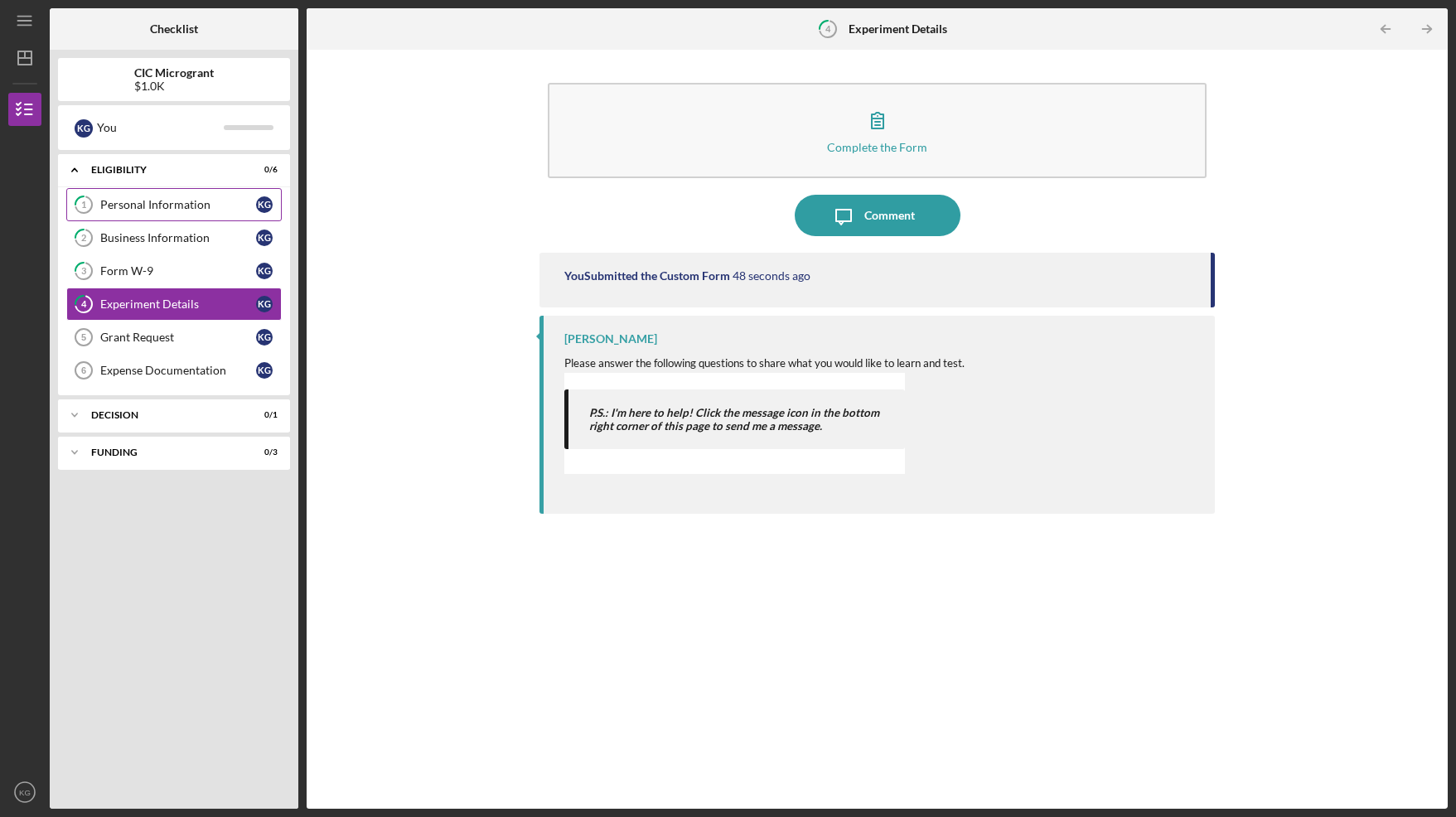
click at [125, 204] on div "Personal Information" at bounding box center [178, 204] width 156 height 13
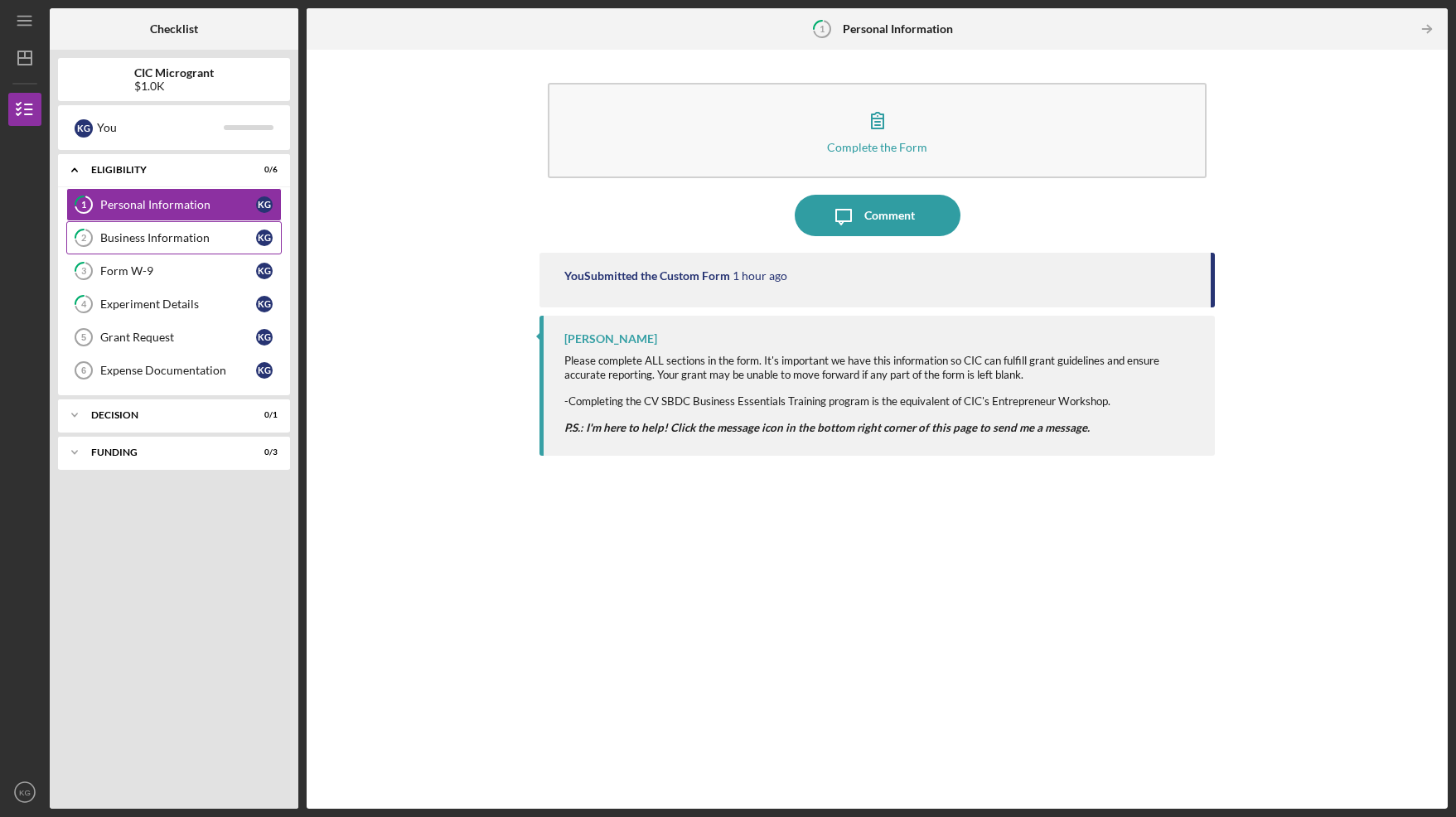
click at [127, 238] on div "Business Information" at bounding box center [178, 237] width 156 height 13
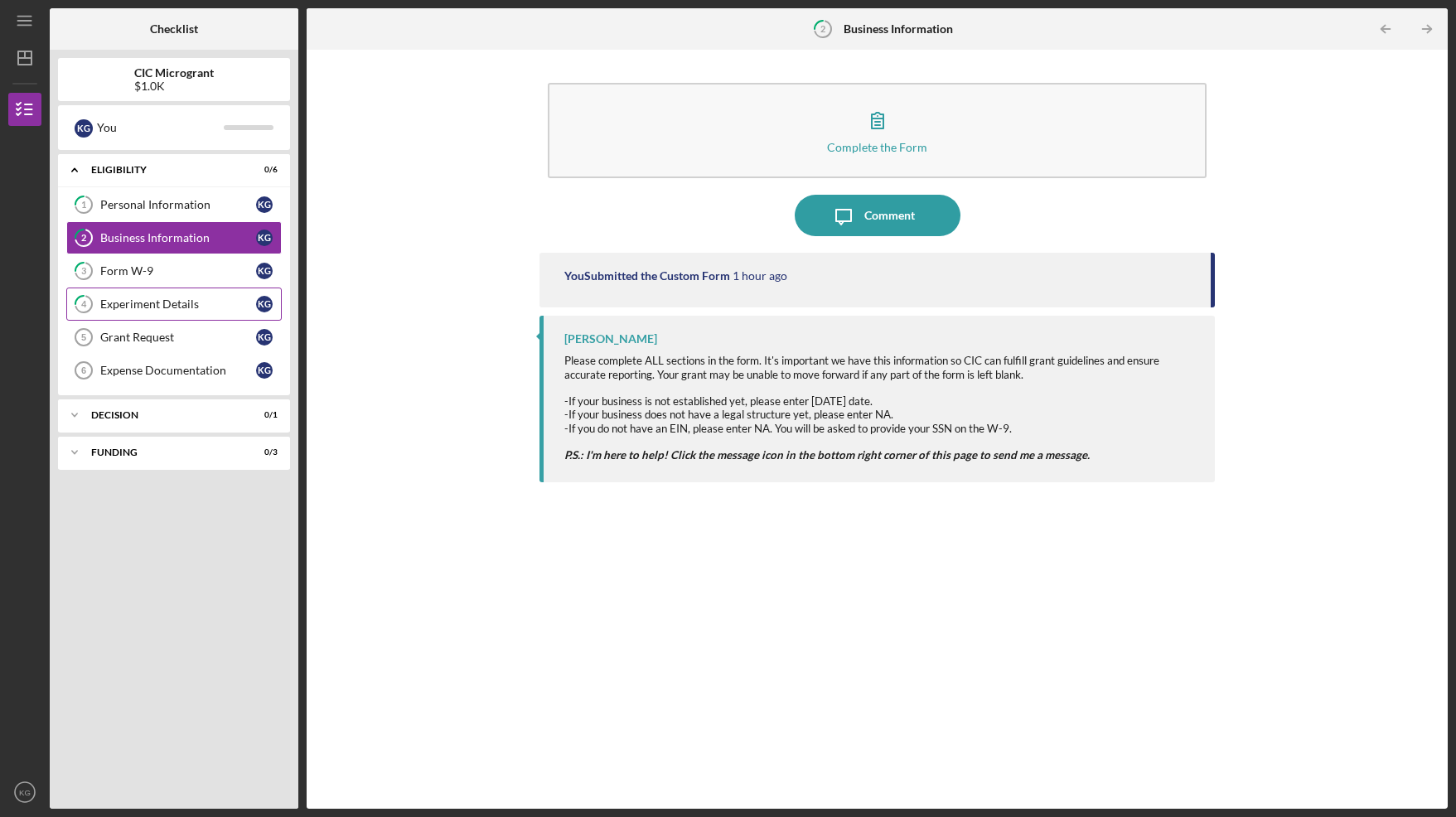
click at [134, 305] on div "Experiment Details" at bounding box center [178, 304] width 156 height 13
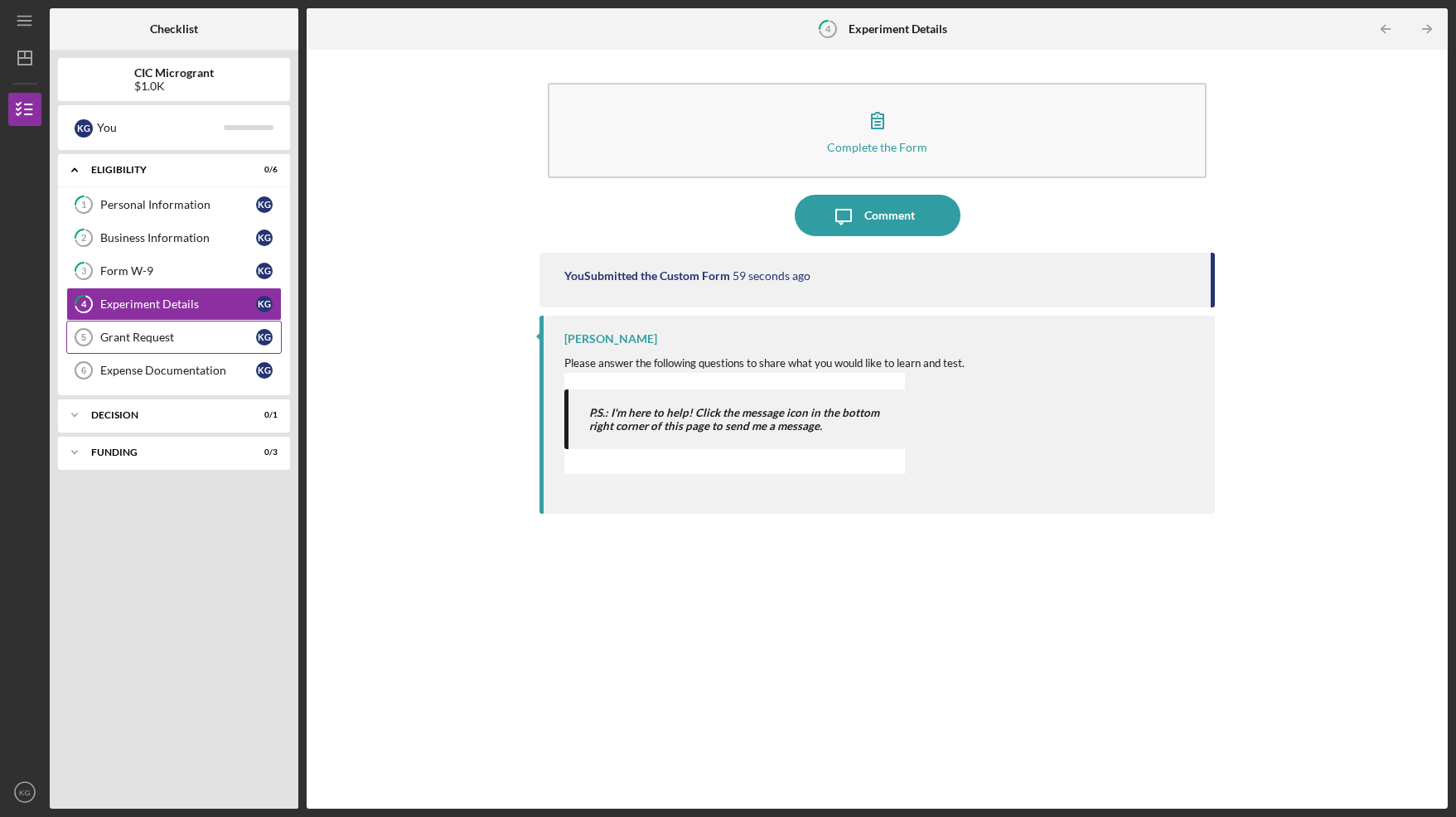
click at [144, 340] on div "Grant Request" at bounding box center [178, 337] width 156 height 13
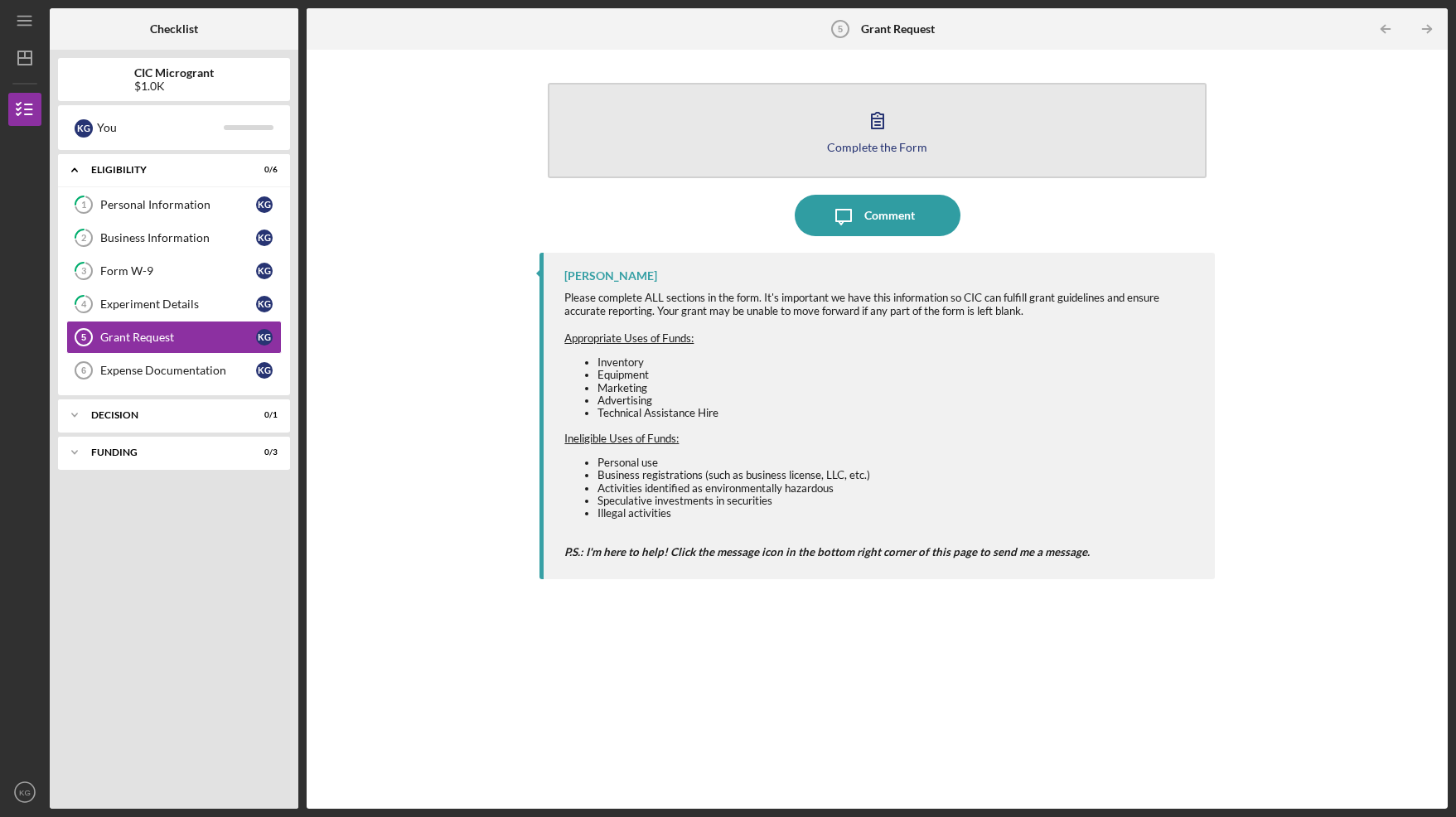
click at [883, 122] on icon "button" at bounding box center [877, 120] width 41 height 41
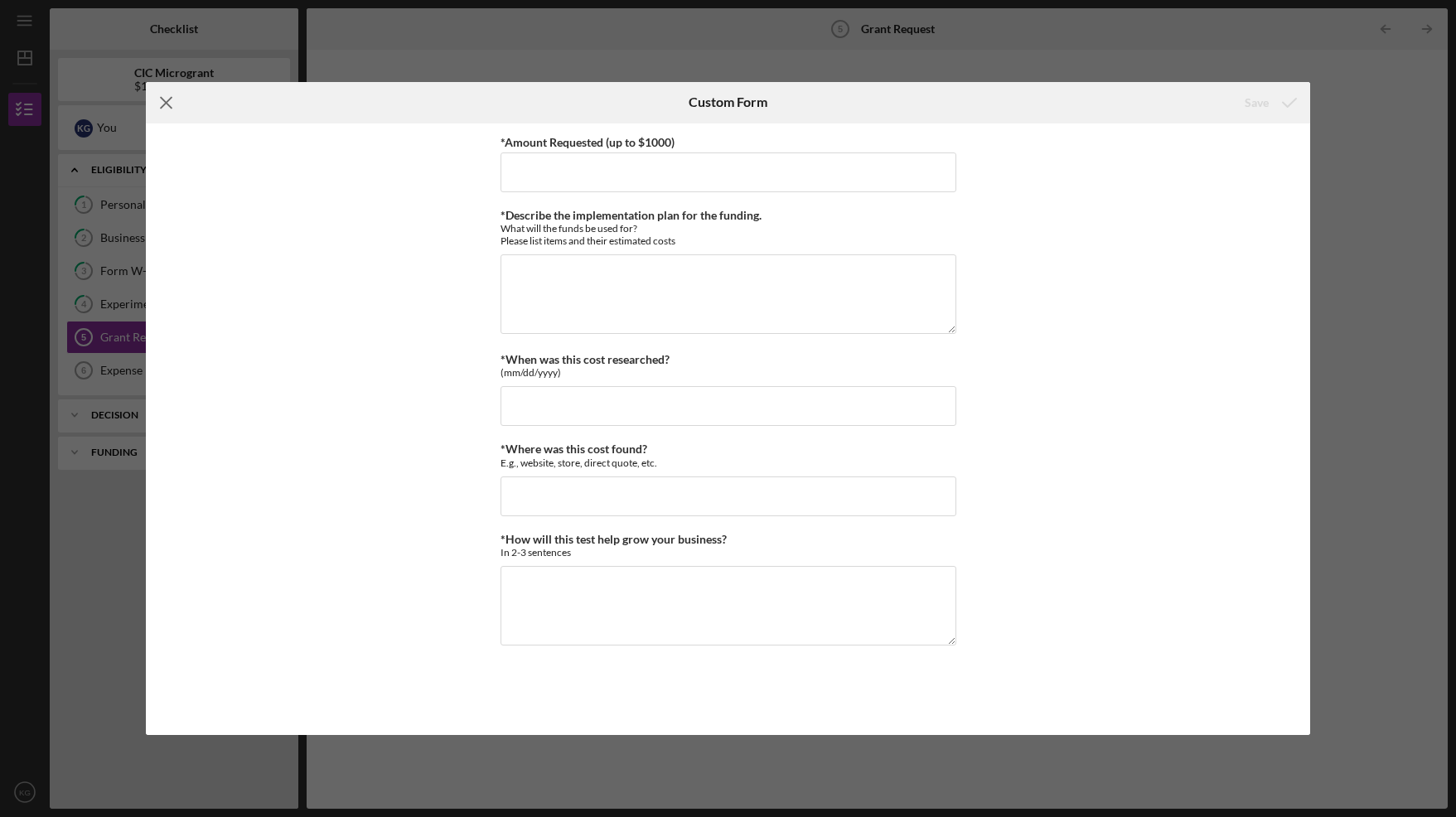
click at [167, 101] on line at bounding box center [166, 102] width 11 height 11
